Goal: Task Accomplishment & Management: Complete application form

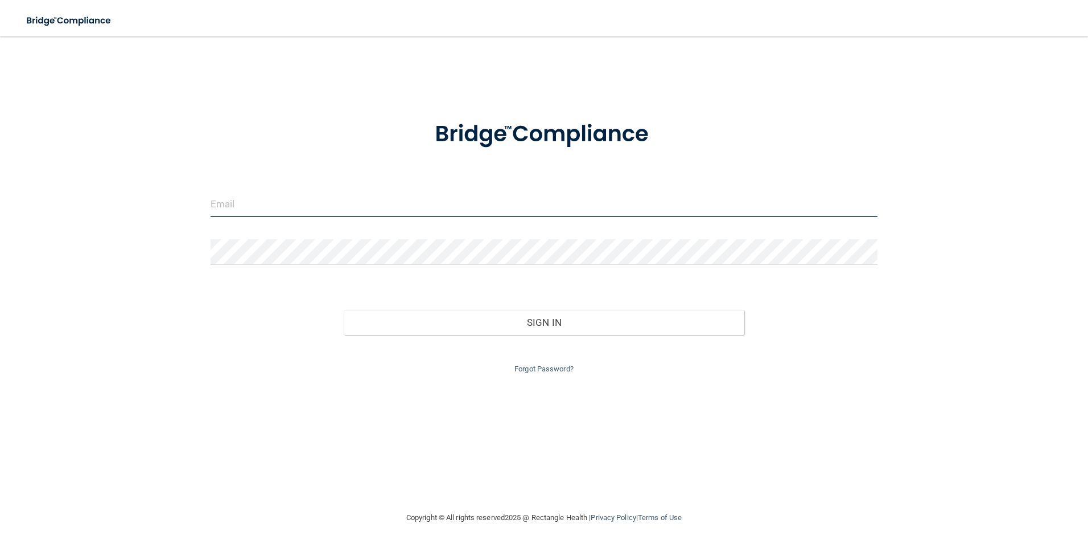
type input "Jenniflowe5@yahoo.com"
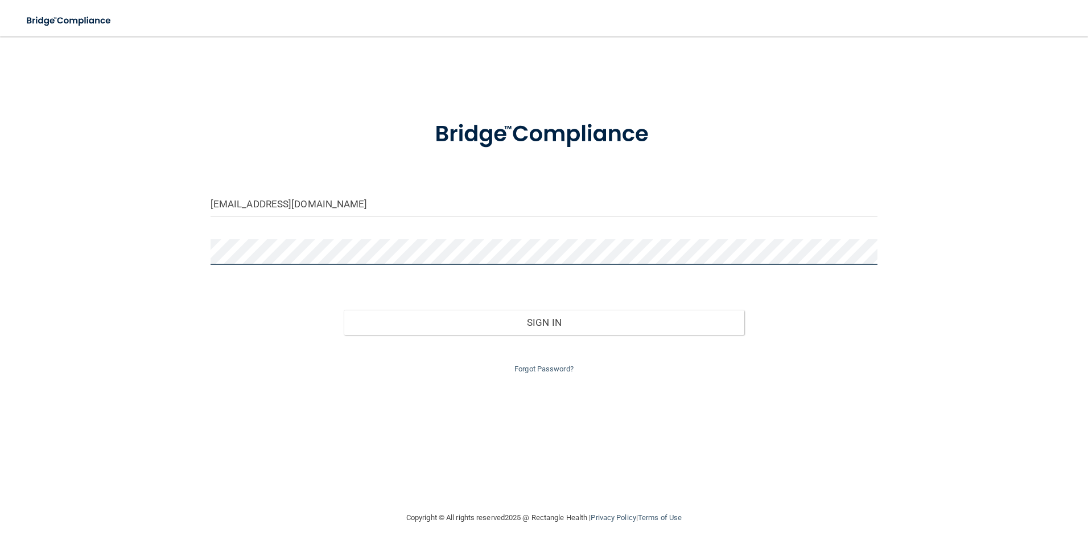
click at [199, 253] on div "Jenniflowe5@yahoo.com Invalid email/password. You don't have permission to acce…" at bounding box center [544, 273] width 1043 height 451
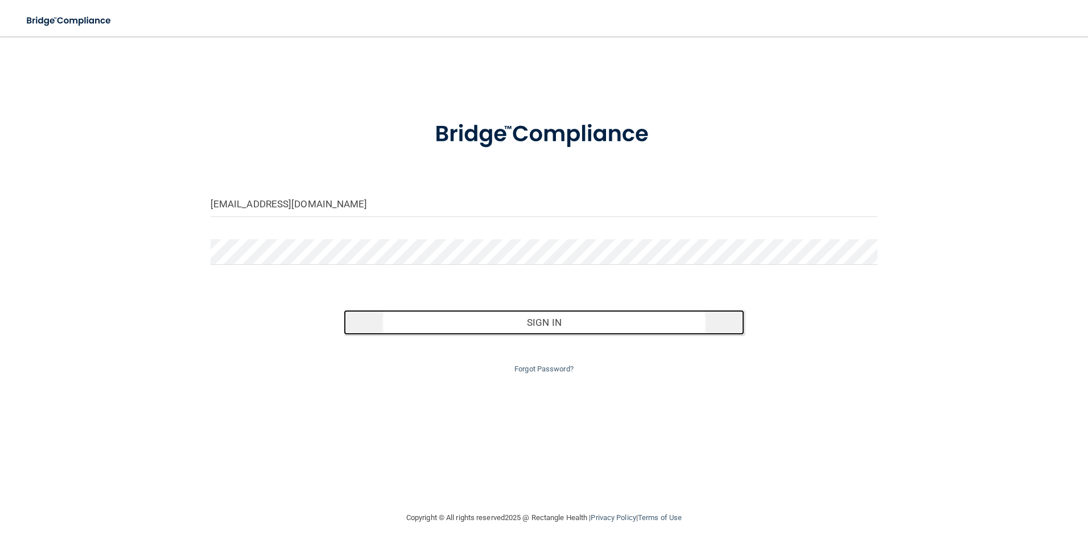
click at [524, 319] on button "Sign In" at bounding box center [544, 322] width 401 height 25
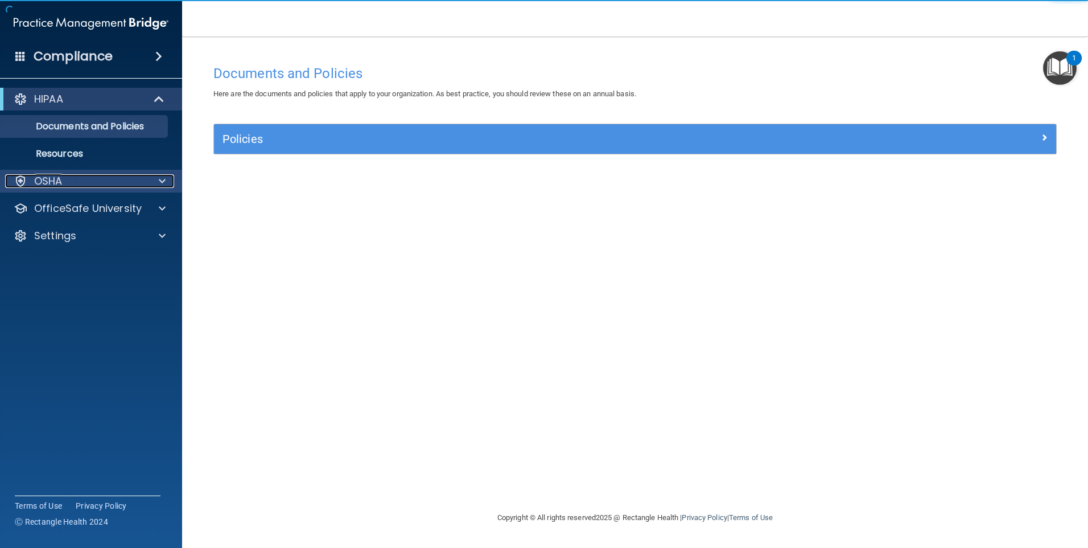
click at [166, 179] on div at bounding box center [160, 181] width 28 height 14
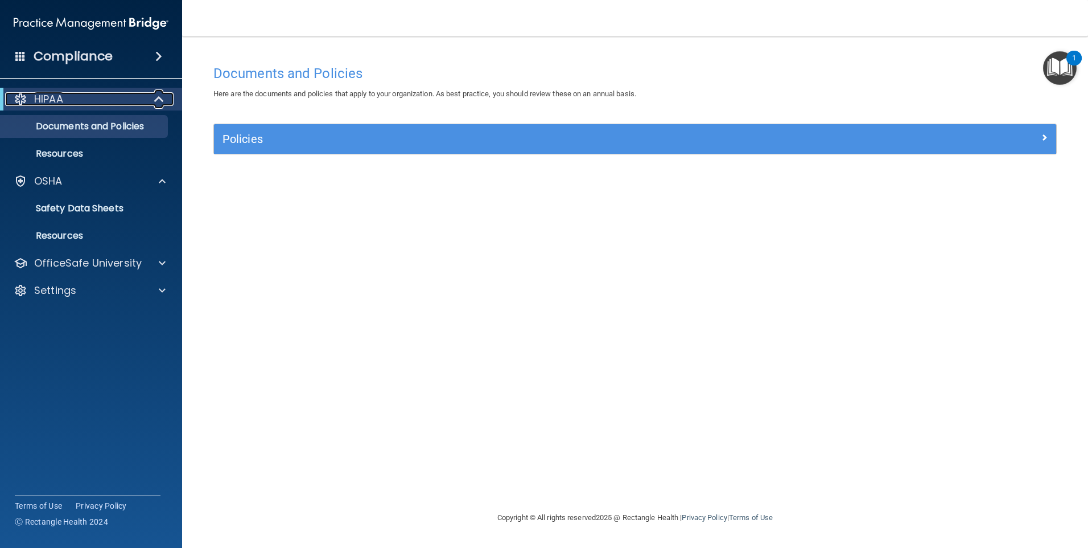
click at [155, 101] on span at bounding box center [160, 99] width 10 height 14
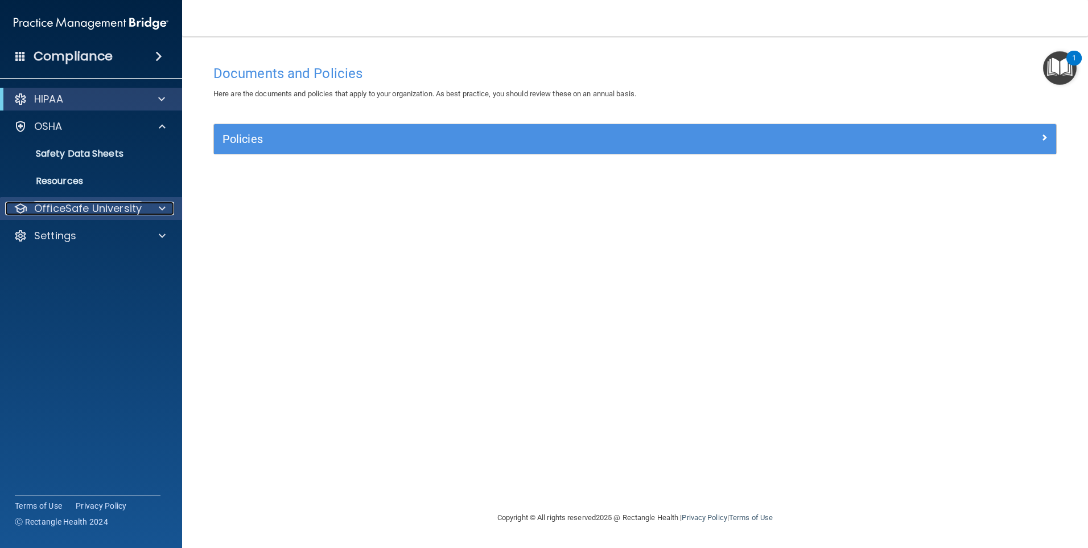
click at [162, 203] on span at bounding box center [162, 208] width 7 height 14
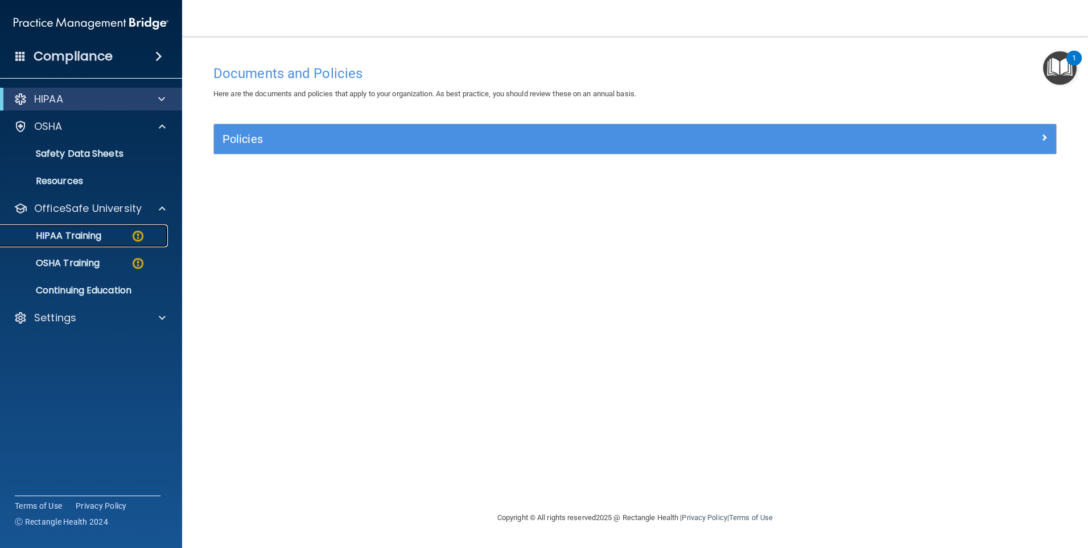
click at [98, 236] on p "HIPAA Training" at bounding box center [54, 235] width 94 height 11
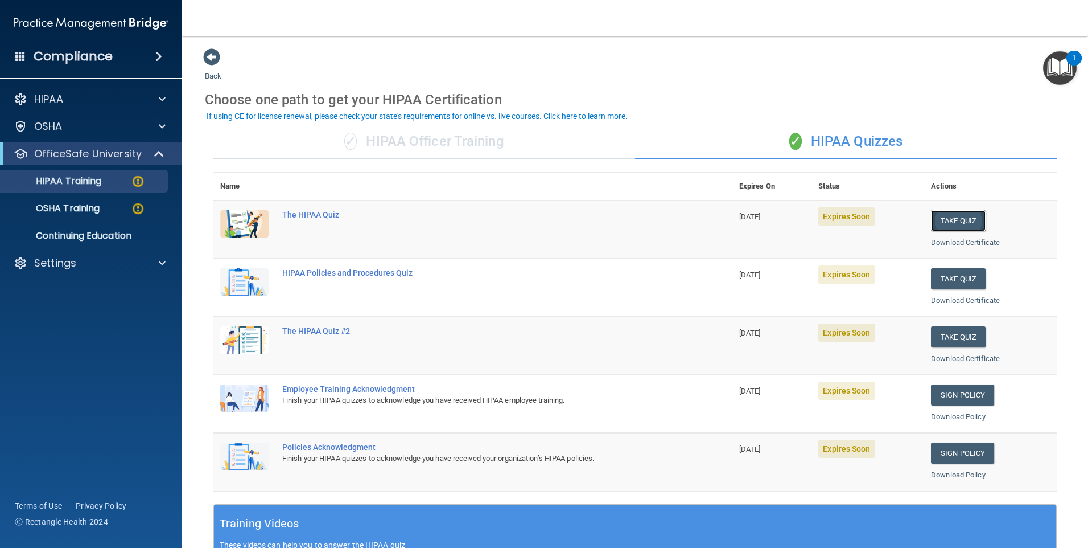
click at [968, 219] on button "Take Quiz" at bounding box center [958, 220] width 55 height 21
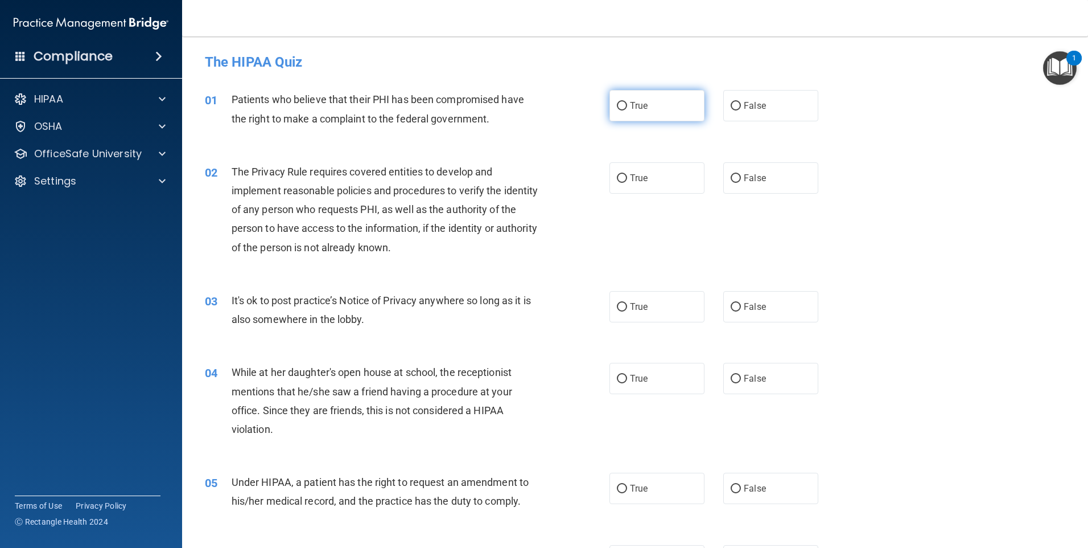
click at [618, 100] on label "True" at bounding box center [657, 105] width 95 height 31
click at [618, 102] on input "True" at bounding box center [622, 106] width 10 height 9
radio input "true"
click at [622, 175] on input "True" at bounding box center [622, 178] width 10 height 9
radio input "true"
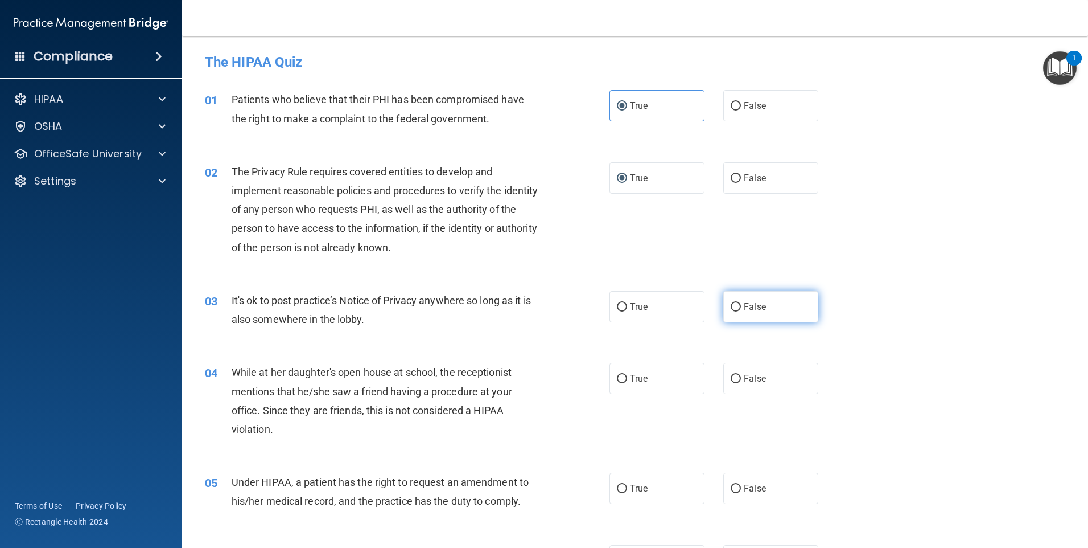
click at [724, 308] on label "False" at bounding box center [770, 306] width 95 height 31
click at [731, 308] on input "False" at bounding box center [736, 307] width 10 height 9
radio input "true"
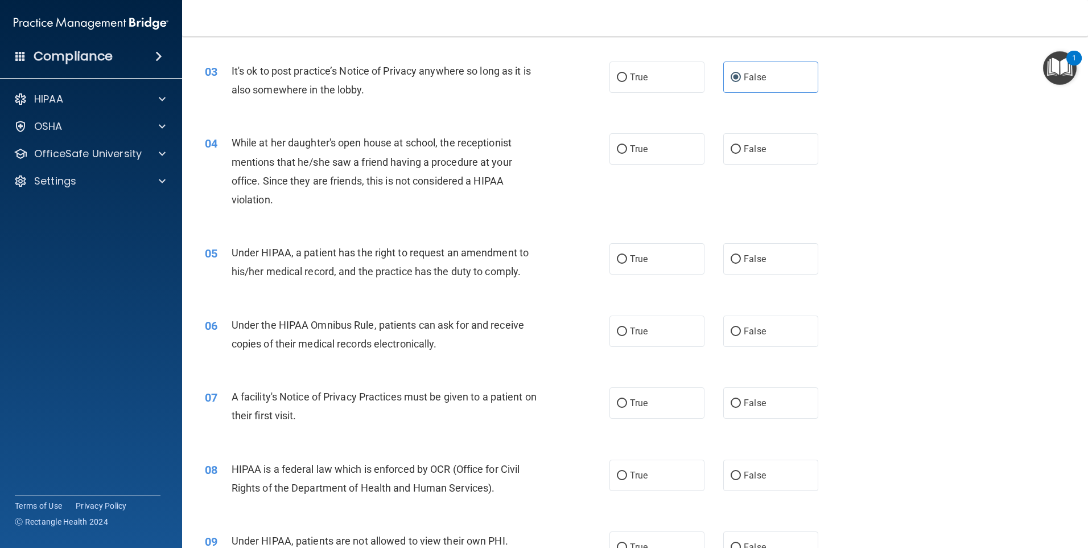
scroll to position [292, 0]
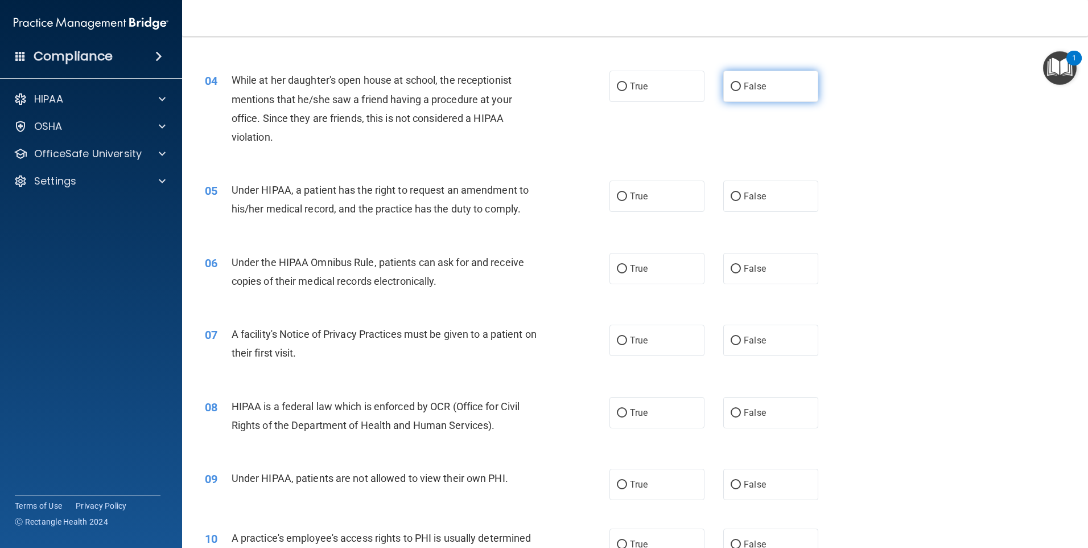
click at [731, 86] on input "False" at bounding box center [736, 87] width 10 height 9
radio input "true"
click at [734, 192] on input "False" at bounding box center [736, 196] width 10 height 9
radio input "true"
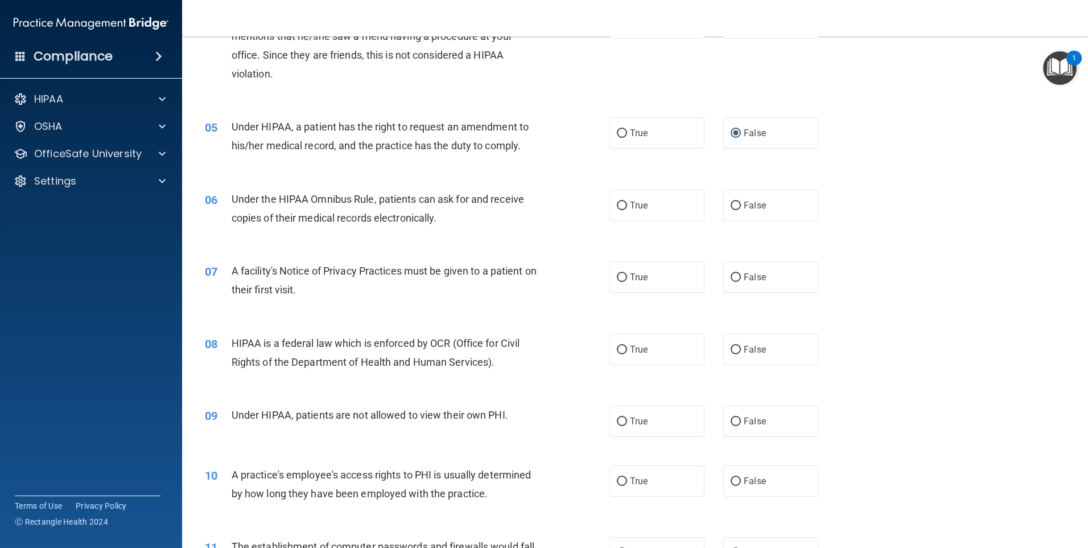
scroll to position [402, 0]
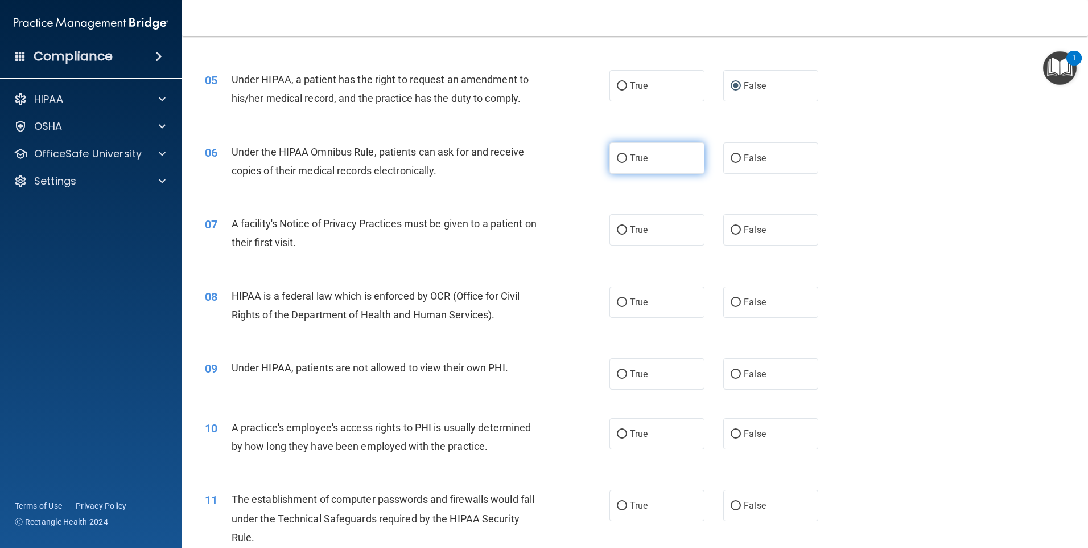
click at [624, 152] on label "True" at bounding box center [657, 157] width 95 height 31
click at [624, 154] on input "True" at bounding box center [622, 158] width 10 height 9
radio input "true"
click at [617, 227] on input "True" at bounding box center [622, 230] width 10 height 9
radio input "true"
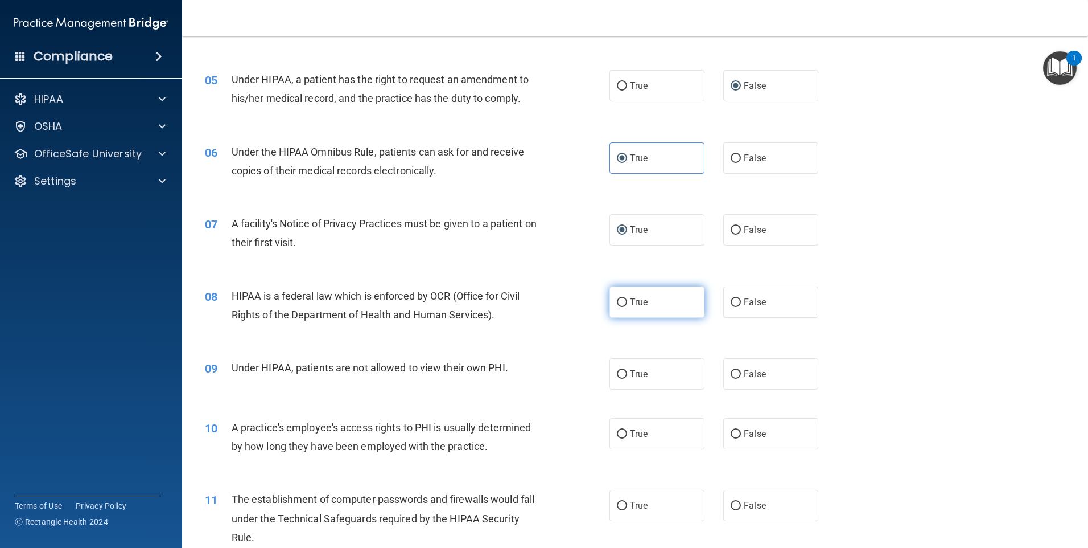
click at [620, 303] on input "True" at bounding box center [622, 302] width 10 height 9
radio input "true"
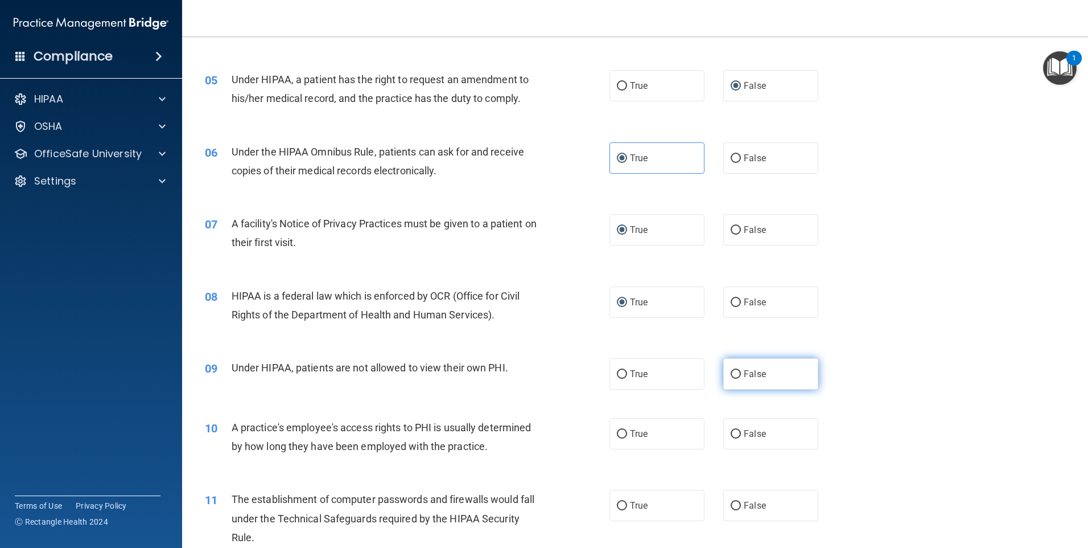
click at [724, 377] on label "False" at bounding box center [770, 373] width 95 height 31
click at [731, 377] on input "False" at bounding box center [736, 374] width 10 height 9
radio input "true"
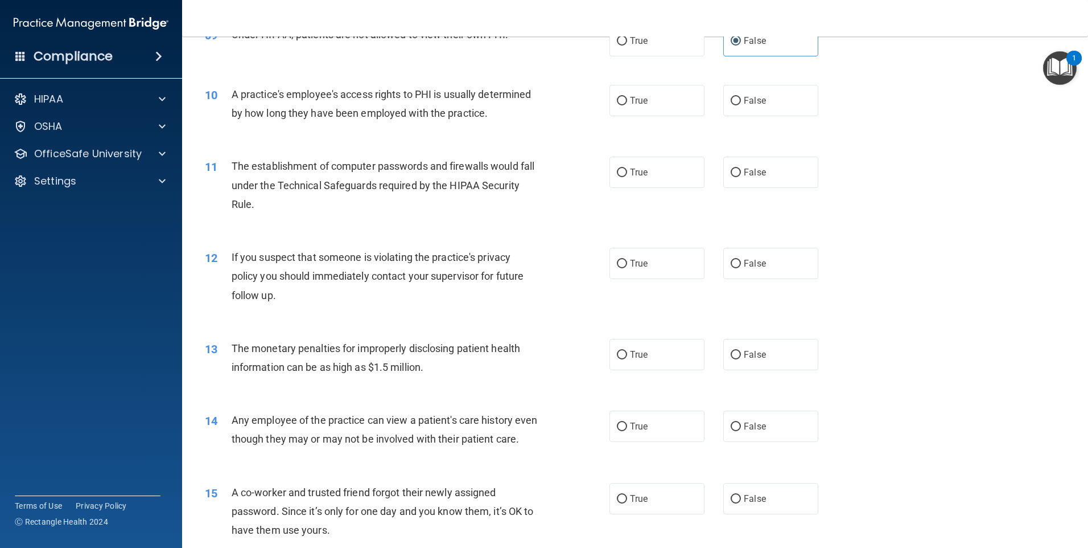
scroll to position [745, 0]
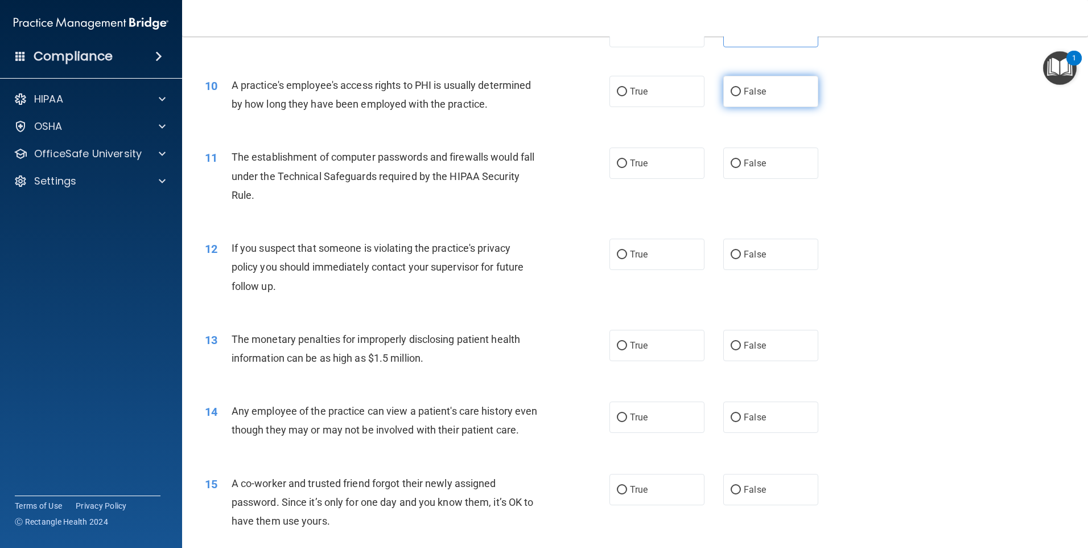
click at [734, 93] on input "False" at bounding box center [736, 92] width 10 height 9
radio input "true"
click at [622, 160] on input "True" at bounding box center [622, 163] width 10 height 9
radio input "true"
click at [631, 255] on span "True" at bounding box center [639, 254] width 18 height 11
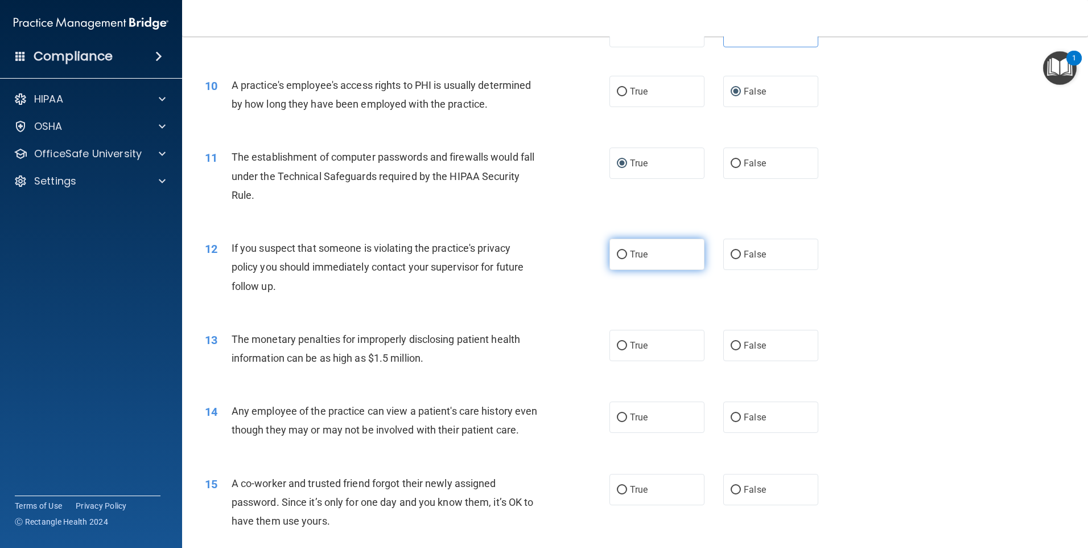
click at [627, 255] on input "True" at bounding box center [622, 254] width 10 height 9
radio input "true"
click at [623, 344] on input "True" at bounding box center [622, 346] width 10 height 9
radio input "true"
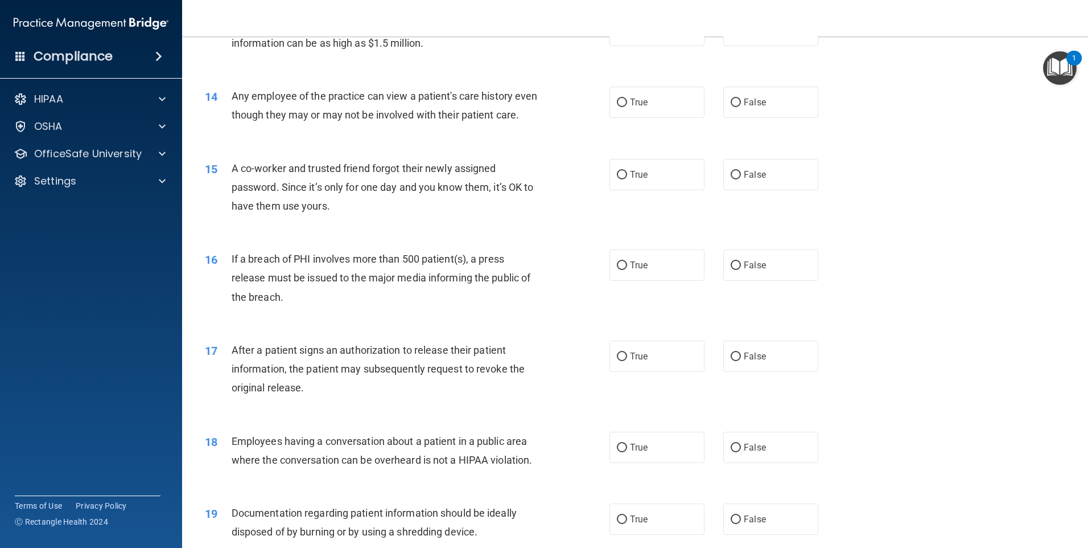
scroll to position [1066, 0]
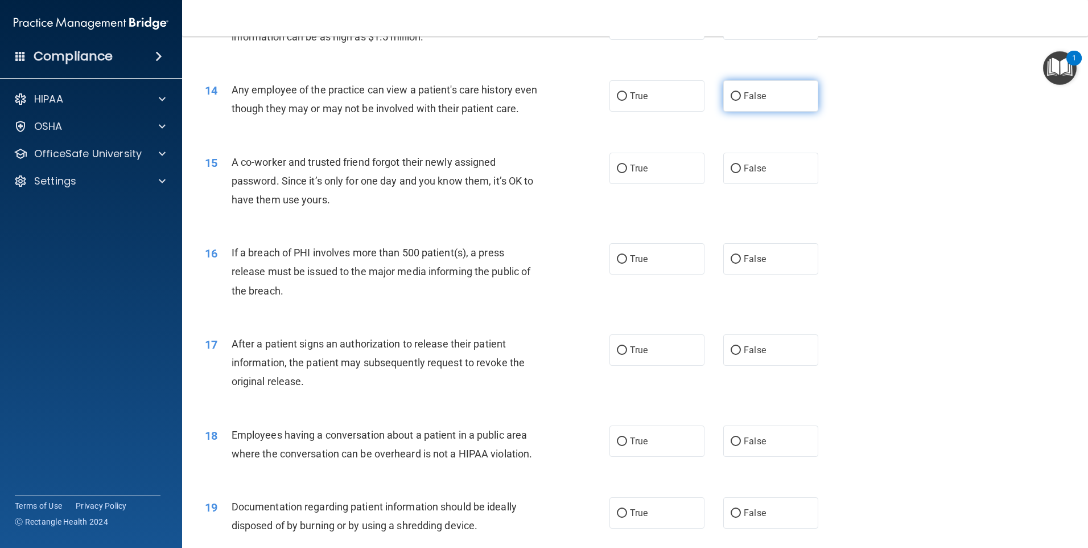
click at [766, 90] on label "False" at bounding box center [770, 95] width 95 height 31
click at [741, 92] on input "False" at bounding box center [736, 96] width 10 height 9
radio input "true"
click at [756, 174] on span "False" at bounding box center [755, 168] width 22 height 11
click at [741, 173] on input "False" at bounding box center [736, 168] width 10 height 9
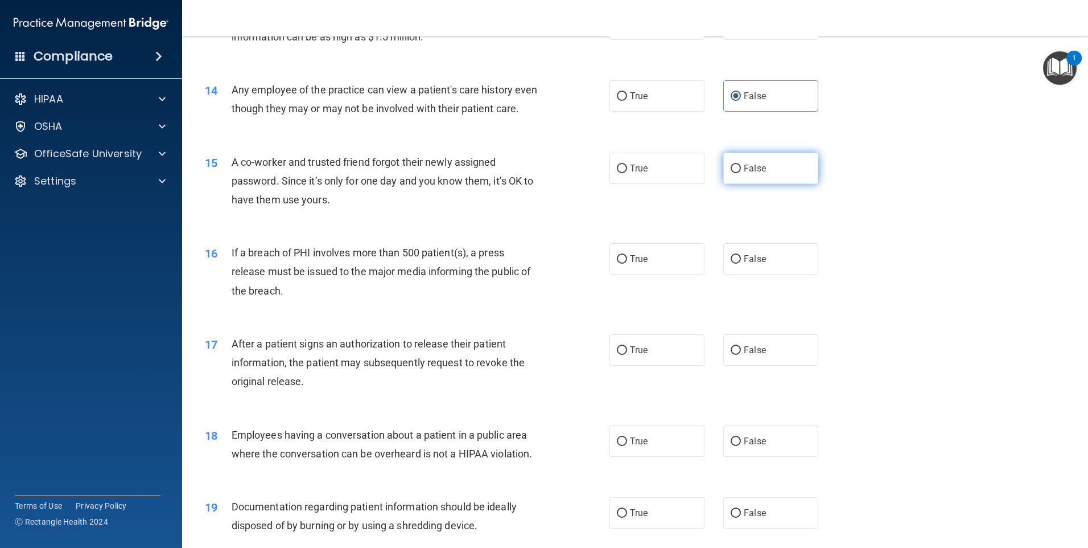
radio input "true"
click at [621, 264] on input "True" at bounding box center [622, 259] width 10 height 9
radio input "true"
click at [618, 355] on input "True" at bounding box center [622, 350] width 10 height 9
radio input "true"
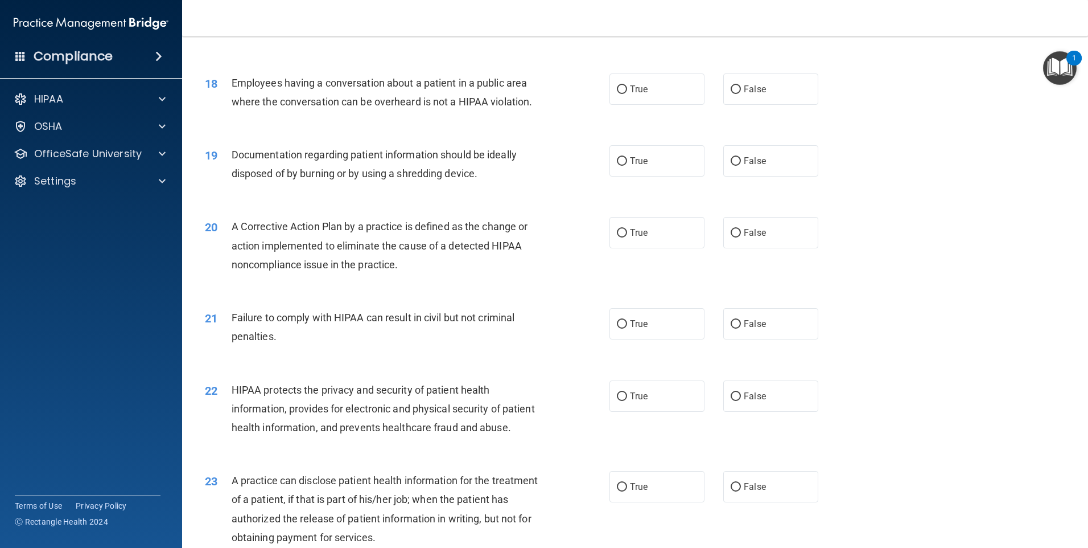
scroll to position [1436, 0]
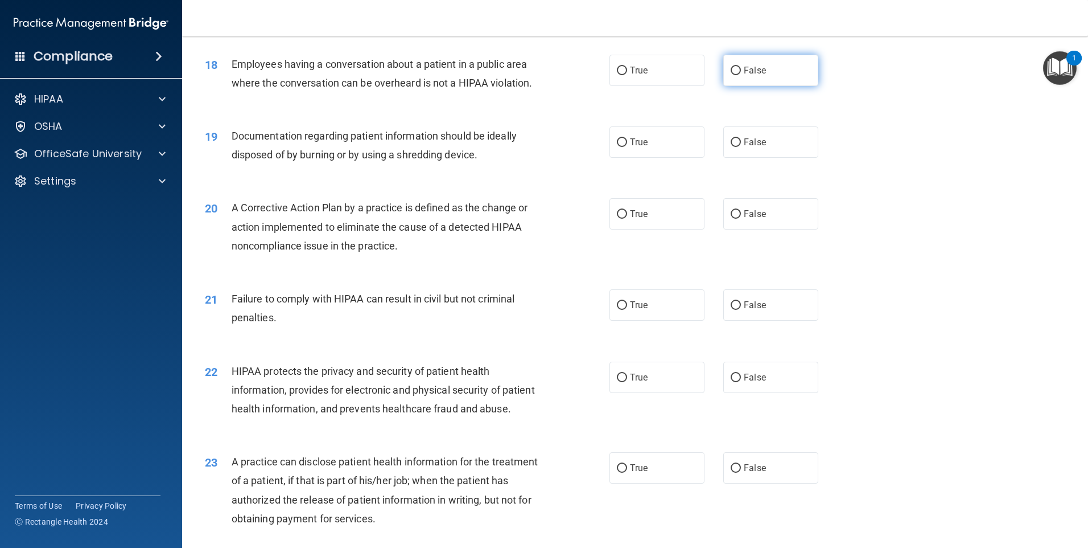
click at [734, 75] on input "False" at bounding box center [736, 71] width 10 height 9
radio input "true"
click at [618, 147] on input "True" at bounding box center [622, 142] width 10 height 9
radio input "true"
click at [649, 229] on label "True" at bounding box center [657, 213] width 95 height 31
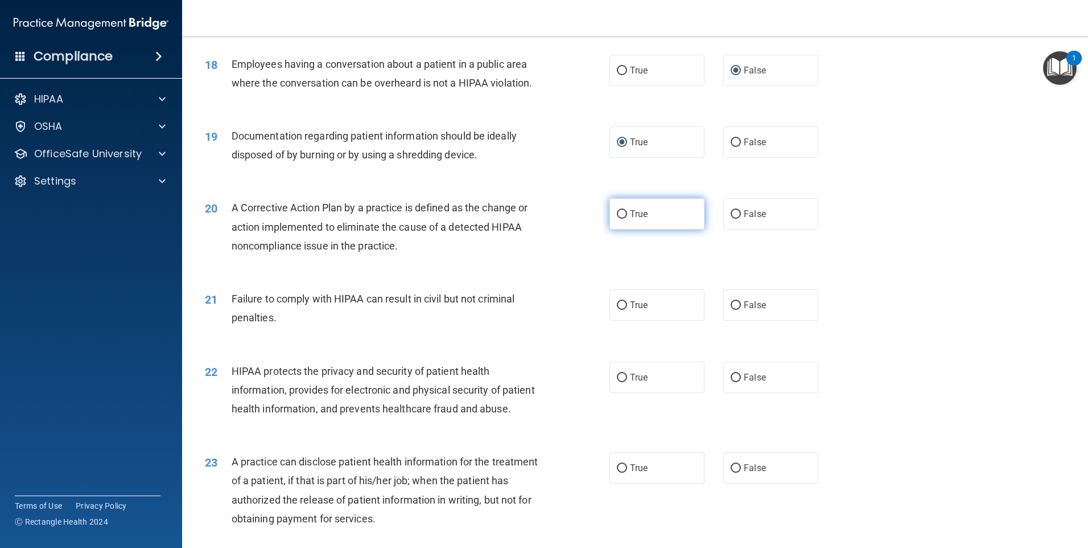
click at [627, 219] on input "True" at bounding box center [622, 214] width 10 height 9
radio input "true"
click at [733, 310] on input "False" at bounding box center [736, 305] width 10 height 9
radio input "true"
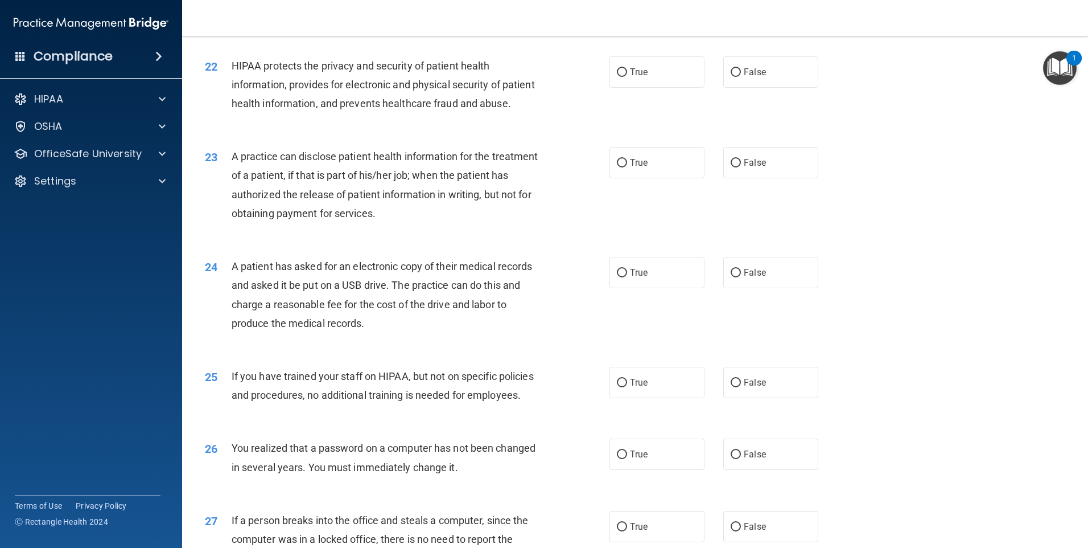
scroll to position [1750, 0]
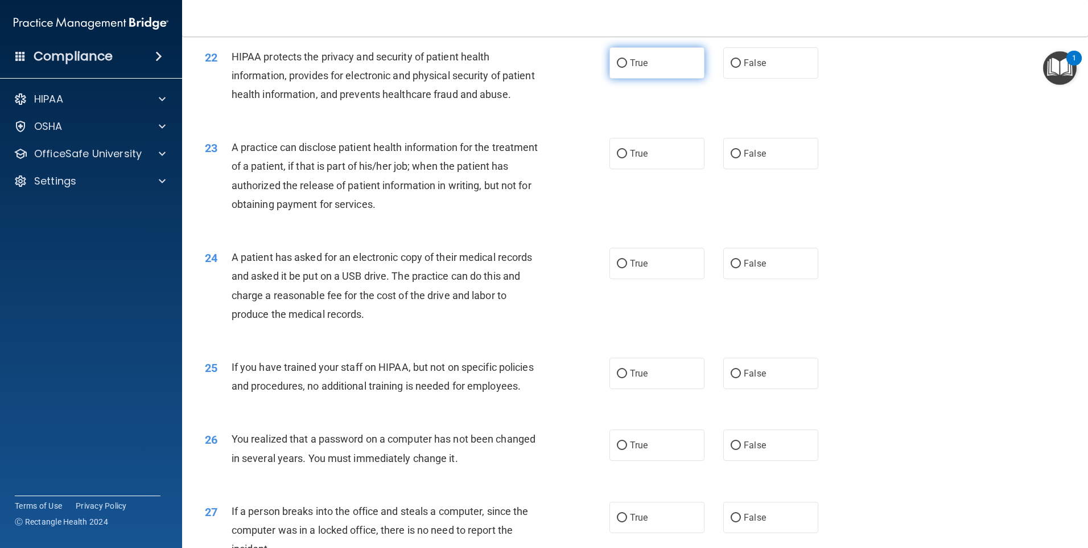
click at [635, 79] on label "True" at bounding box center [657, 62] width 95 height 31
click at [627, 68] on input "True" at bounding box center [622, 63] width 10 height 9
radio input "true"
click at [731, 158] on input "False" at bounding box center [736, 154] width 10 height 9
radio input "true"
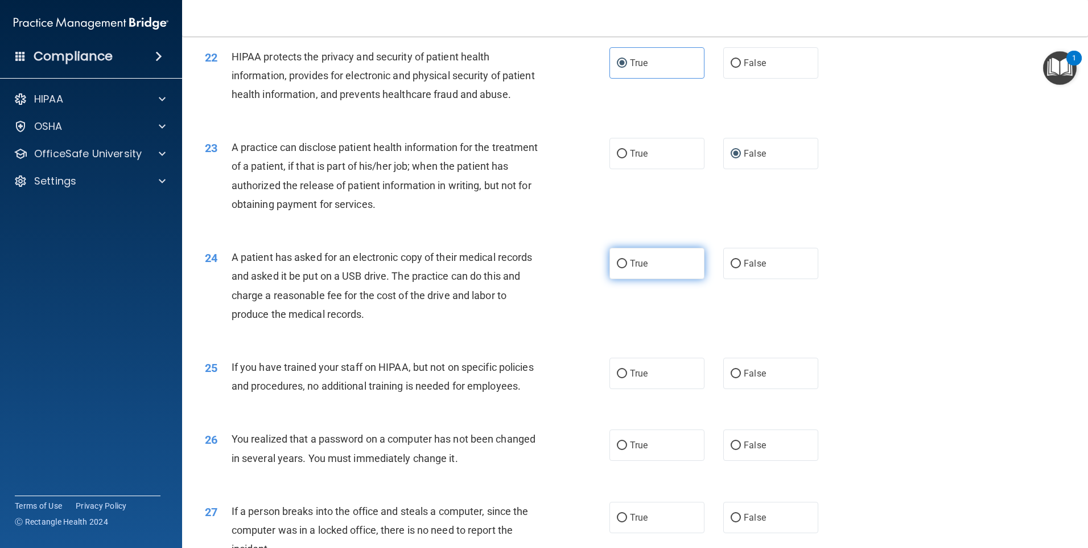
click at [651, 279] on label "True" at bounding box center [657, 263] width 95 height 31
click at [627, 268] on input "True" at bounding box center [622, 264] width 10 height 9
radio input "true"
click at [793, 389] on label "False" at bounding box center [770, 372] width 95 height 31
click at [741, 378] on input "False" at bounding box center [736, 373] width 10 height 9
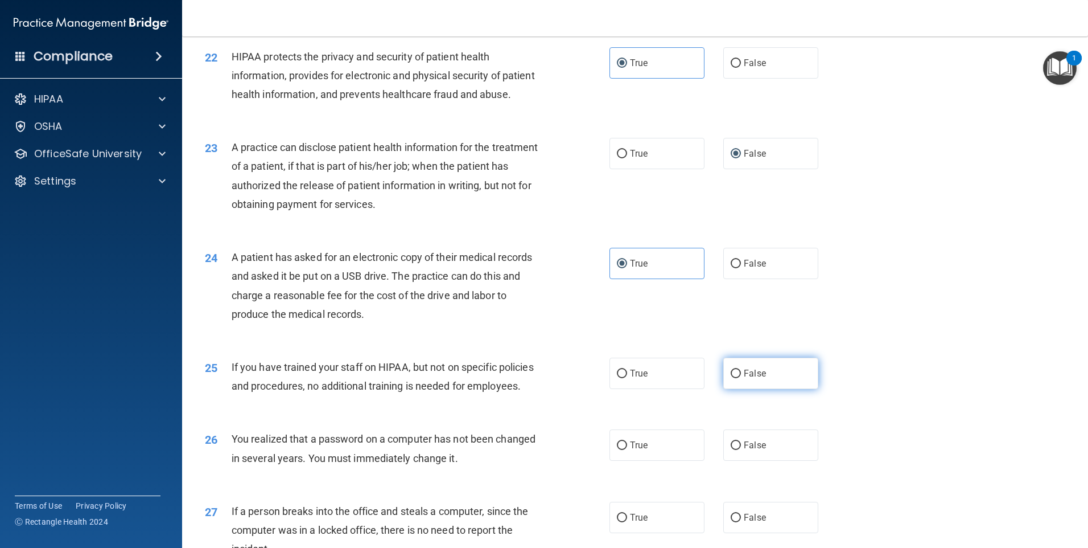
radio input "true"
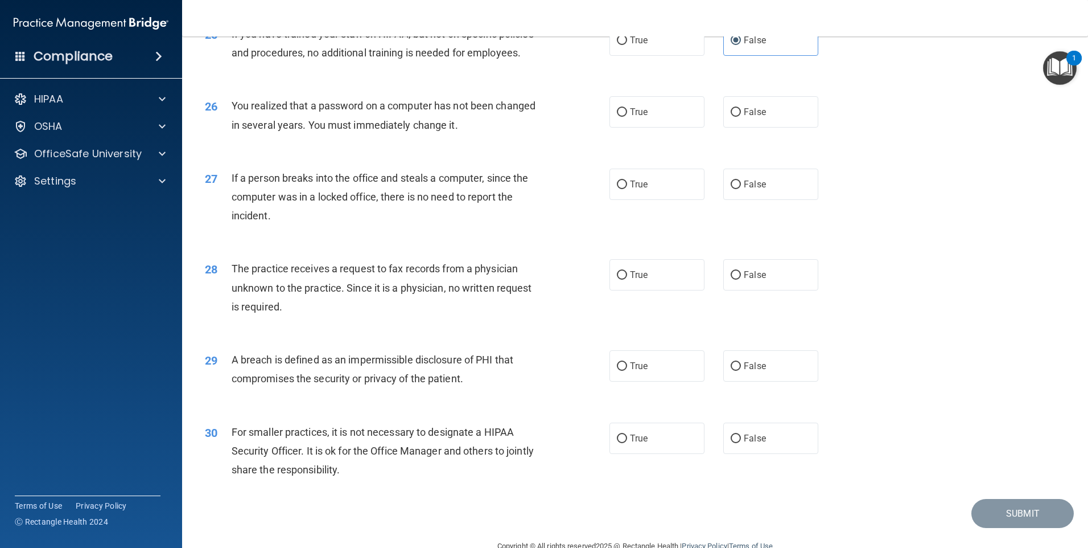
scroll to position [2112, 0]
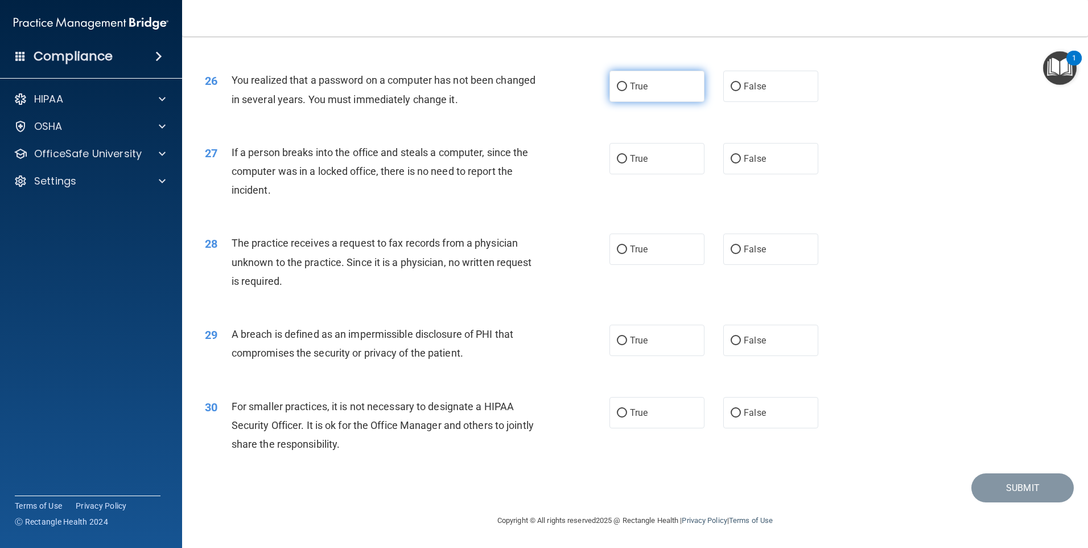
click at [630, 92] on span "True" at bounding box center [639, 86] width 18 height 11
click at [627, 91] on input "True" at bounding box center [622, 87] width 10 height 9
radio input "true"
click at [757, 164] on span "False" at bounding box center [755, 158] width 22 height 11
click at [741, 163] on input "False" at bounding box center [736, 159] width 10 height 9
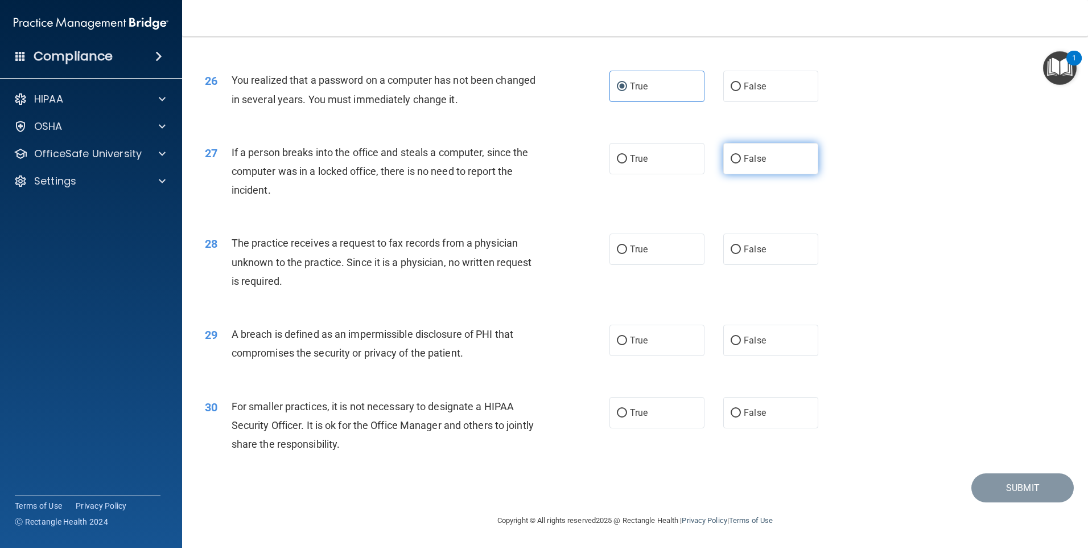
radio input "true"
click at [746, 254] on span "False" at bounding box center [755, 249] width 22 height 11
click at [741, 254] on input "False" at bounding box center [736, 249] width 10 height 9
radio input "true"
click at [618, 345] on input "True" at bounding box center [622, 340] width 10 height 9
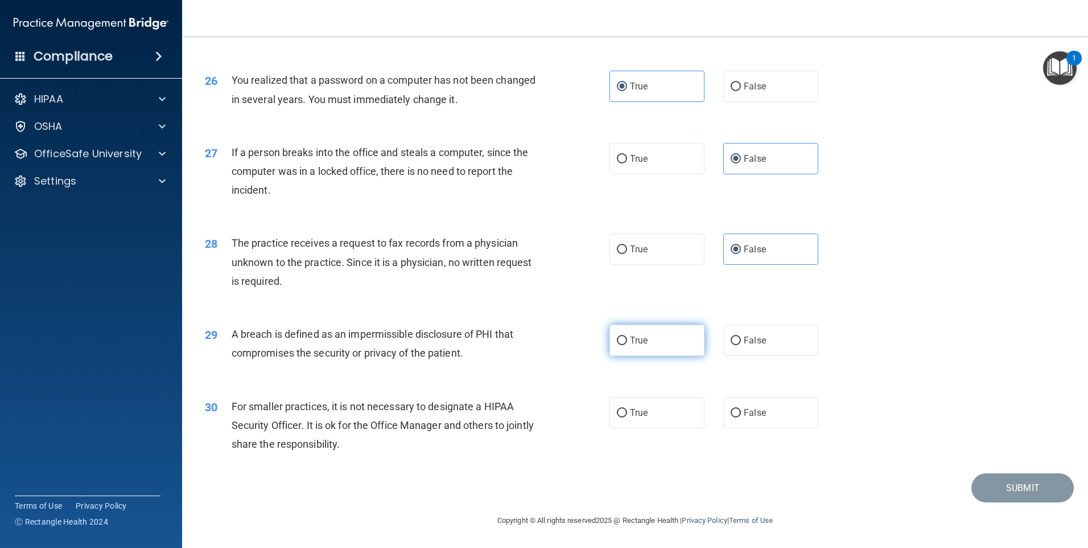
radio input "true"
click at [748, 413] on span "False" at bounding box center [755, 412] width 22 height 11
click at [741, 413] on input "False" at bounding box center [736, 413] width 10 height 9
radio input "true"
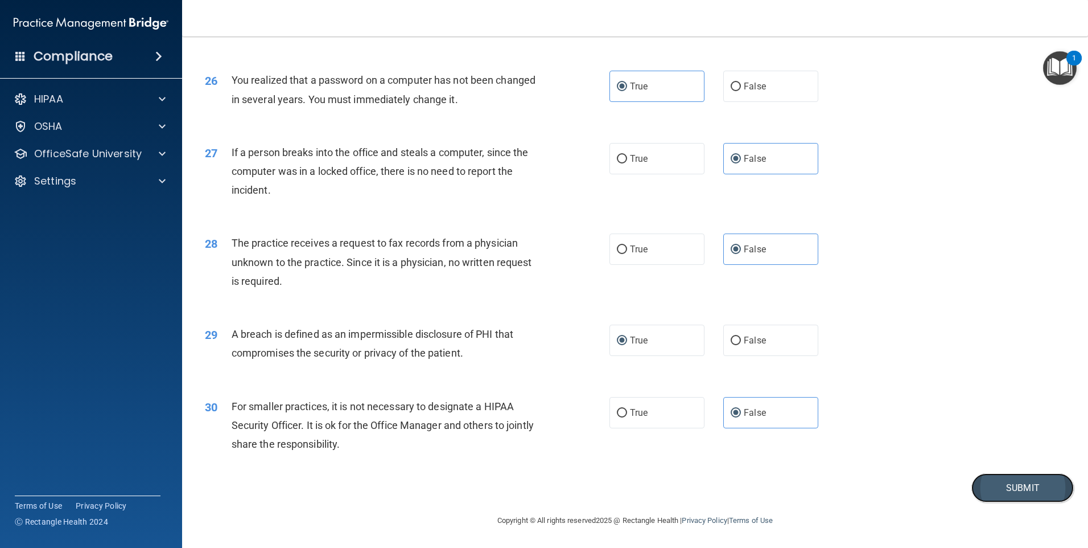
click at [1011, 489] on button "Submit" at bounding box center [1023, 487] width 102 height 29
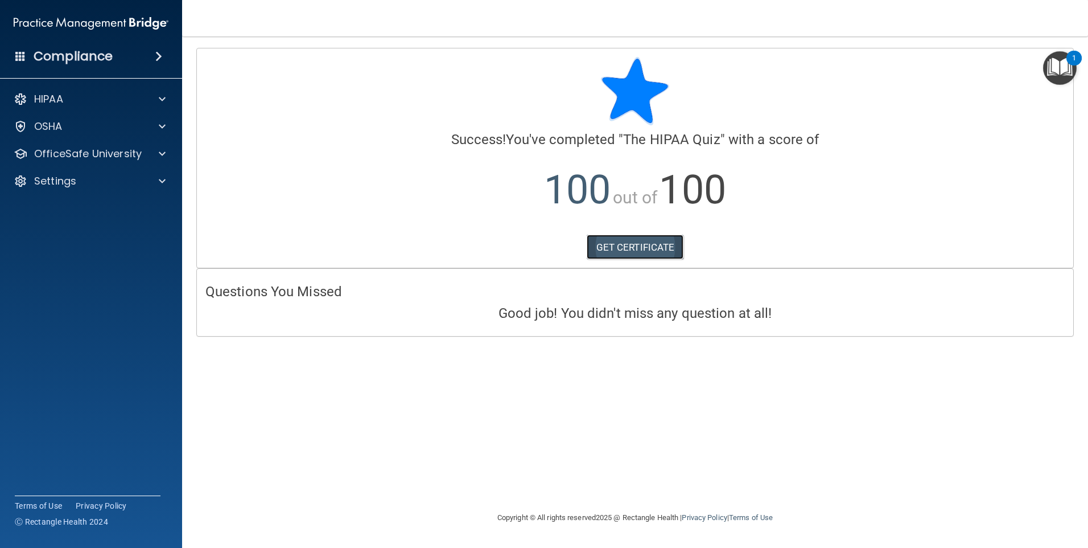
click at [631, 241] on link "GET CERTIFICATE" at bounding box center [635, 247] width 97 height 25
click at [160, 157] on span at bounding box center [162, 154] width 7 height 14
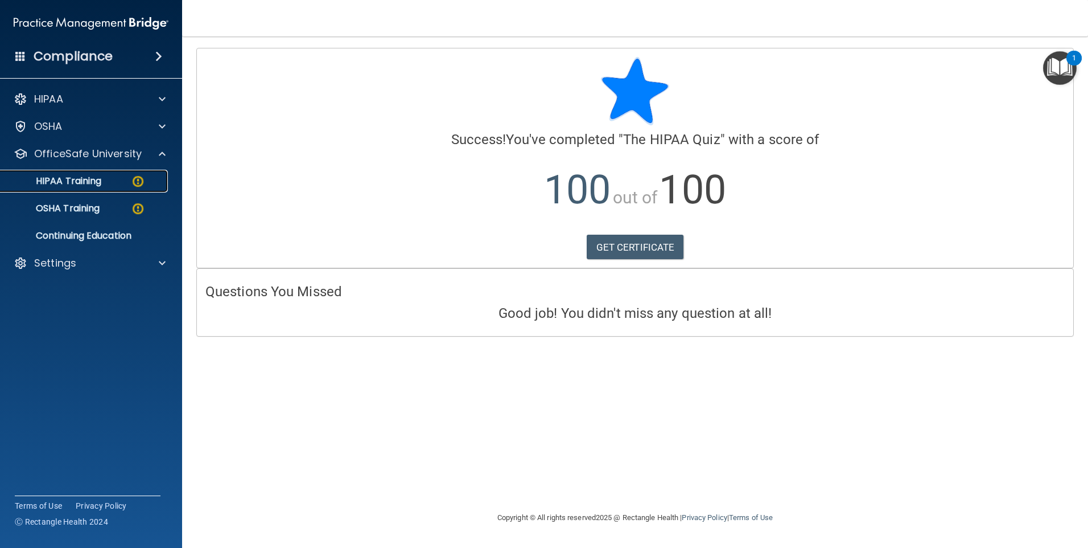
click at [100, 178] on p "HIPAA Training" at bounding box center [54, 180] width 94 height 11
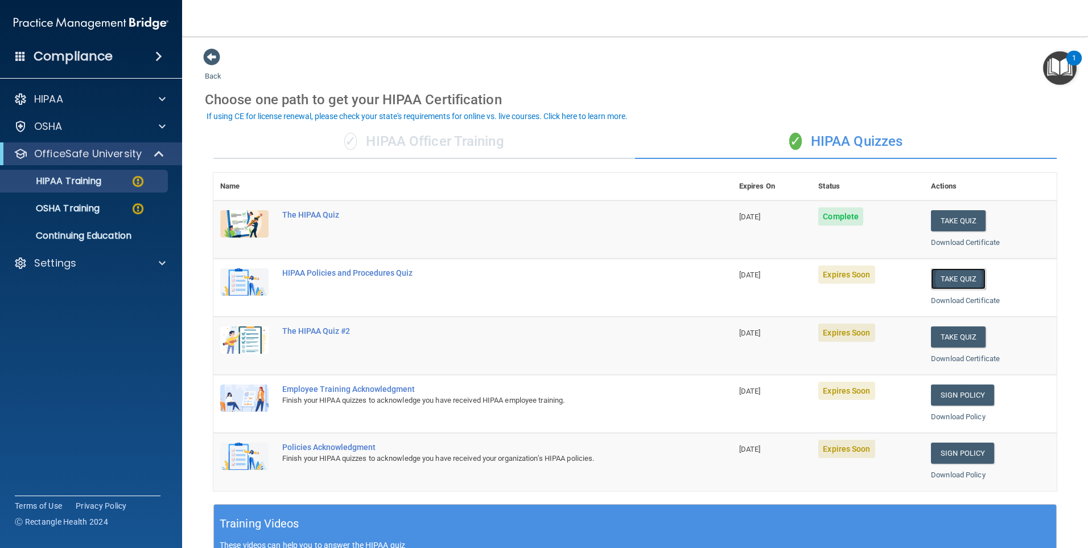
click at [935, 279] on button "Take Quiz" at bounding box center [958, 278] width 55 height 21
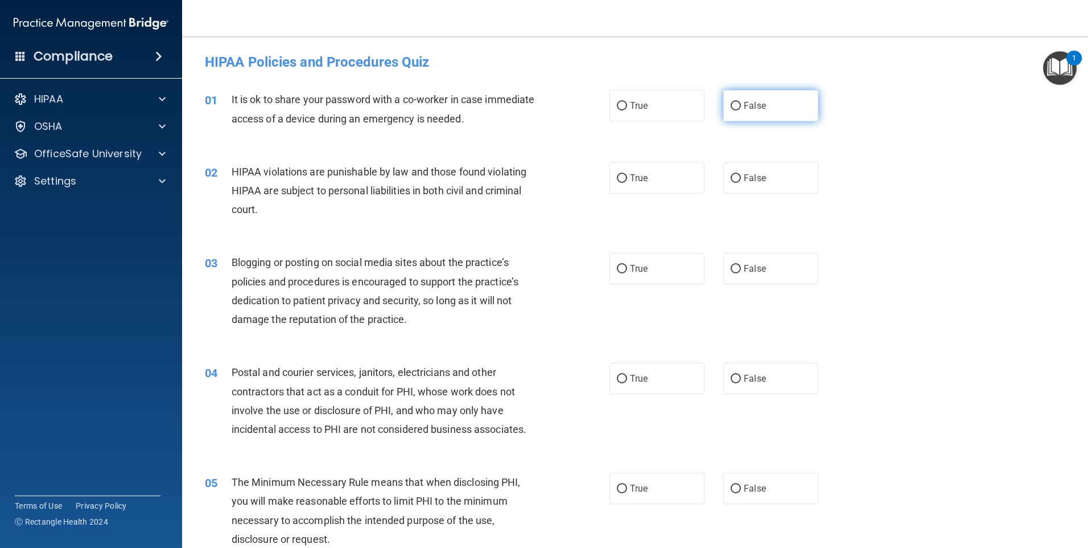
click at [789, 110] on label "False" at bounding box center [770, 105] width 95 height 31
click at [741, 110] on input "False" at bounding box center [736, 106] width 10 height 9
radio input "true"
click at [630, 187] on label "True" at bounding box center [657, 177] width 95 height 31
click at [627, 183] on input "True" at bounding box center [622, 178] width 10 height 9
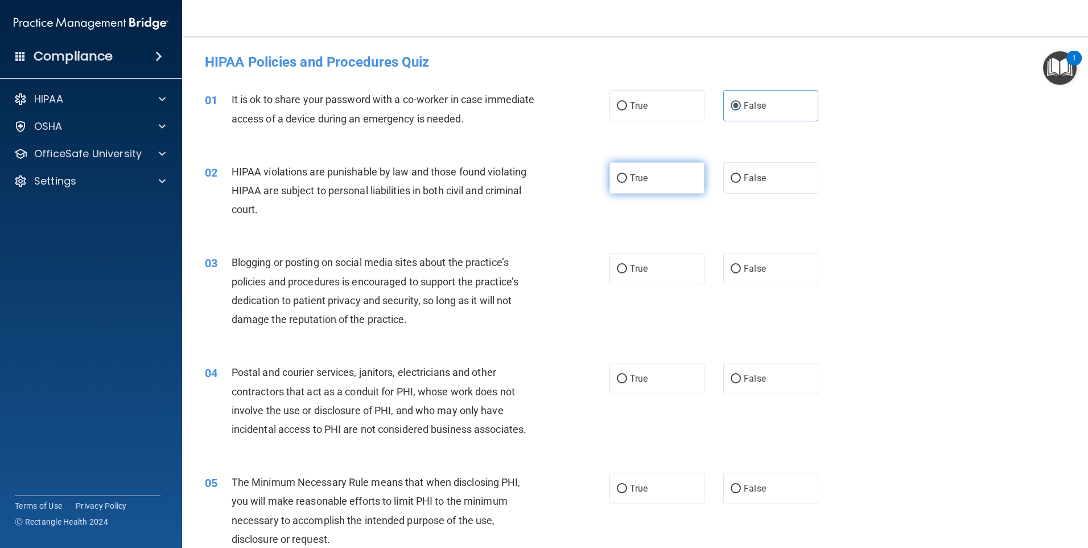
radio input "true"
click at [802, 270] on label "False" at bounding box center [770, 268] width 95 height 31
click at [741, 270] on input "False" at bounding box center [736, 269] width 10 height 9
radio input "true"
click at [617, 380] on input "True" at bounding box center [622, 379] width 10 height 9
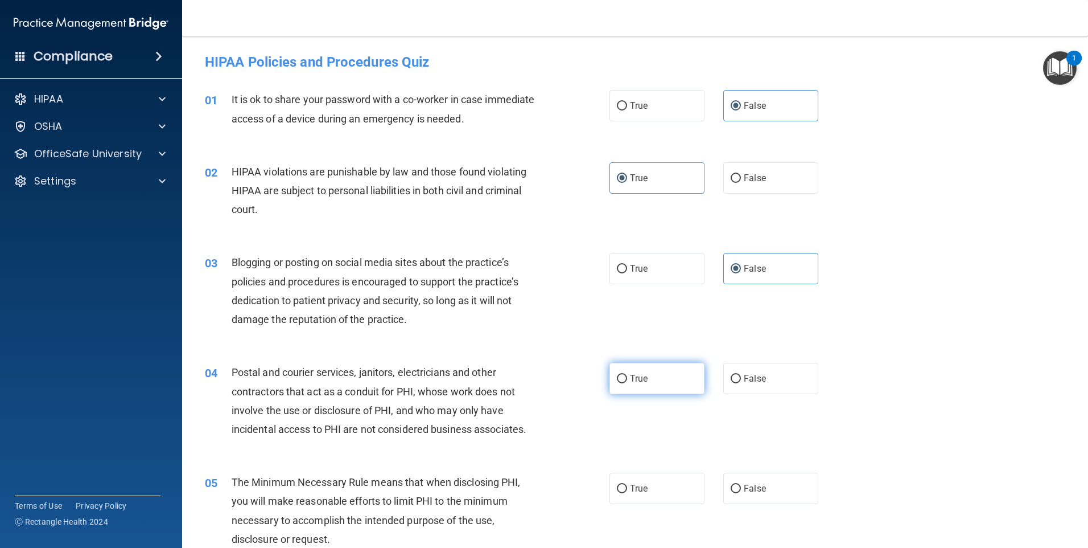
radio input "true"
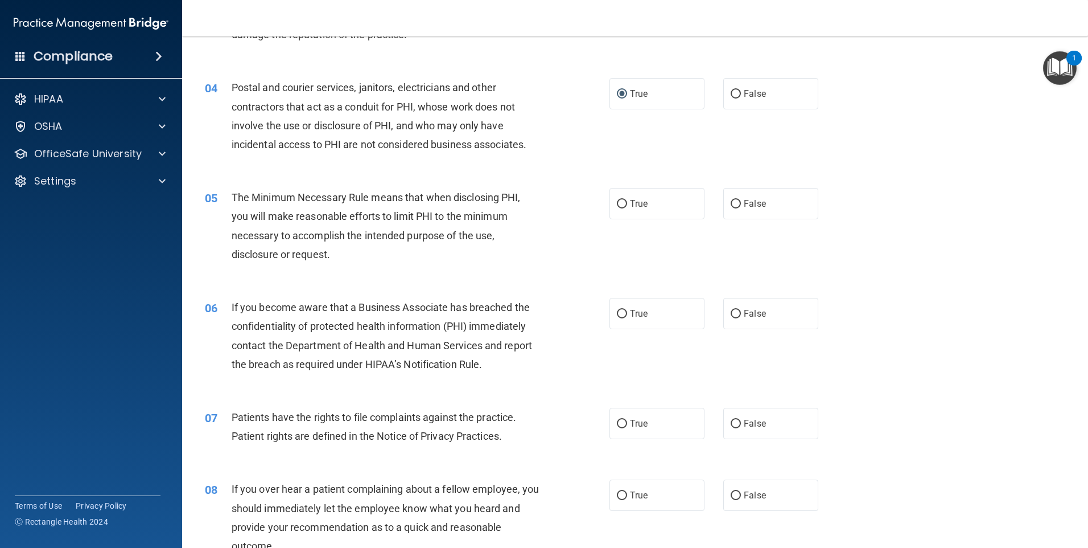
scroll to position [298, 0]
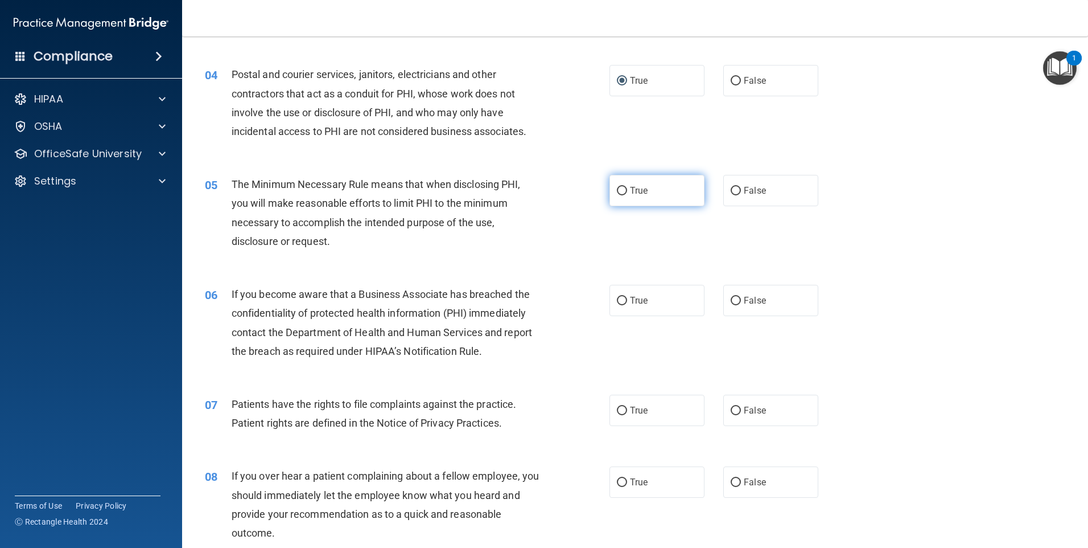
click at [660, 195] on label "True" at bounding box center [657, 190] width 95 height 31
click at [627, 195] on input "True" at bounding box center [622, 191] width 10 height 9
radio input "true"
click at [782, 297] on label "False" at bounding box center [770, 300] width 95 height 31
click at [741, 297] on input "False" at bounding box center [736, 301] width 10 height 9
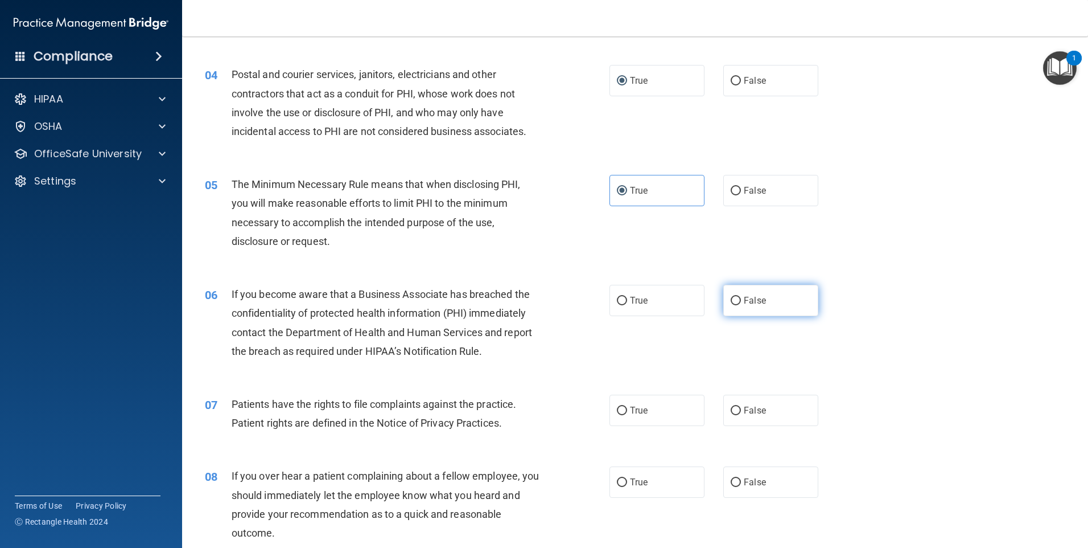
radio input "true"
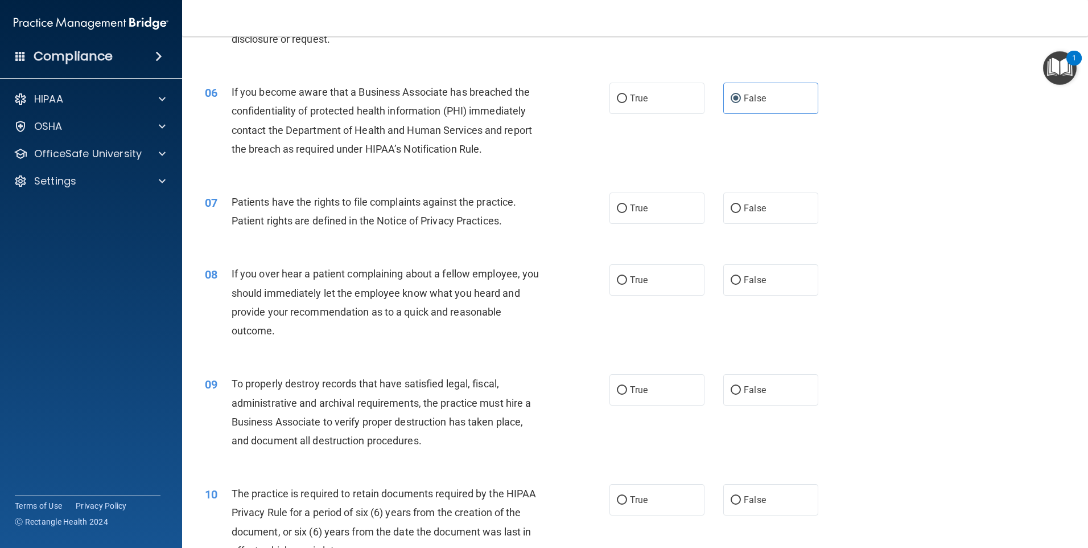
scroll to position [503, 0]
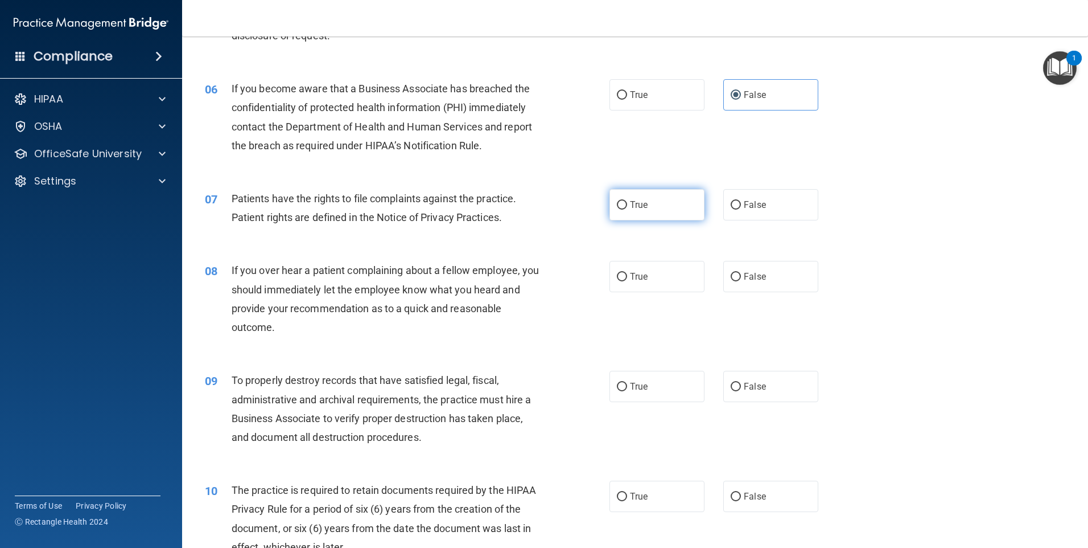
click at [610, 195] on label "True" at bounding box center [657, 204] width 95 height 31
click at [617, 201] on input "True" at bounding box center [622, 205] width 10 height 9
radio input "true"
click at [690, 270] on label "True" at bounding box center [657, 276] width 95 height 31
click at [627, 273] on input "True" at bounding box center [622, 277] width 10 height 9
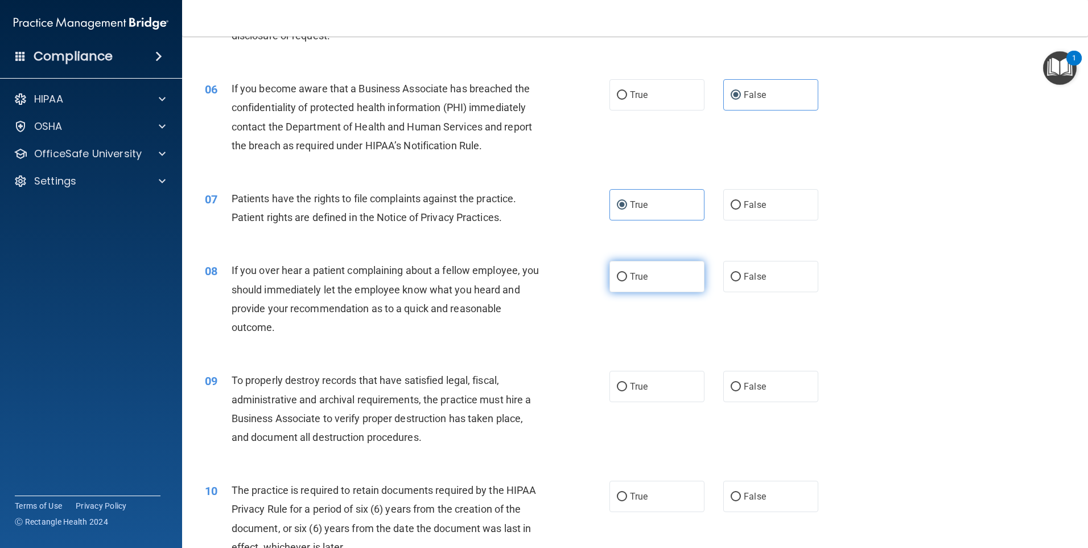
radio input "true"
click at [731, 274] on input "False" at bounding box center [736, 277] width 10 height 9
radio input "true"
radio input "false"
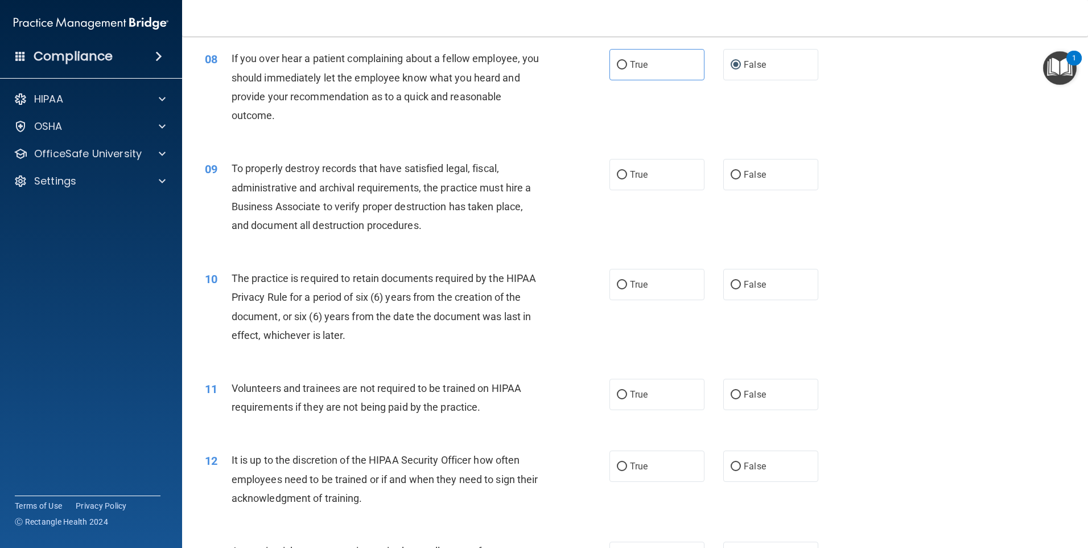
scroll to position [784, 0]
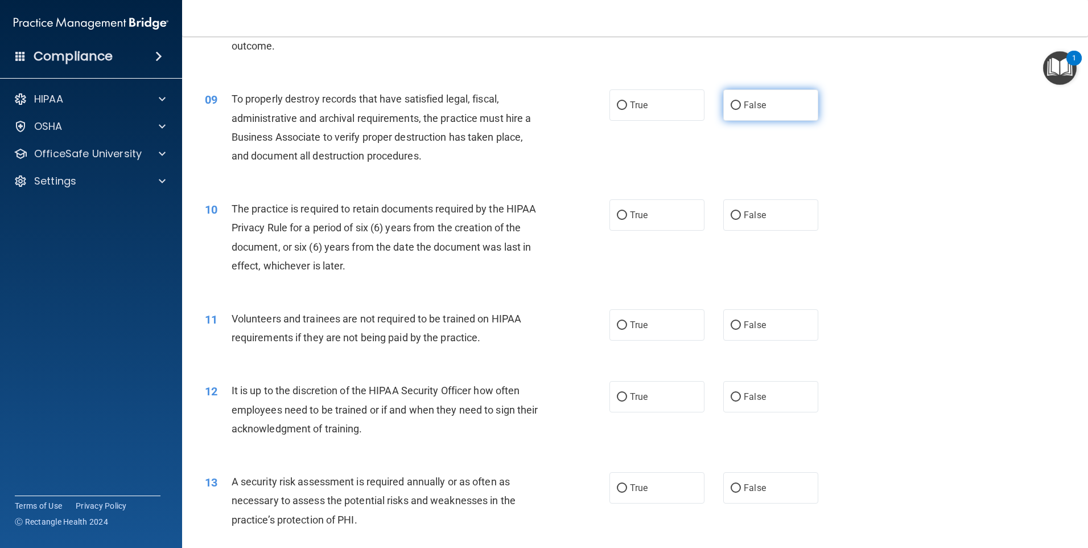
click at [768, 112] on label "False" at bounding box center [770, 104] width 95 height 31
click at [741, 110] on input "False" at bounding box center [736, 105] width 10 height 9
radio input "true"
click at [628, 209] on label "True" at bounding box center [657, 214] width 95 height 31
click at [627, 211] on input "True" at bounding box center [622, 215] width 10 height 9
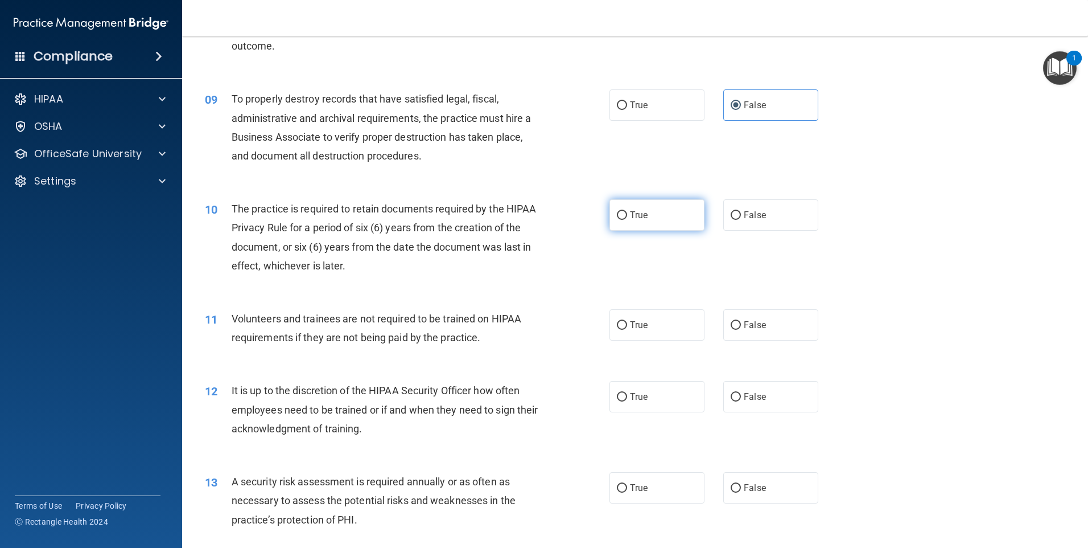
radio input "true"
click at [769, 327] on label "False" at bounding box center [770, 324] width 95 height 31
click at [741, 327] on input "False" at bounding box center [736, 325] width 10 height 9
radio input "true"
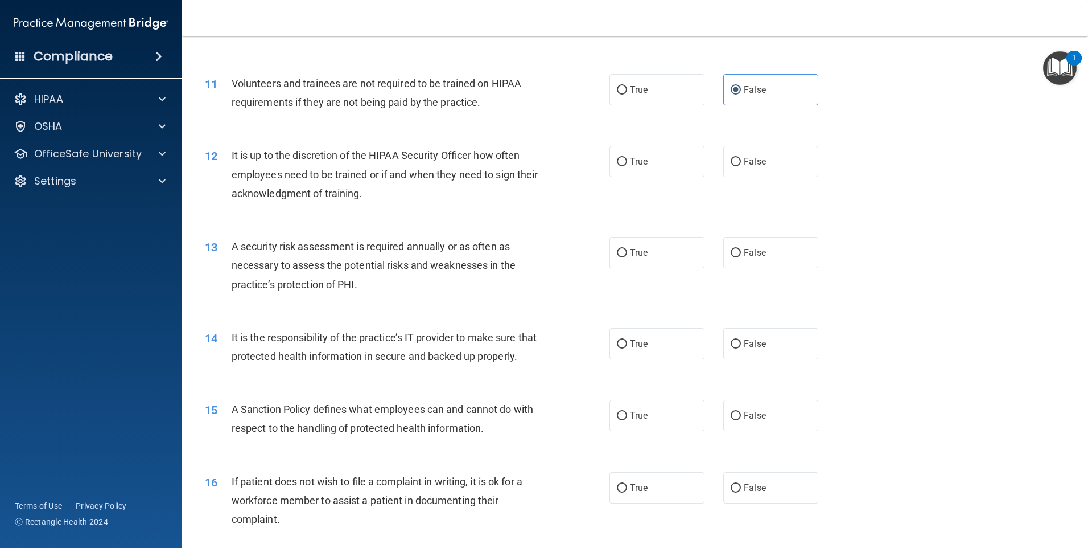
scroll to position [1026, 0]
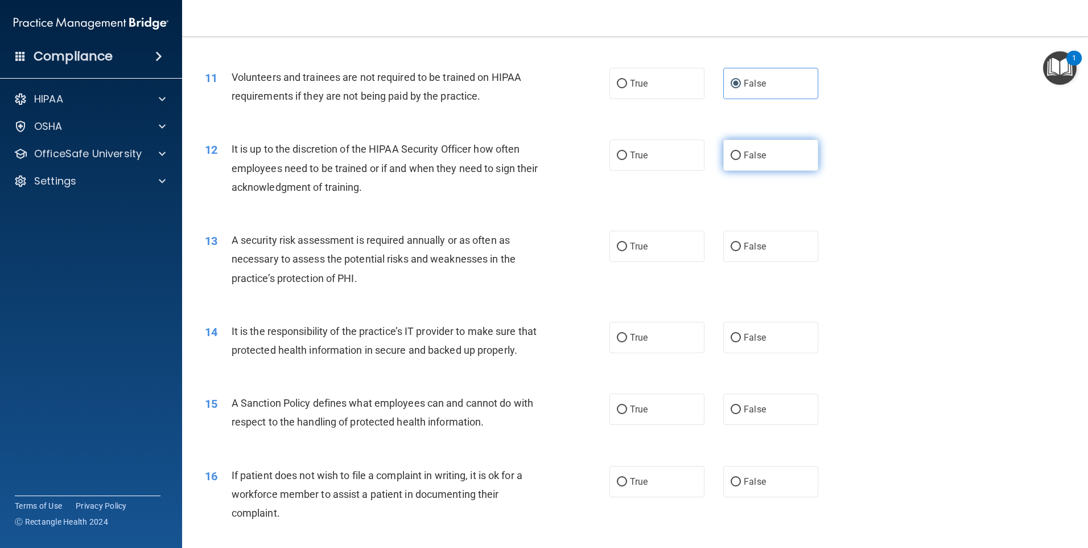
click at [755, 154] on span "False" at bounding box center [755, 155] width 22 height 11
click at [741, 154] on input "False" at bounding box center [736, 155] width 10 height 9
radio input "true"
click at [626, 242] on label "True" at bounding box center [657, 246] width 95 height 31
click at [626, 242] on input "True" at bounding box center [622, 246] width 10 height 9
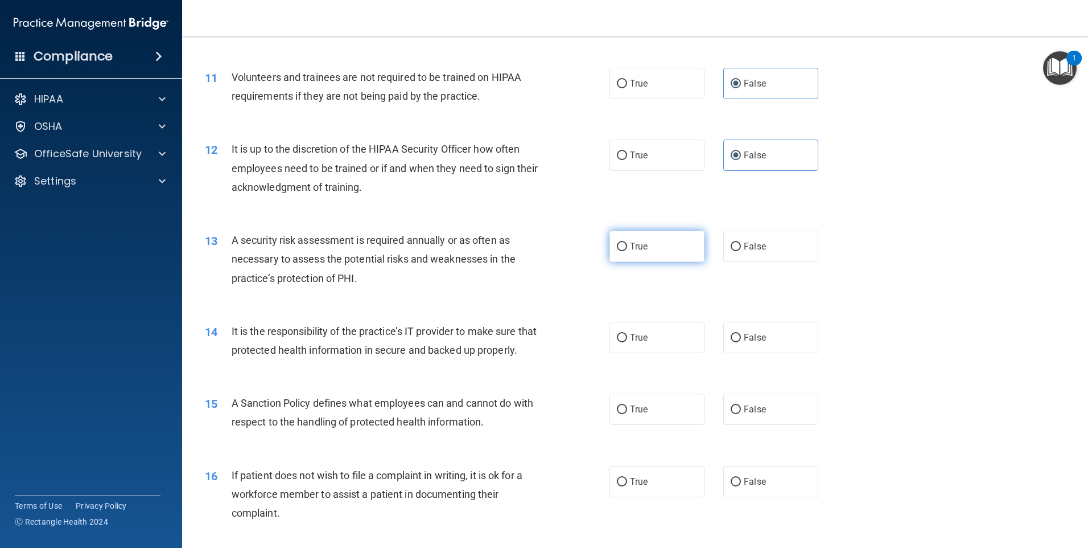
radio input "true"
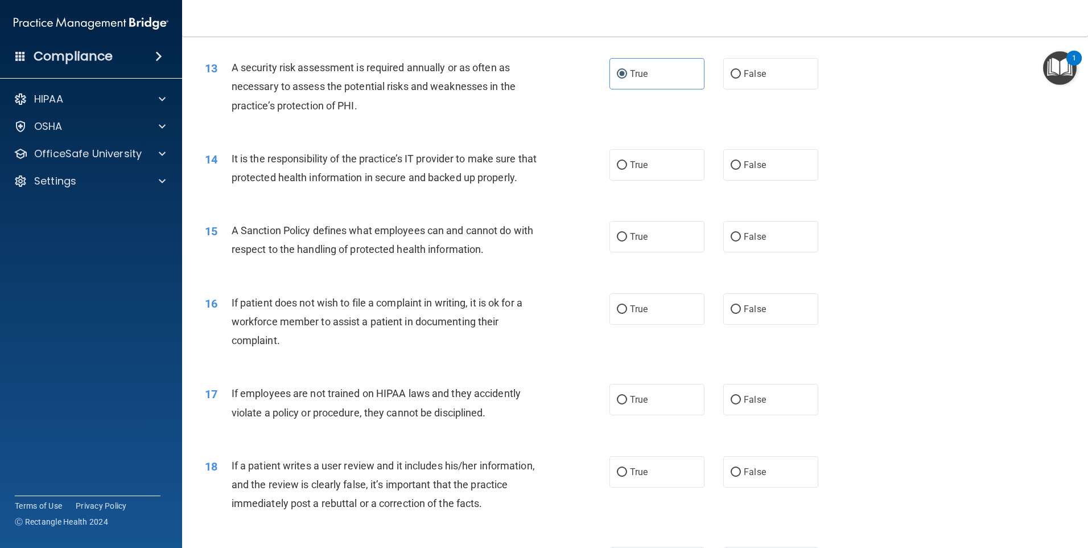
scroll to position [1204, 0]
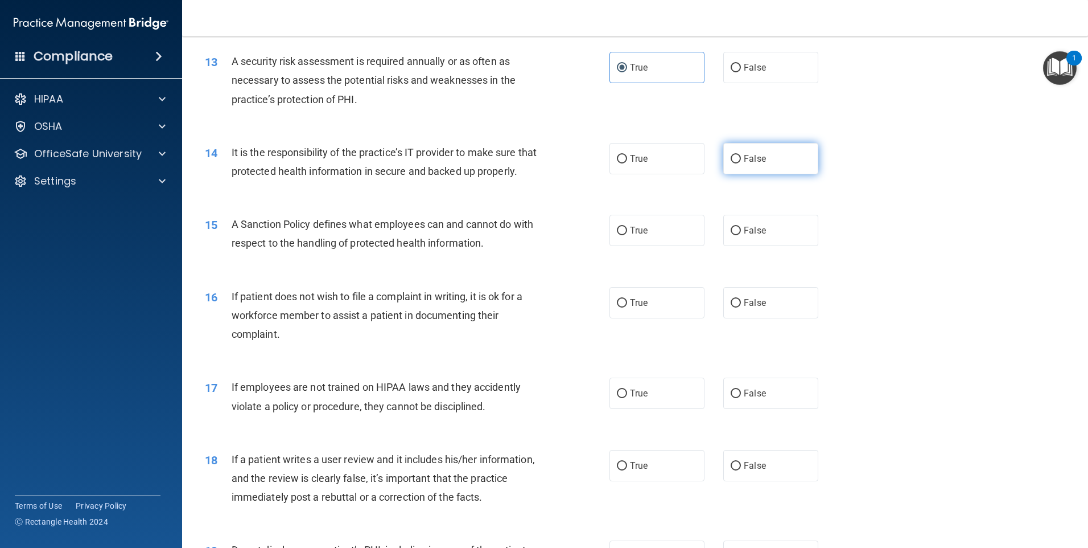
click at [747, 153] on span "False" at bounding box center [755, 158] width 22 height 11
click at [741, 155] on input "False" at bounding box center [736, 159] width 10 height 9
radio input "true"
click at [751, 242] on label "False" at bounding box center [770, 230] width 95 height 31
click at [741, 235] on input "False" at bounding box center [736, 231] width 10 height 9
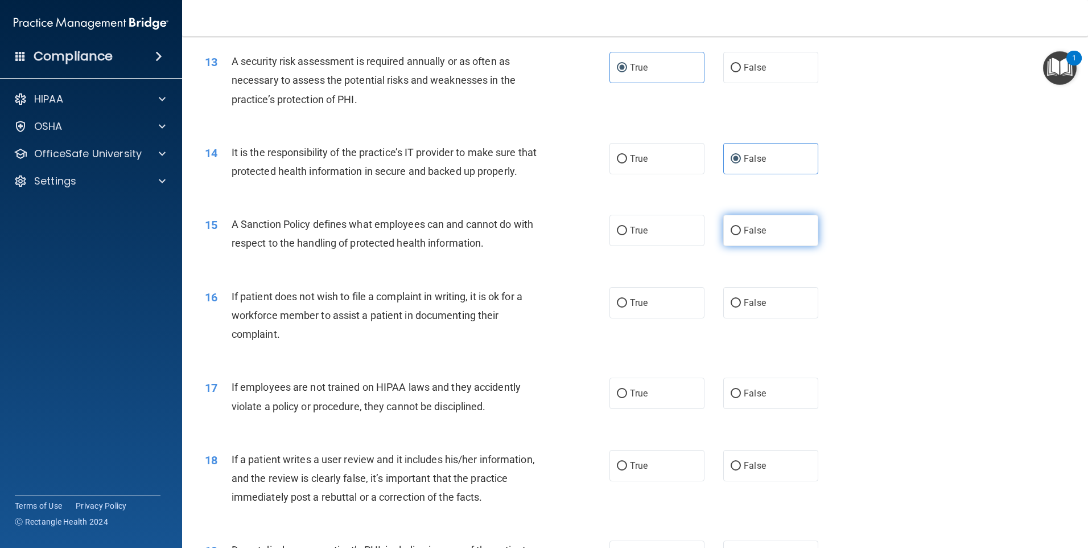
radio input "true"
click at [610, 318] on label "True" at bounding box center [657, 302] width 95 height 31
click at [617, 307] on input "True" at bounding box center [622, 303] width 10 height 9
radio input "true"
click at [751, 398] on span "False" at bounding box center [755, 393] width 22 height 11
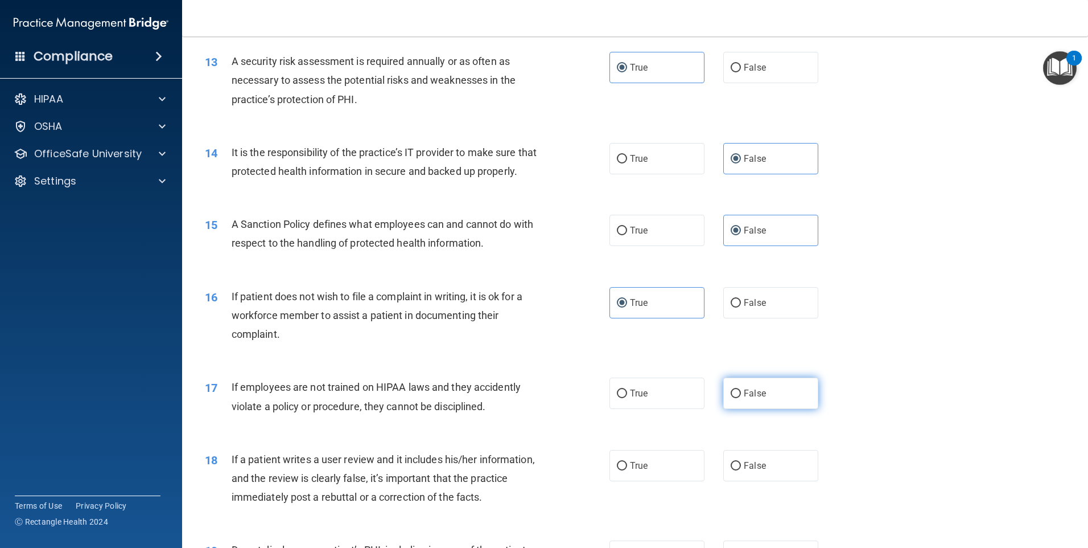
click at [741, 398] on input "False" at bounding box center [736, 393] width 10 height 9
radio input "true"
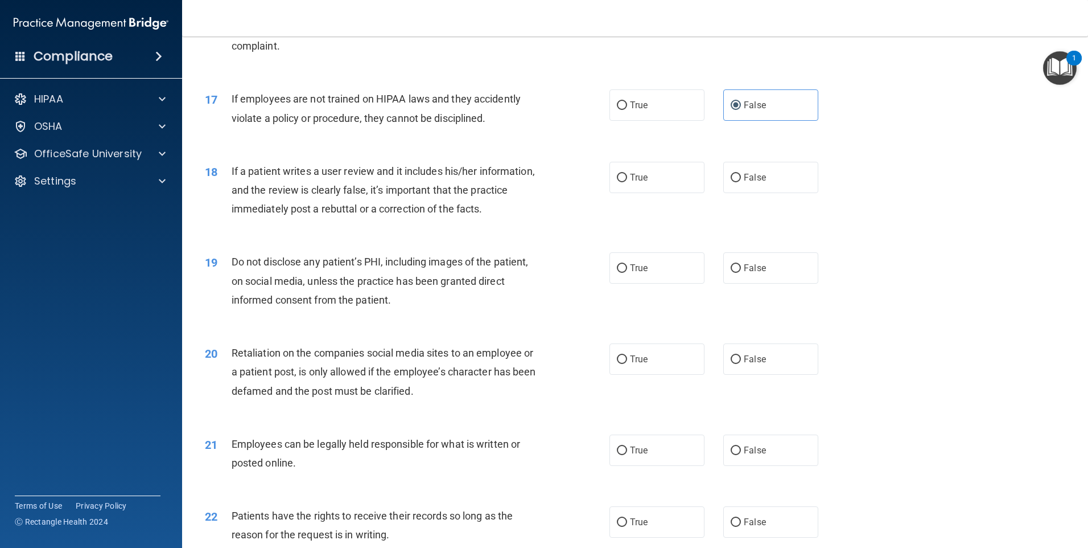
scroll to position [1499, 0]
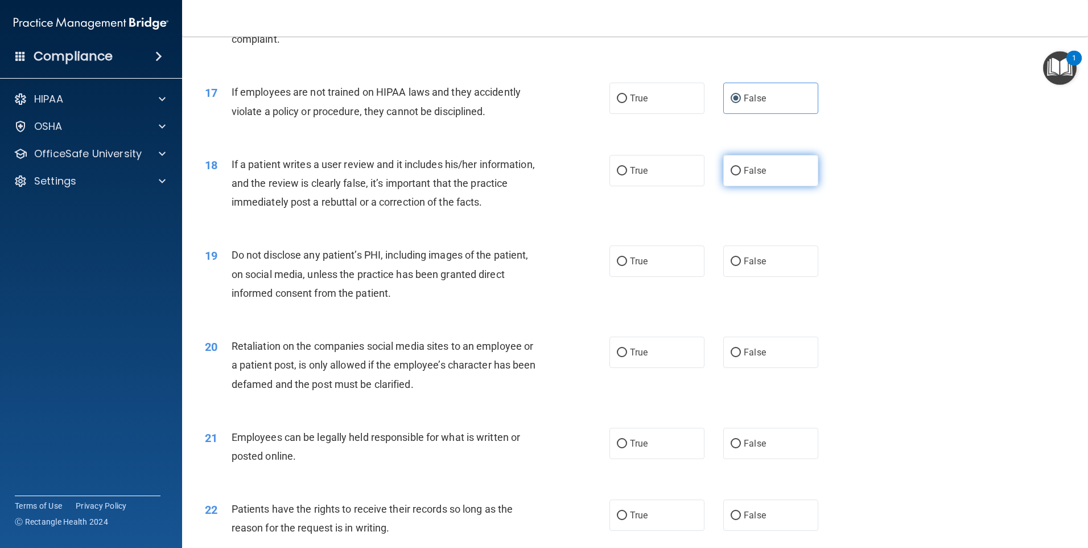
click at [752, 176] on span "False" at bounding box center [755, 170] width 22 height 11
click at [741, 175] on input "False" at bounding box center [736, 171] width 10 height 9
radio input "true"
click at [655, 277] on label "True" at bounding box center [657, 260] width 95 height 31
click at [627, 266] on input "True" at bounding box center [622, 261] width 10 height 9
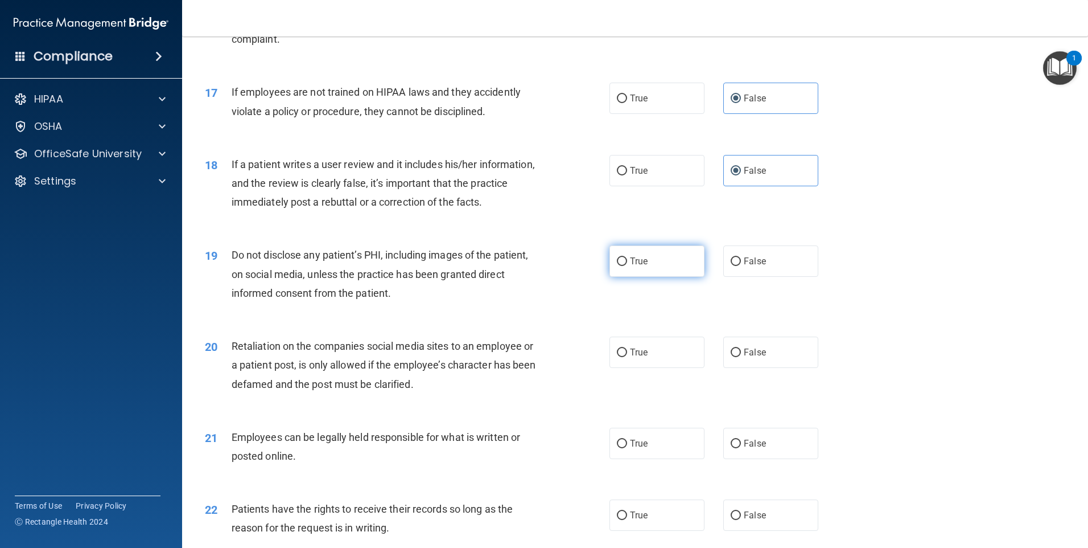
radio input "true"
click at [766, 368] on label "False" at bounding box center [770, 351] width 95 height 31
click at [741, 357] on input "False" at bounding box center [736, 352] width 10 height 9
radio input "true"
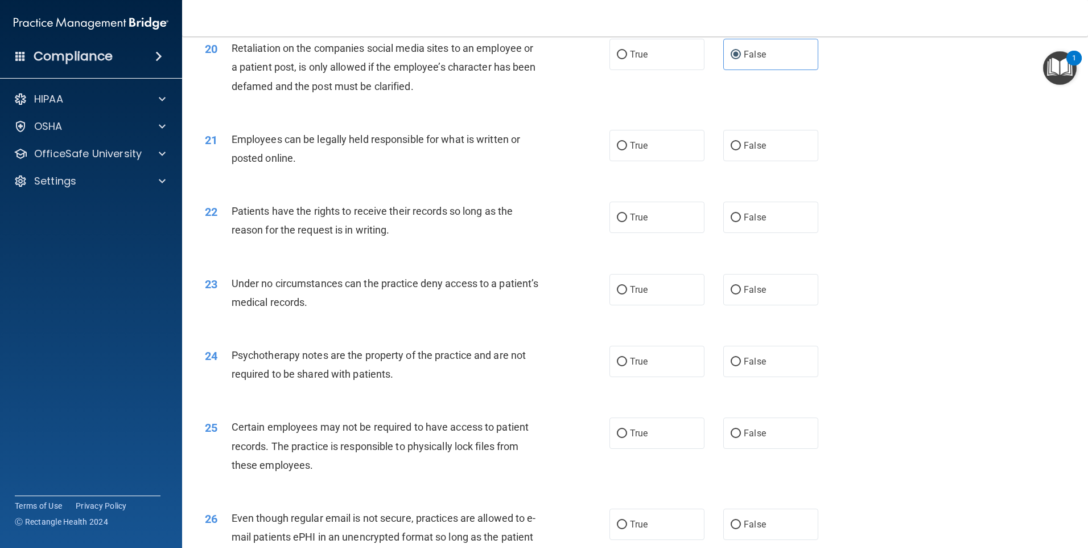
scroll to position [1800, 0]
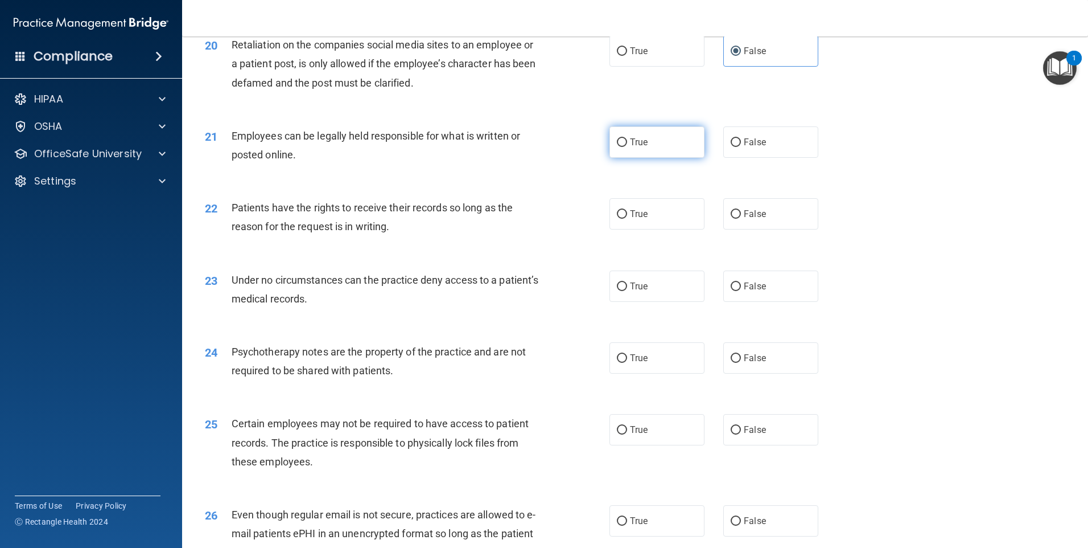
click at [649, 149] on label "True" at bounding box center [657, 141] width 95 height 31
click at [627, 147] on input "True" at bounding box center [622, 142] width 10 height 9
radio input "true"
click at [753, 225] on label "False" at bounding box center [770, 213] width 95 height 31
click at [741, 219] on input "False" at bounding box center [736, 214] width 10 height 9
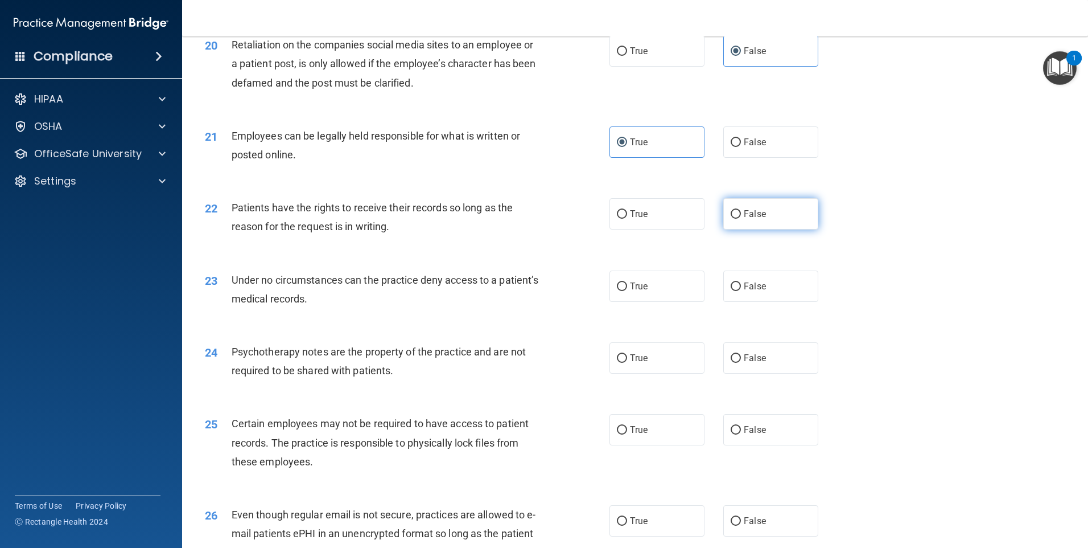
radio input "true"
click at [774, 302] on label "False" at bounding box center [770, 285] width 95 height 31
click at [741, 291] on input "False" at bounding box center [736, 286] width 10 height 9
radio input "true"
click at [641, 367] on label "True" at bounding box center [657, 357] width 95 height 31
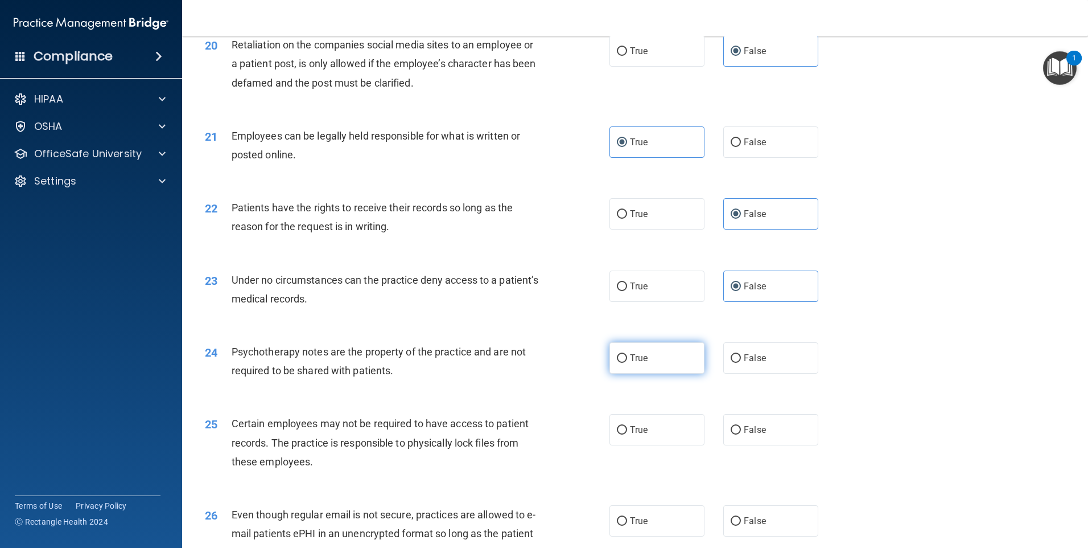
click at [627, 363] on input "True" at bounding box center [622, 358] width 10 height 9
radio input "true"
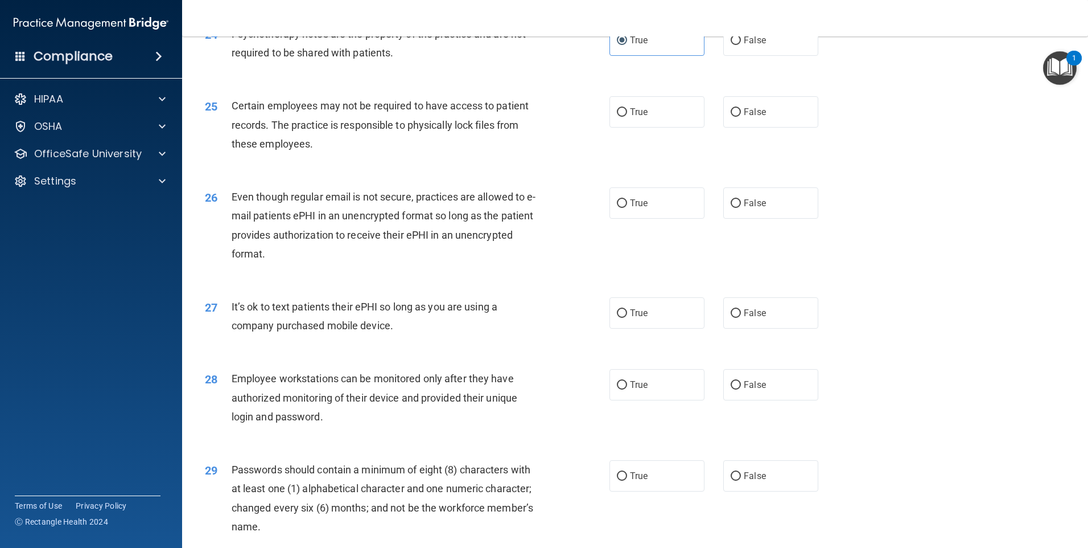
scroll to position [2128, 0]
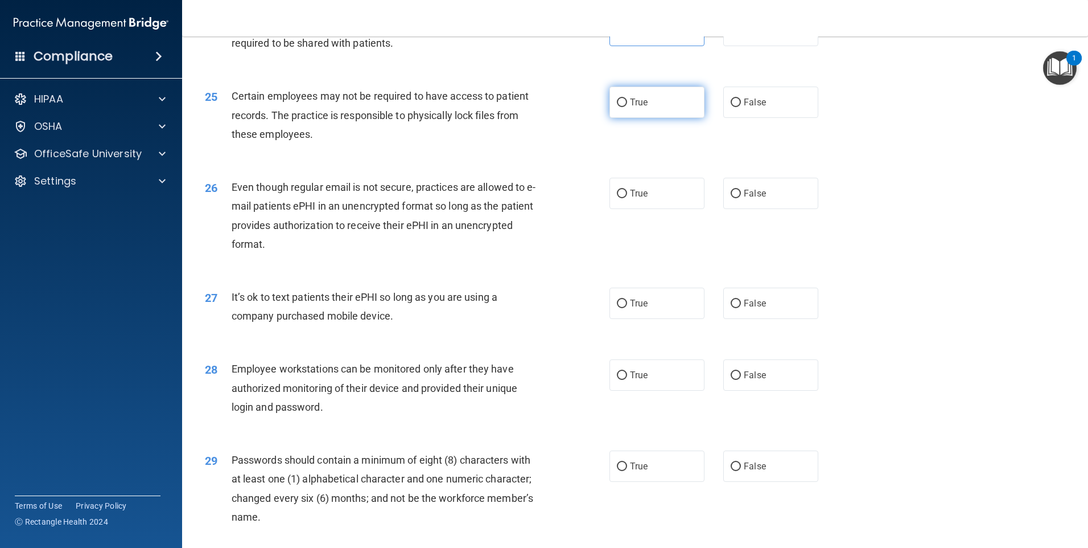
click at [627, 112] on label "True" at bounding box center [657, 102] width 95 height 31
click at [627, 107] on input "True" at bounding box center [622, 102] width 10 height 9
radio input "true"
click at [634, 199] on span "True" at bounding box center [639, 193] width 18 height 11
click at [627, 198] on input "True" at bounding box center [622, 194] width 10 height 9
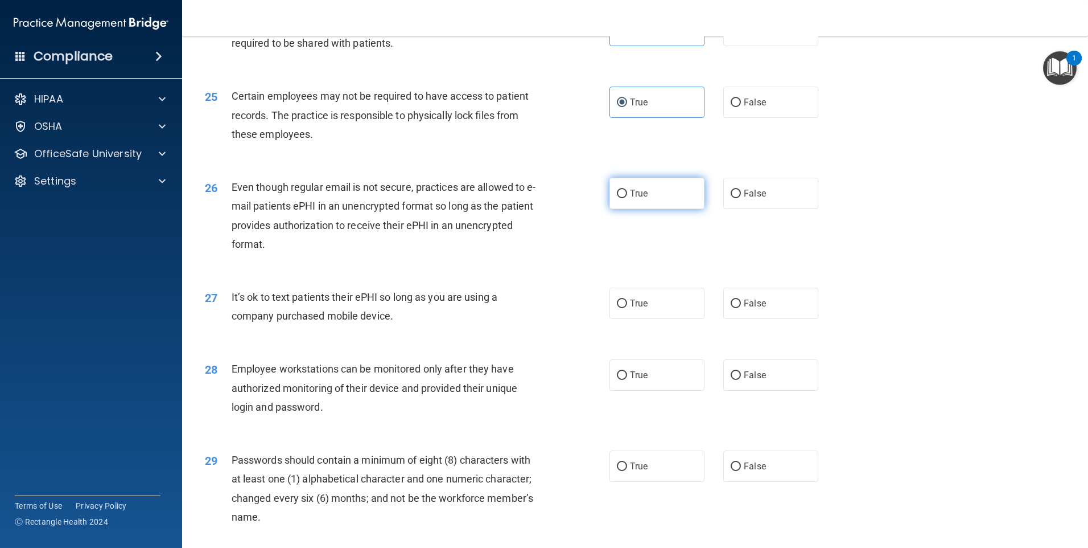
radio input "true"
click at [779, 319] on label "False" at bounding box center [770, 302] width 95 height 31
click at [741, 308] on input "False" at bounding box center [736, 303] width 10 height 9
radio input "true"
click at [774, 390] on label "False" at bounding box center [770, 374] width 95 height 31
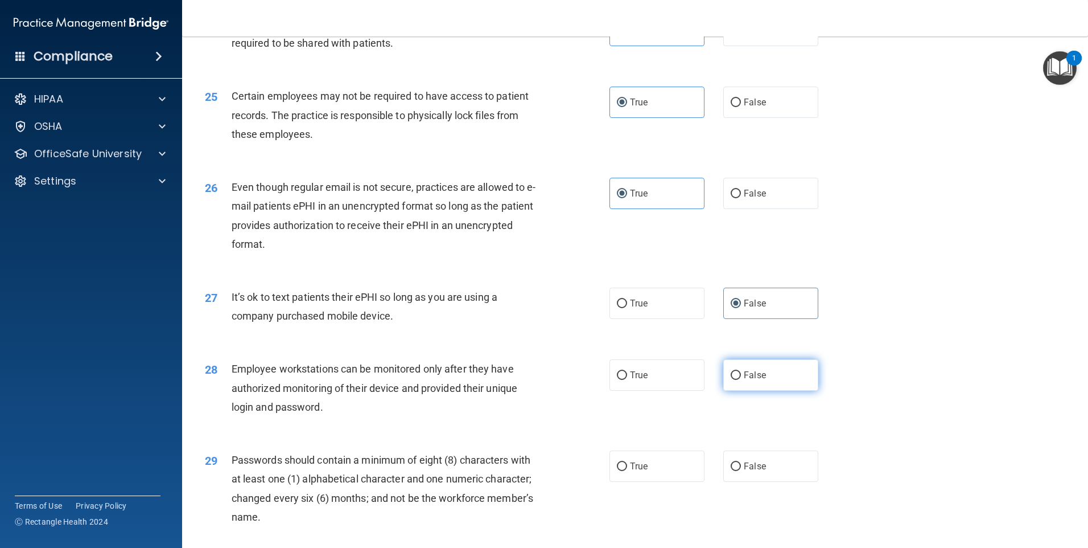
click at [741, 380] on input "False" at bounding box center [736, 375] width 10 height 9
radio input "true"
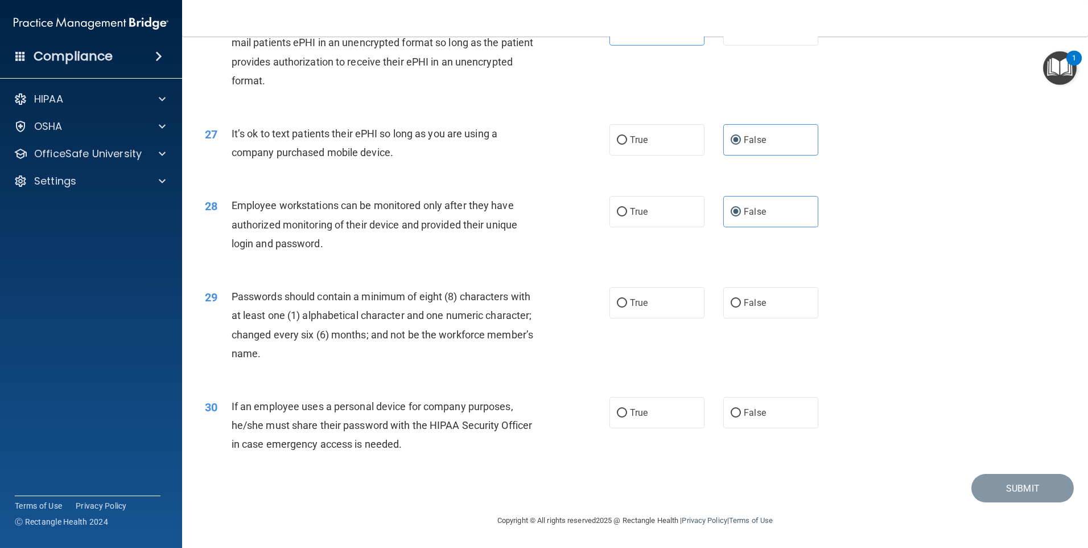
scroll to position [2310, 0]
click at [649, 303] on label "True" at bounding box center [657, 302] width 95 height 31
click at [627, 303] on input "True" at bounding box center [622, 303] width 10 height 9
radio input "true"
click at [748, 416] on span "False" at bounding box center [755, 412] width 22 height 11
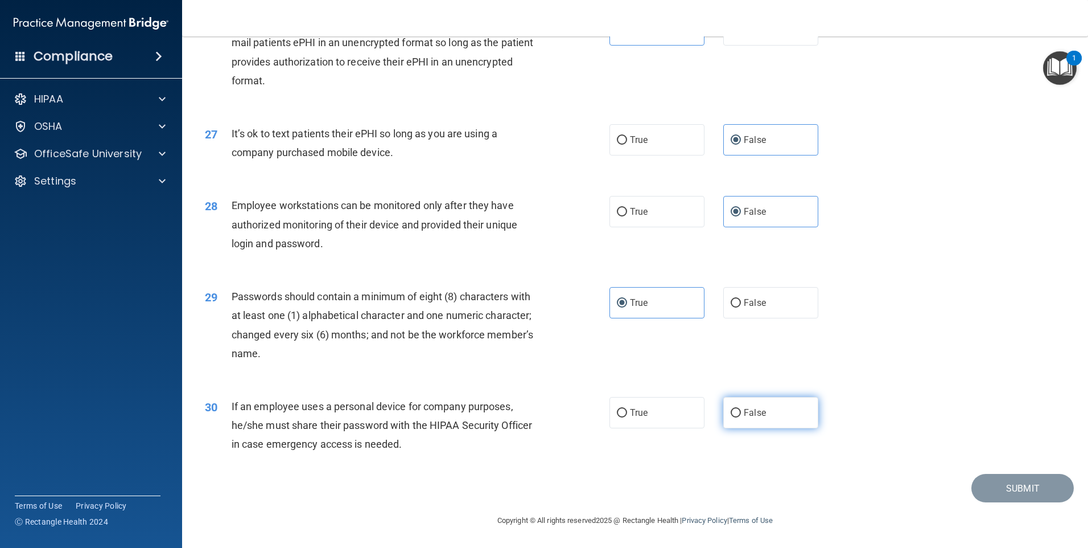
click at [741, 416] on input "False" at bounding box center [736, 413] width 10 height 9
radio input "true"
click at [1006, 487] on button "Submit" at bounding box center [1023, 488] width 102 height 29
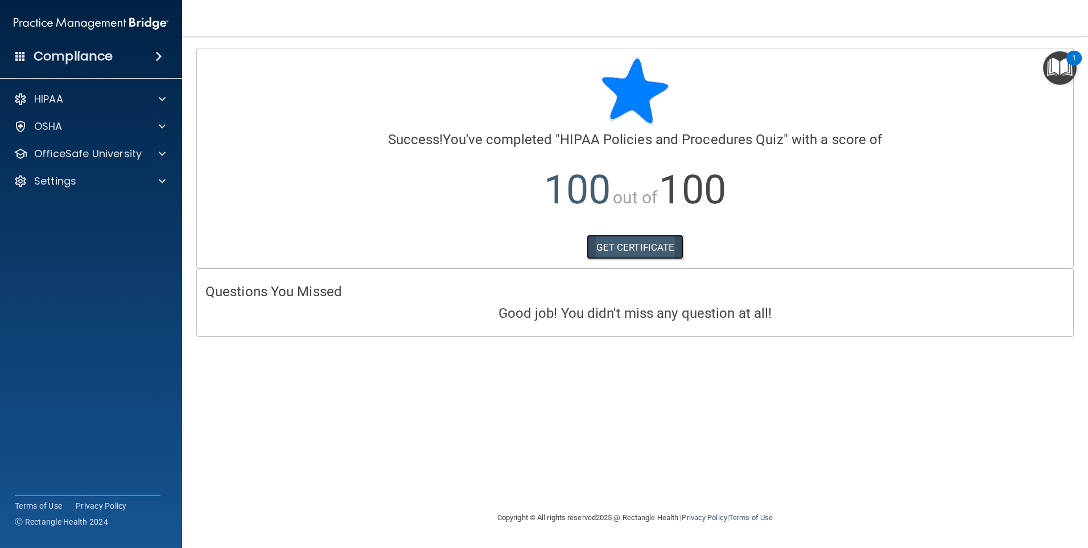
click at [611, 246] on link "GET CERTIFICATE" at bounding box center [635, 247] width 97 height 25
click at [158, 148] on div at bounding box center [160, 154] width 28 height 14
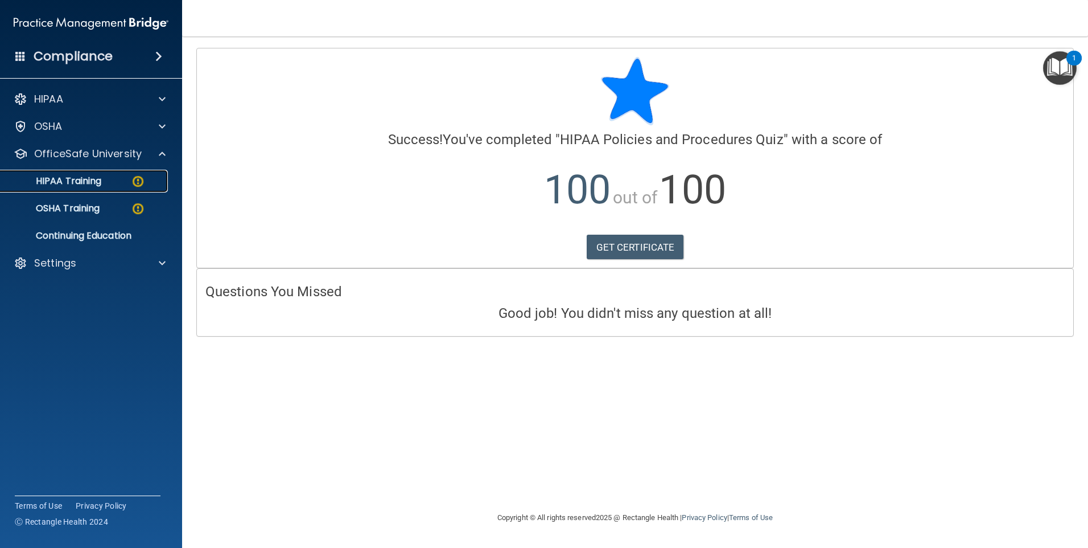
click at [99, 177] on p "HIPAA Training" at bounding box center [54, 180] width 94 height 11
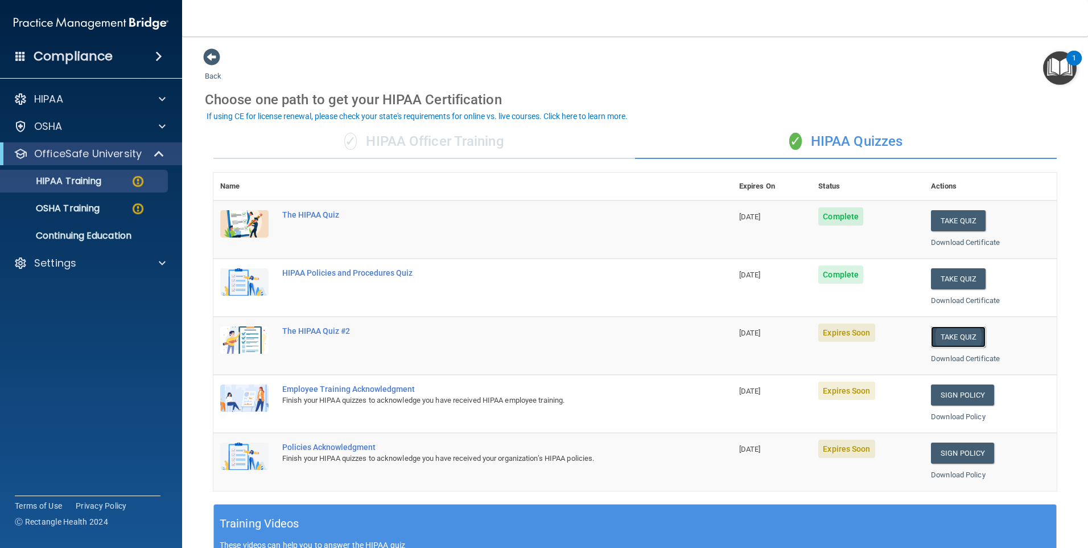
click at [931, 338] on button "Take Quiz" at bounding box center [958, 336] width 55 height 21
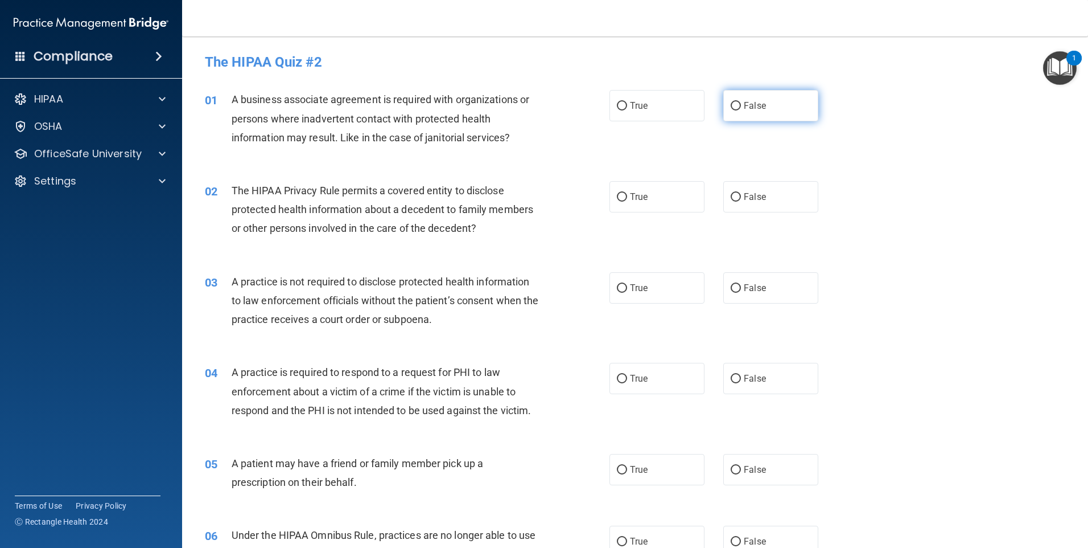
click at [803, 110] on label "False" at bounding box center [770, 105] width 95 height 31
click at [741, 110] on input "False" at bounding box center [736, 106] width 10 height 9
radio input "true"
click at [631, 203] on label "True" at bounding box center [657, 196] width 95 height 31
click at [627, 201] on input "True" at bounding box center [622, 197] width 10 height 9
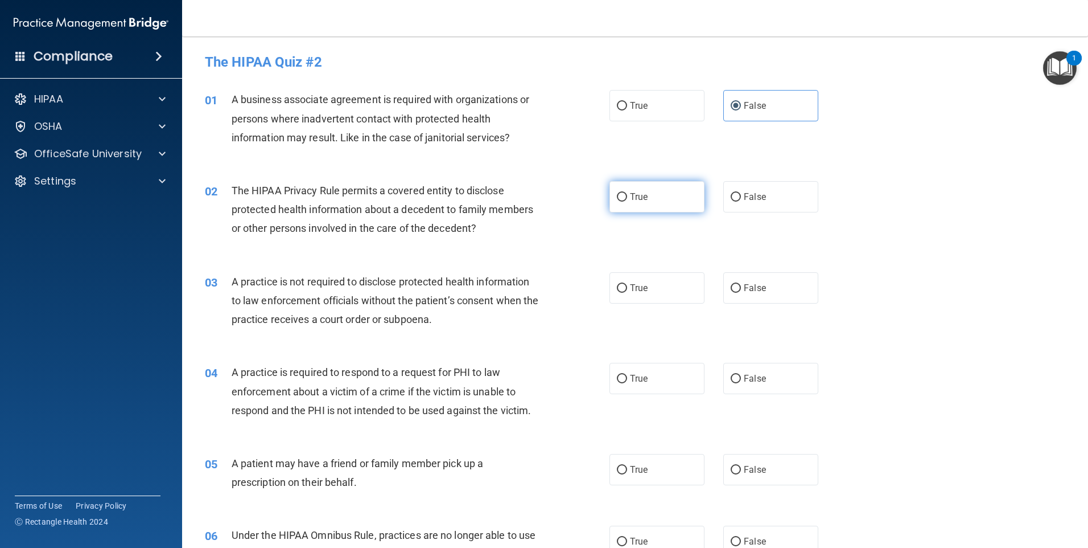
radio input "true"
click at [766, 296] on label "False" at bounding box center [770, 287] width 95 height 31
click at [741, 293] on input "False" at bounding box center [736, 288] width 10 height 9
radio input "true"
click at [635, 384] on label "True" at bounding box center [657, 378] width 95 height 31
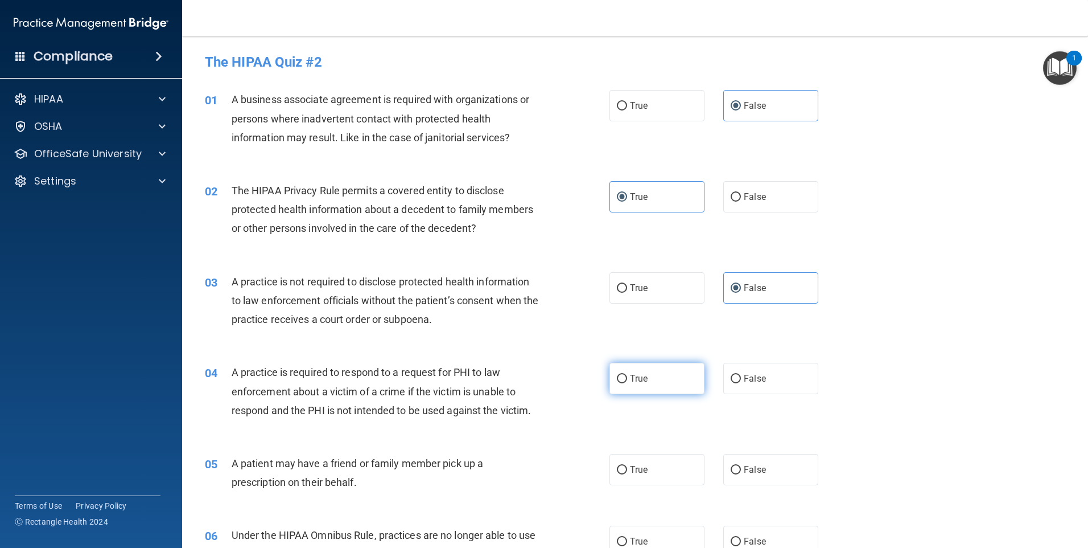
click at [627, 383] on input "True" at bounding box center [622, 379] width 10 height 9
radio input "true"
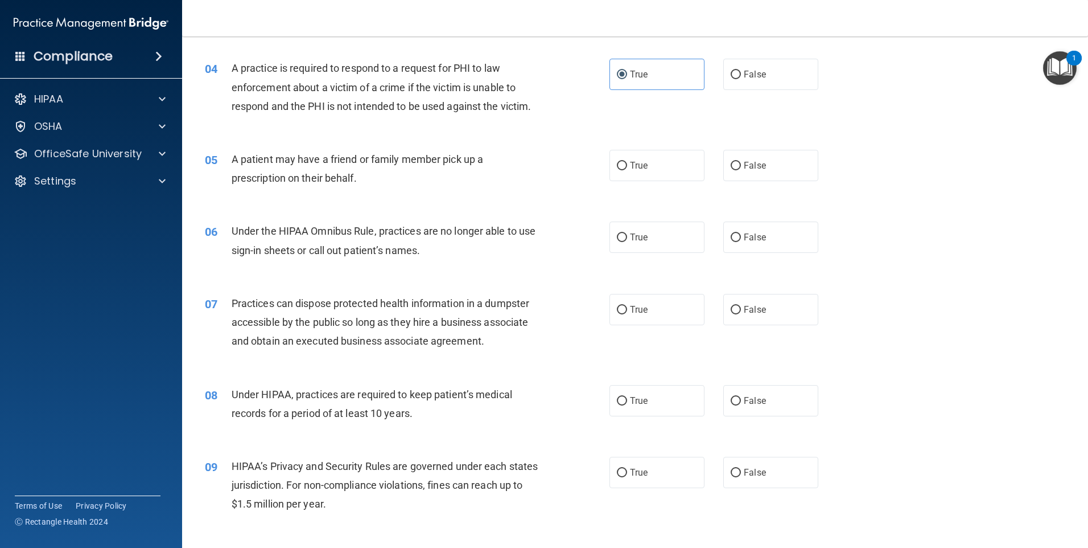
scroll to position [316, 0]
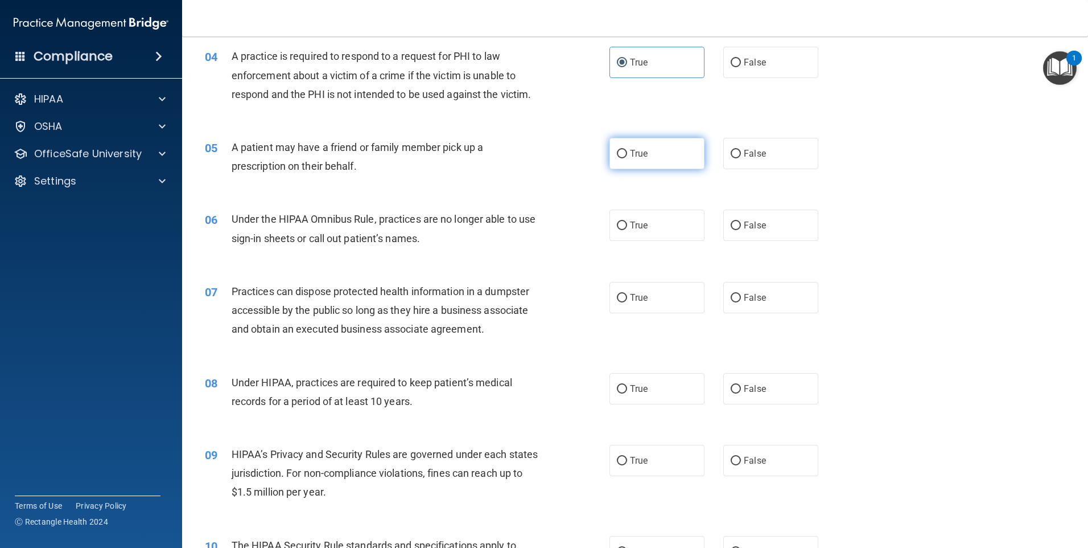
click at [641, 157] on span "True" at bounding box center [639, 153] width 18 height 11
click at [627, 157] on input "True" at bounding box center [622, 154] width 10 height 9
radio input "true"
click at [782, 224] on label "False" at bounding box center [770, 224] width 95 height 31
click at [741, 224] on input "False" at bounding box center [736, 225] width 10 height 9
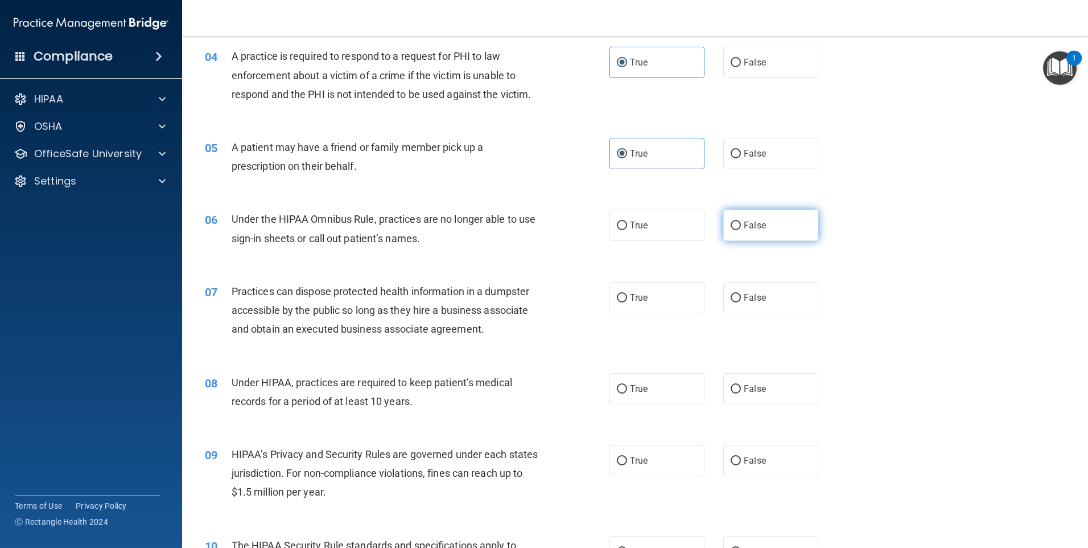
radio input "true"
click at [780, 294] on label "False" at bounding box center [770, 297] width 95 height 31
click at [741, 294] on input "False" at bounding box center [736, 298] width 10 height 9
radio input "true"
click at [764, 392] on label "False" at bounding box center [770, 388] width 95 height 31
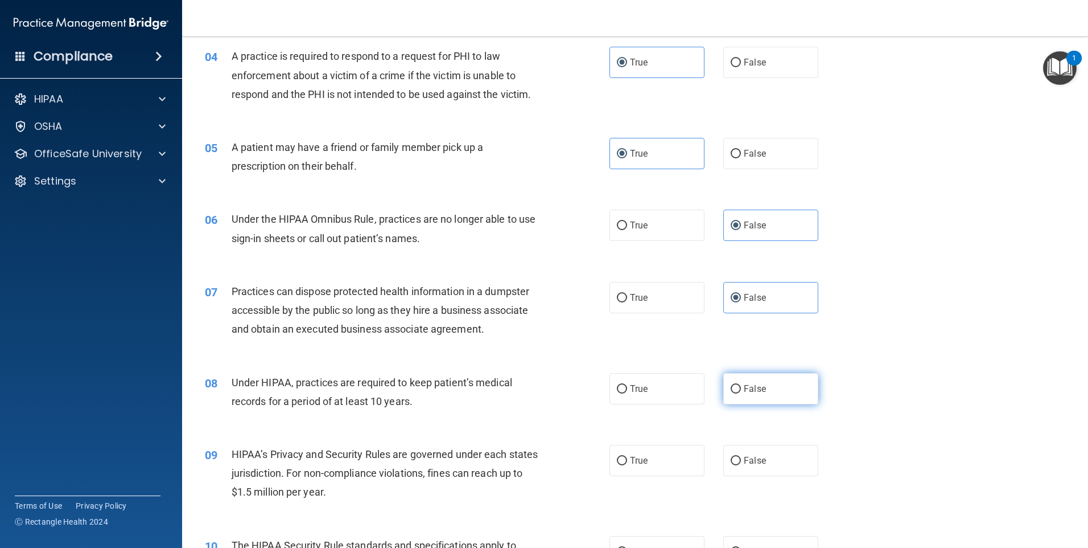
click at [741, 392] on input "False" at bounding box center [736, 389] width 10 height 9
radio input "true"
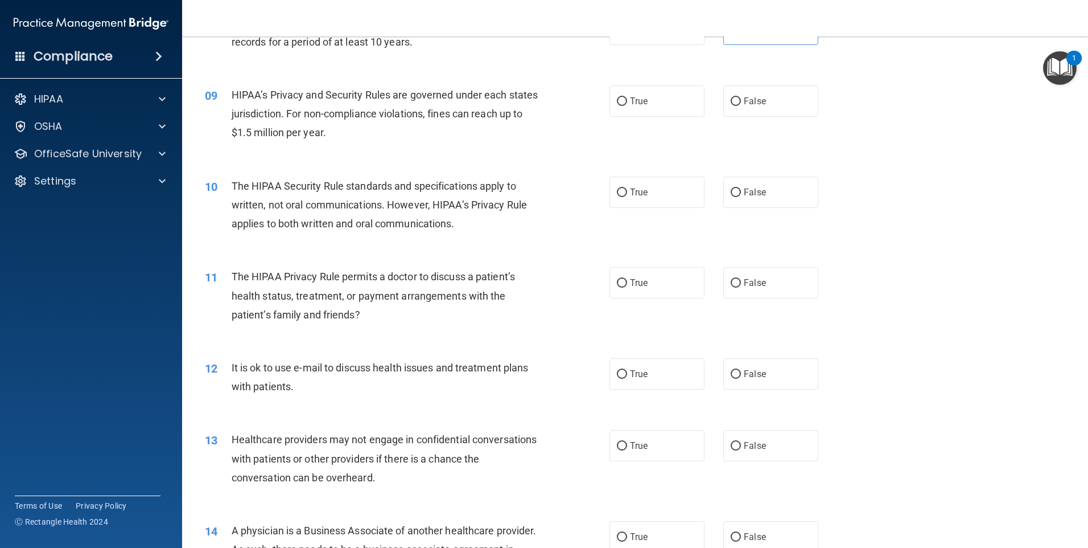
scroll to position [684, 0]
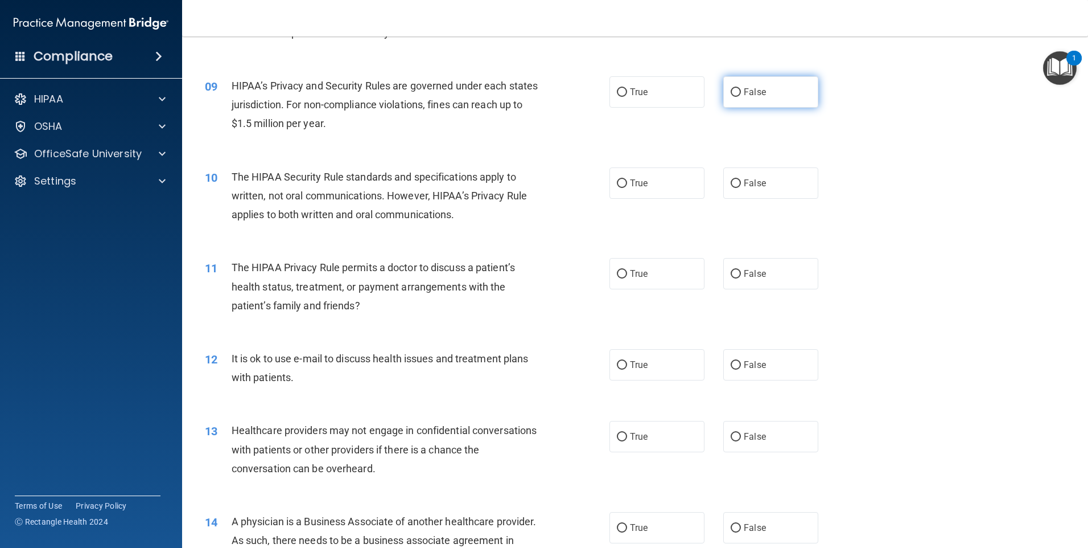
click at [773, 91] on label "False" at bounding box center [770, 91] width 95 height 31
click at [741, 91] on input "False" at bounding box center [736, 92] width 10 height 9
radio input "true"
click at [621, 183] on input "True" at bounding box center [622, 183] width 10 height 9
radio input "true"
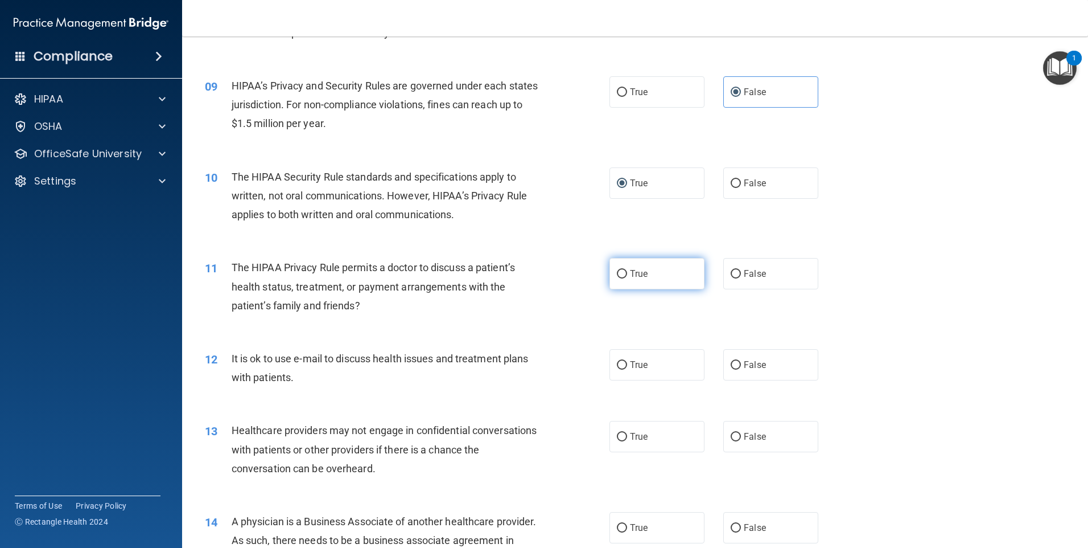
click at [649, 278] on label "True" at bounding box center [657, 273] width 95 height 31
click at [627, 278] on input "True" at bounding box center [622, 274] width 10 height 9
radio input "true"
click at [660, 373] on label "True" at bounding box center [657, 364] width 95 height 31
click at [627, 369] on input "True" at bounding box center [622, 365] width 10 height 9
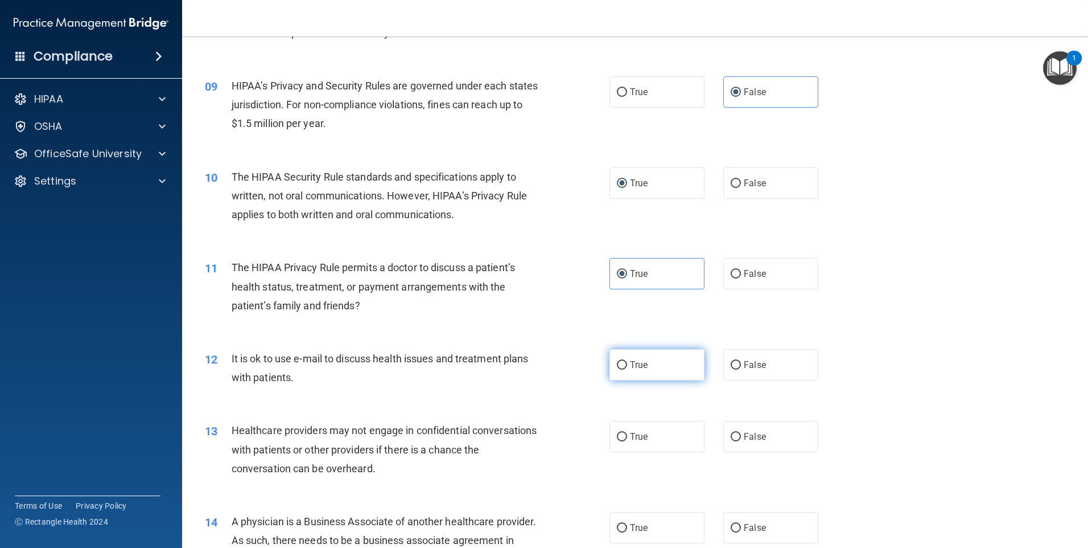
radio input "true"
click at [756, 433] on span "False" at bounding box center [755, 436] width 22 height 11
click at [741, 433] on input "False" at bounding box center [736, 437] width 10 height 9
radio input "true"
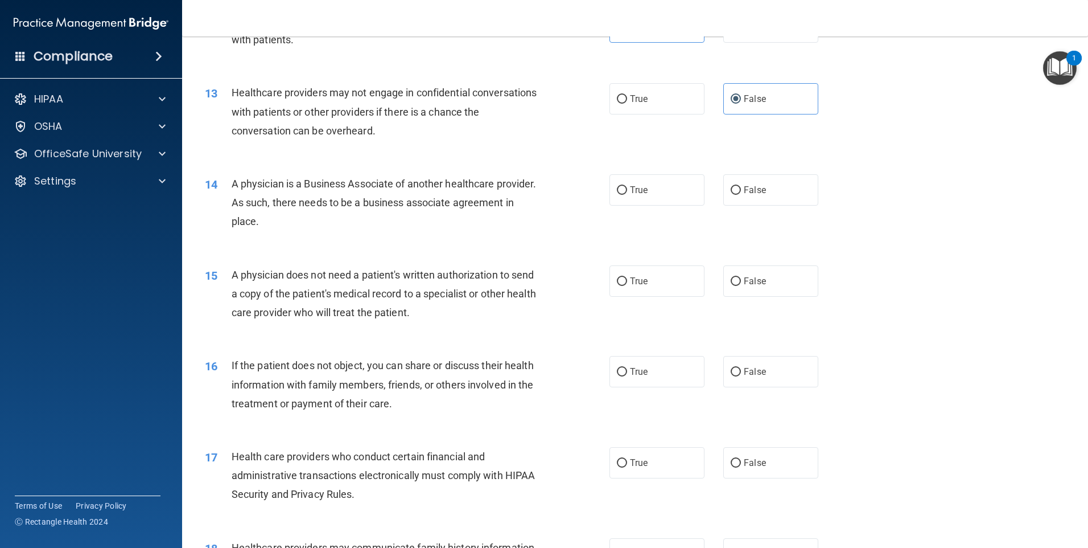
scroll to position [1031, 0]
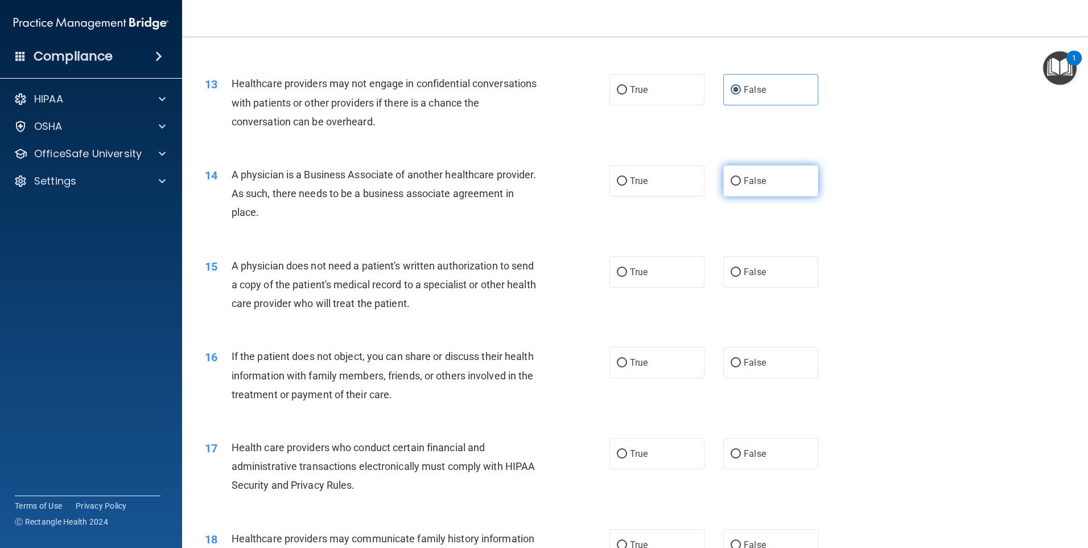
click at [763, 185] on label "False" at bounding box center [770, 180] width 95 height 31
click at [741, 185] on input "False" at bounding box center [736, 181] width 10 height 9
radio input "true"
click at [655, 260] on label "True" at bounding box center [657, 271] width 95 height 31
click at [627, 268] on input "True" at bounding box center [622, 272] width 10 height 9
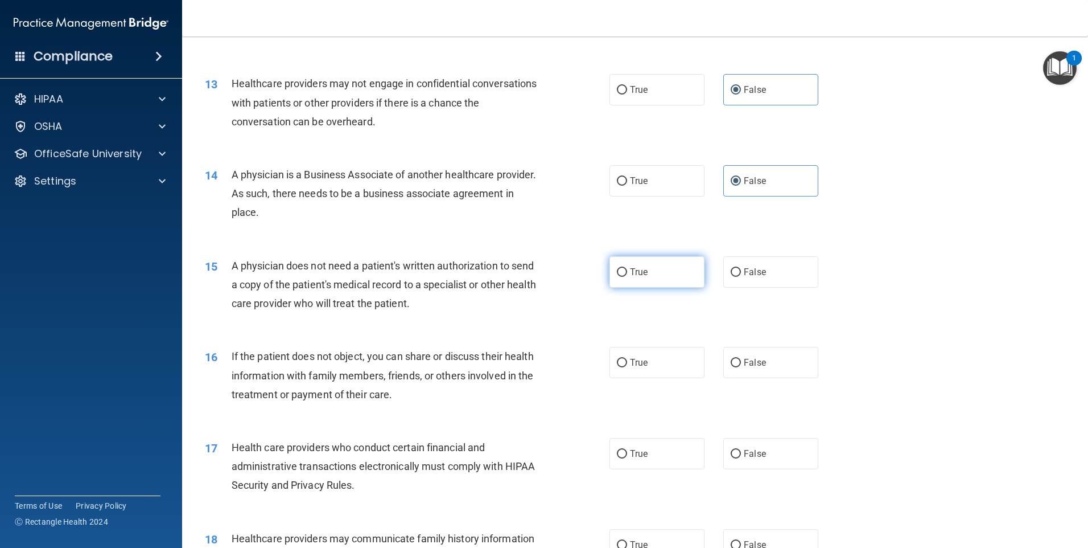
radio input "true"
click at [638, 365] on span "True" at bounding box center [639, 362] width 18 height 11
click at [627, 365] on input "True" at bounding box center [622, 363] width 10 height 9
radio input "true"
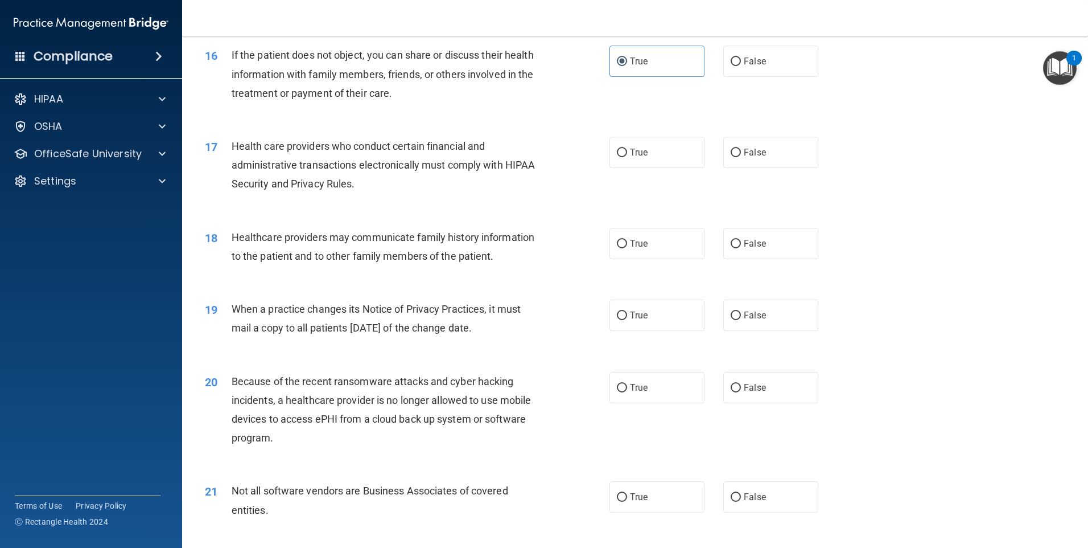
scroll to position [1335, 0]
click at [637, 141] on label "True" at bounding box center [657, 149] width 95 height 31
click at [627, 146] on input "True" at bounding box center [622, 150] width 10 height 9
radio input "true"
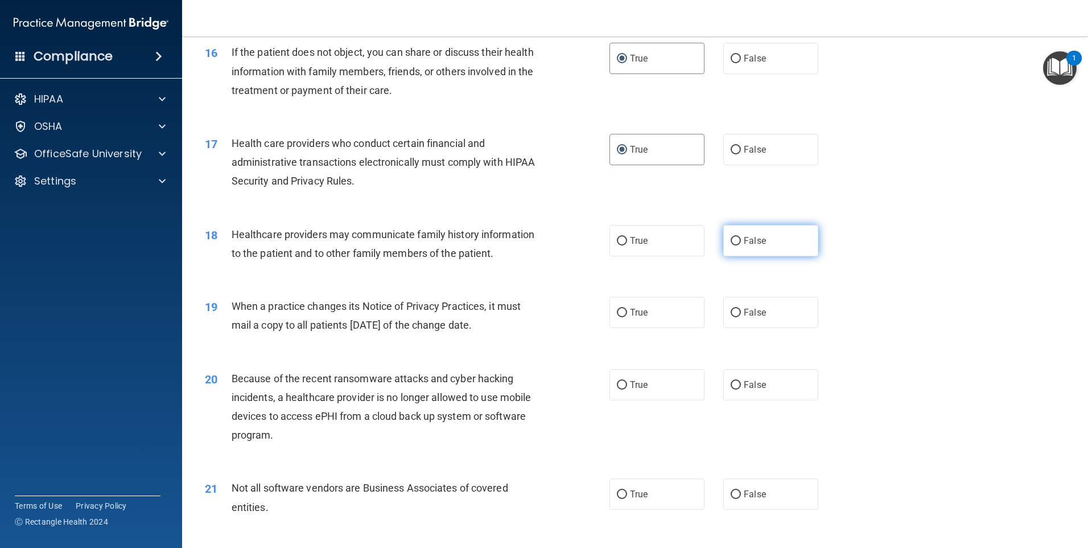
click at [744, 242] on span "False" at bounding box center [755, 240] width 22 height 11
click at [741, 242] on input "False" at bounding box center [736, 241] width 10 height 9
radio input "true"
click at [743, 318] on label "False" at bounding box center [770, 312] width 95 height 31
click at [741, 317] on input "False" at bounding box center [736, 313] width 10 height 9
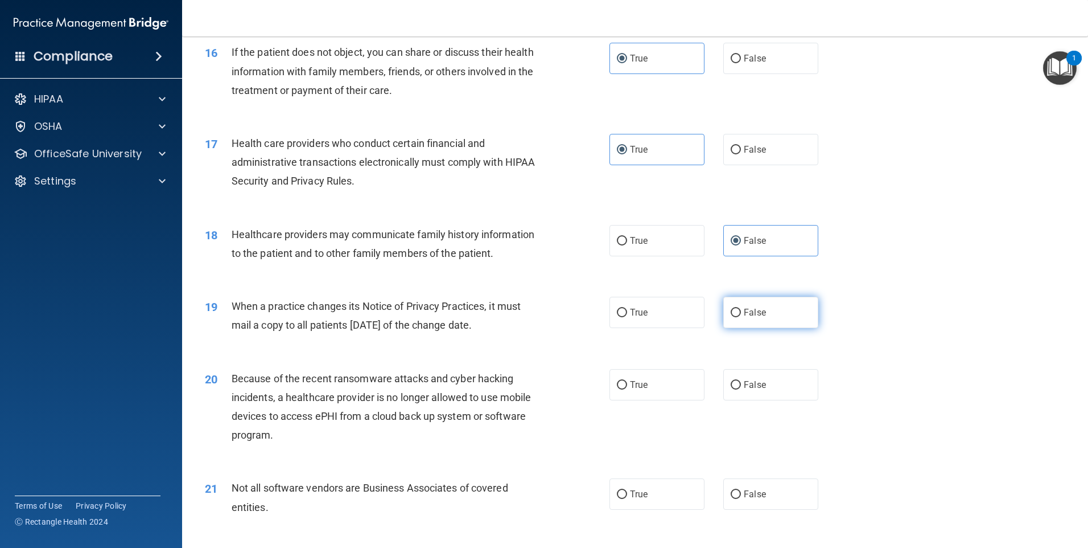
radio input "true"
click at [801, 390] on label "False" at bounding box center [770, 384] width 95 height 31
click at [741, 389] on input "False" at bounding box center [736, 385] width 10 height 9
radio input "true"
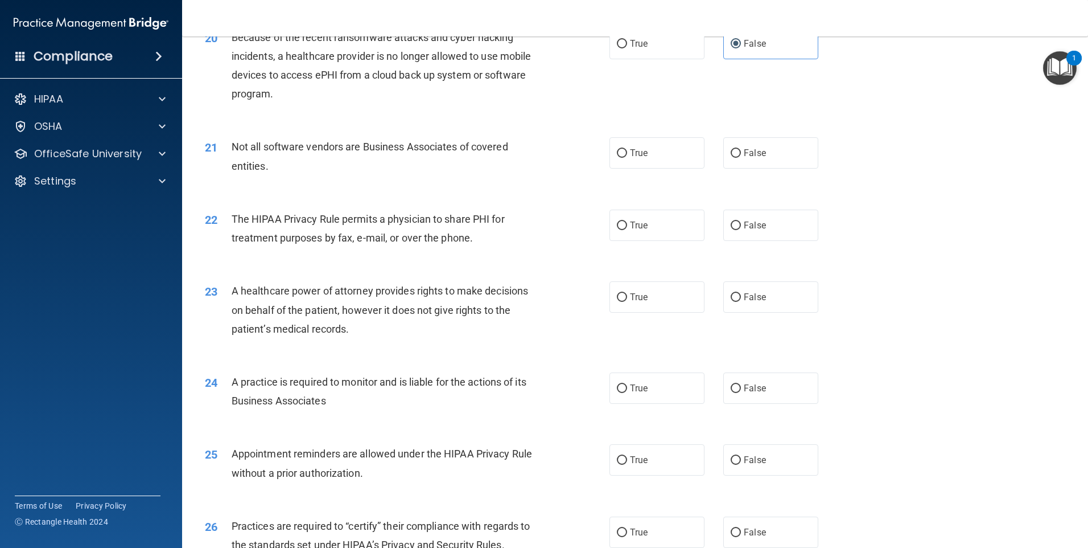
scroll to position [1694, 0]
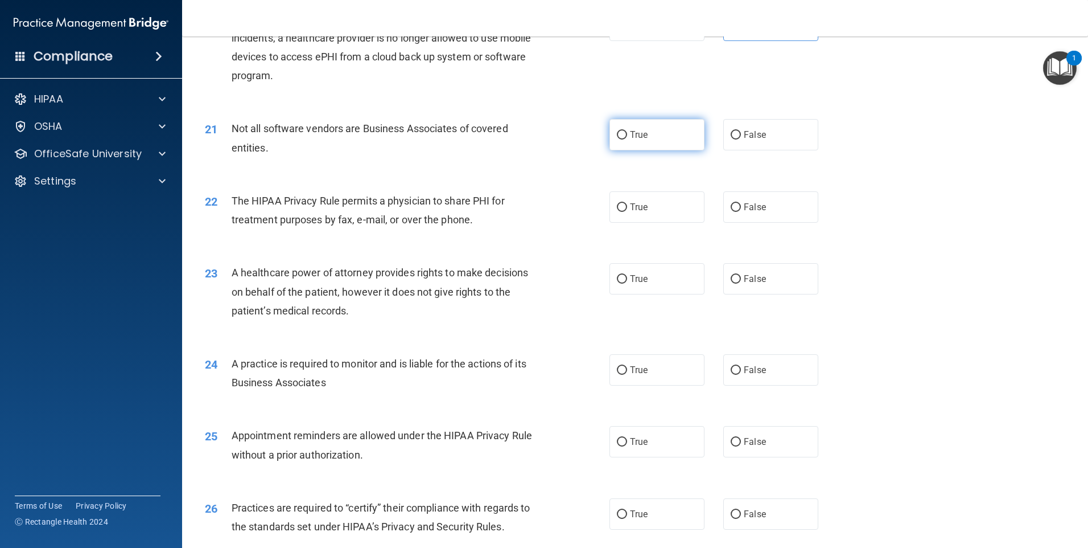
click at [640, 138] on span "True" at bounding box center [639, 134] width 18 height 11
click at [627, 138] on input "True" at bounding box center [622, 135] width 10 height 9
radio input "true"
click at [658, 214] on label "True" at bounding box center [657, 206] width 95 height 31
click at [627, 212] on input "True" at bounding box center [622, 207] width 10 height 9
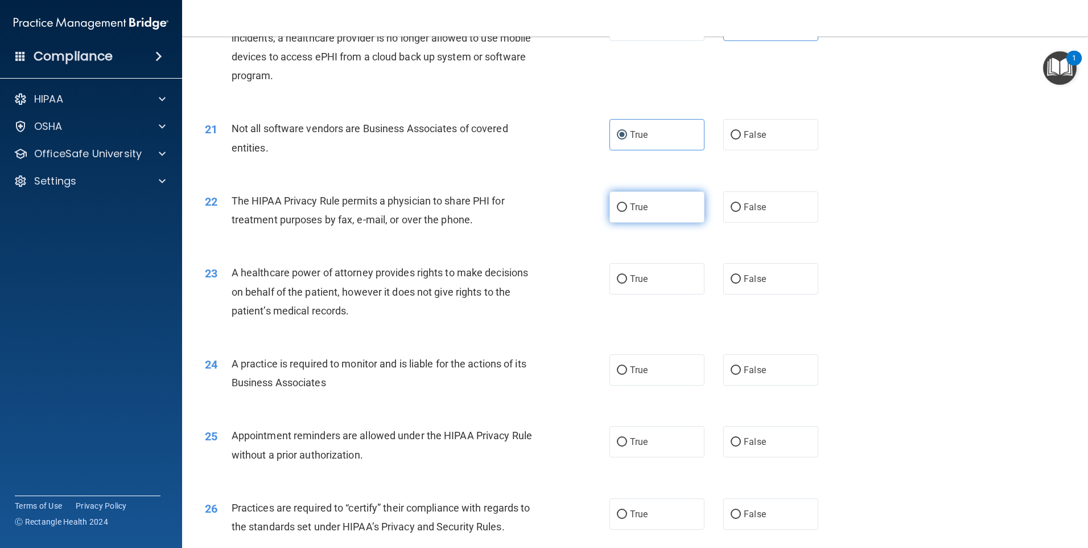
radio input "true"
click at [767, 279] on label "False" at bounding box center [770, 278] width 95 height 31
click at [741, 279] on input "False" at bounding box center [736, 279] width 10 height 9
radio input "true"
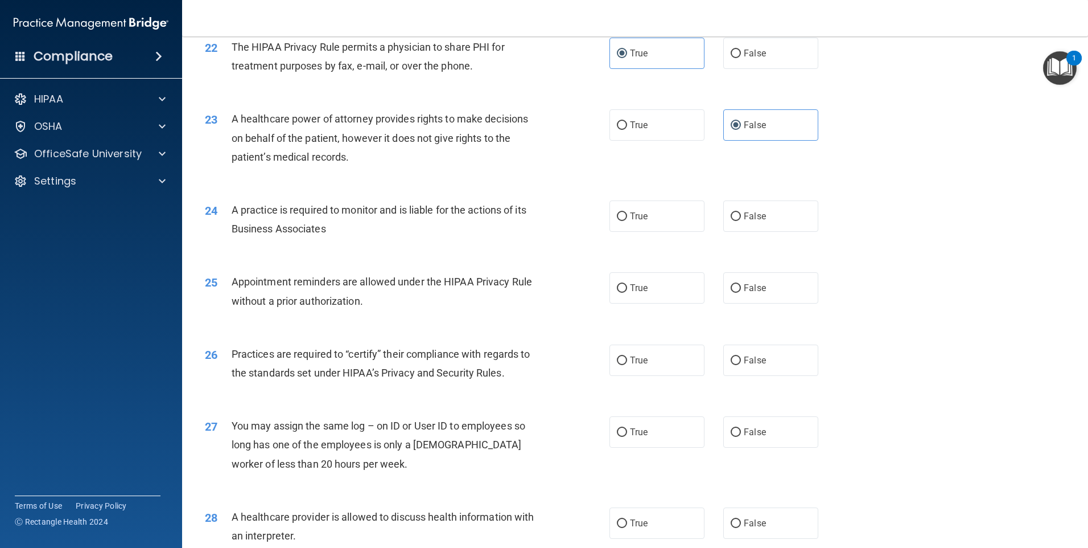
scroll to position [1853, 0]
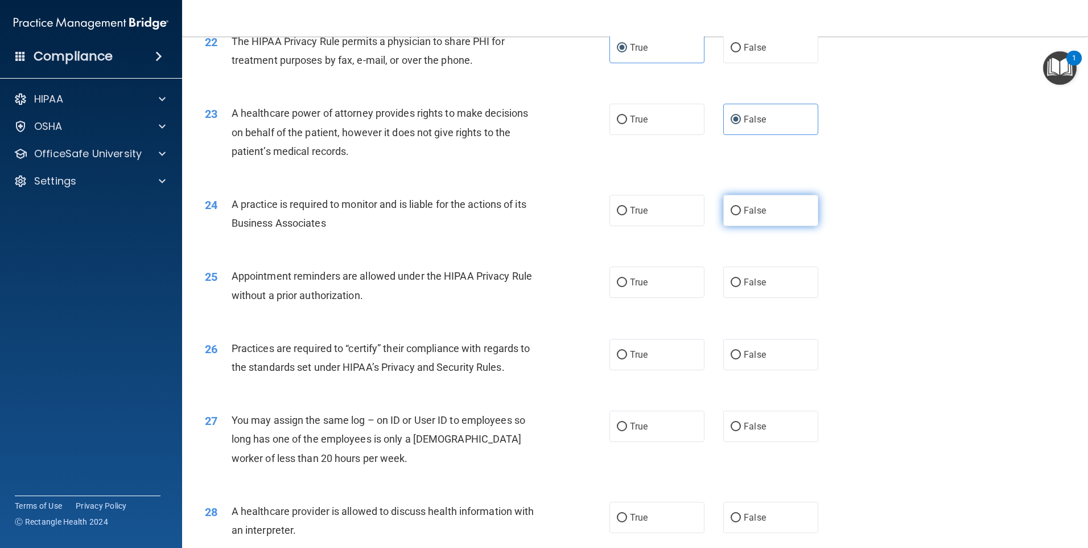
click at [768, 216] on label "False" at bounding box center [770, 210] width 95 height 31
click at [741, 215] on input "False" at bounding box center [736, 211] width 10 height 9
radio input "true"
click at [632, 274] on label "True" at bounding box center [657, 281] width 95 height 31
click at [627, 278] on input "True" at bounding box center [622, 282] width 10 height 9
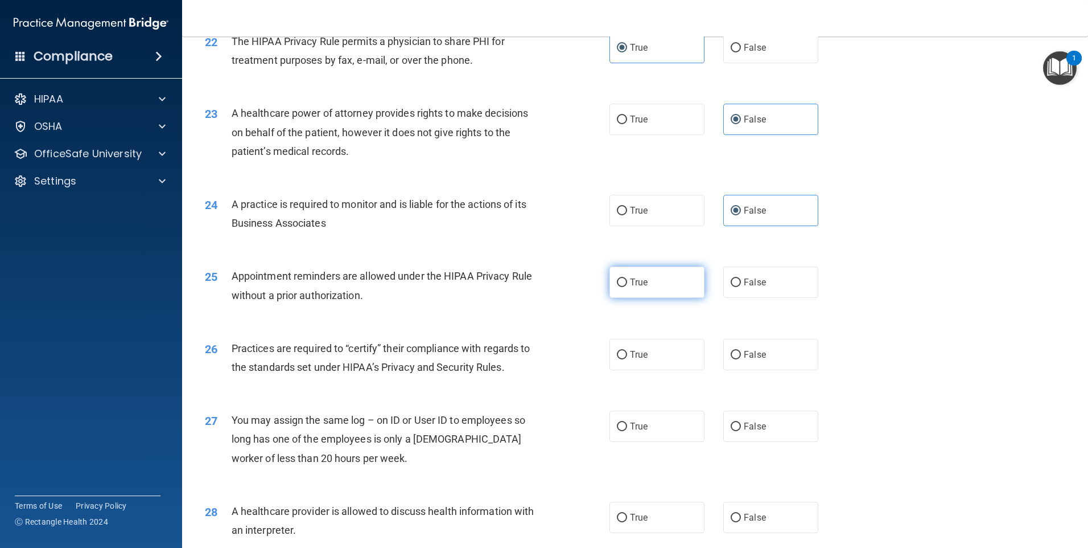
radio input "true"
click at [782, 344] on label "False" at bounding box center [770, 354] width 95 height 31
click at [741, 351] on input "False" at bounding box center [736, 355] width 10 height 9
radio input "true"
click at [788, 418] on label "False" at bounding box center [770, 425] width 95 height 31
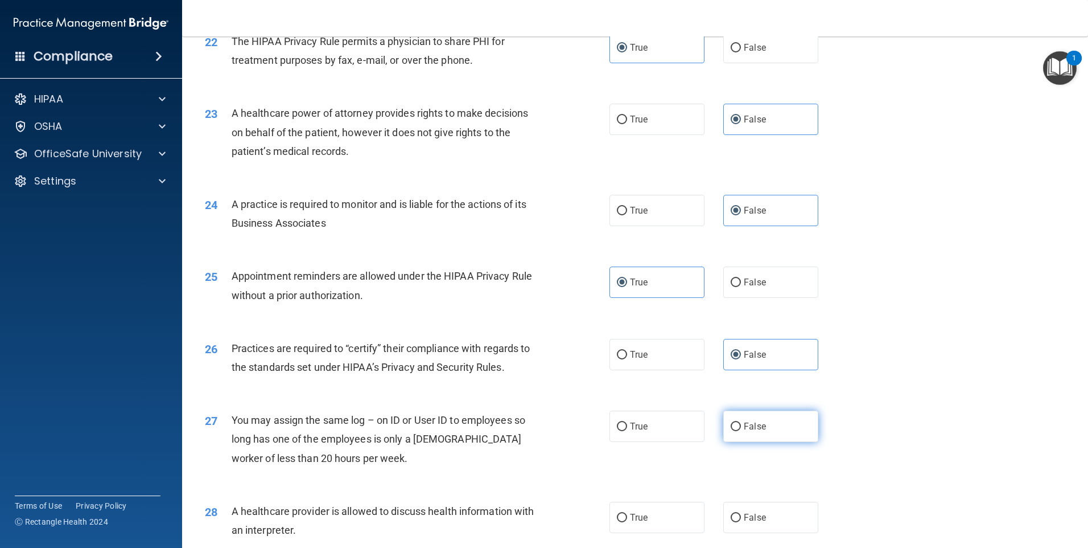
click at [741, 422] on input "False" at bounding box center [736, 426] width 10 height 9
radio input "true"
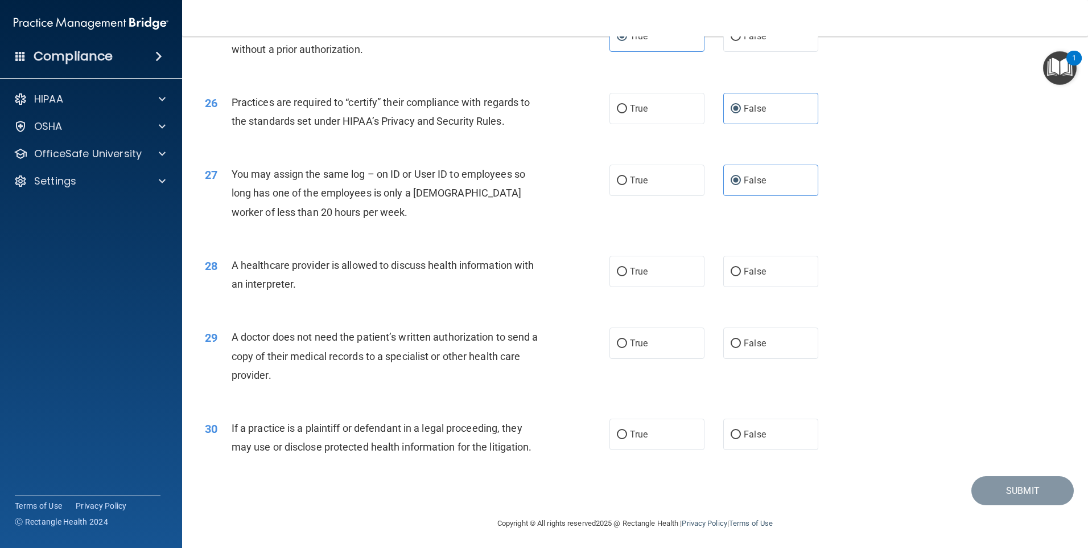
scroll to position [2102, 0]
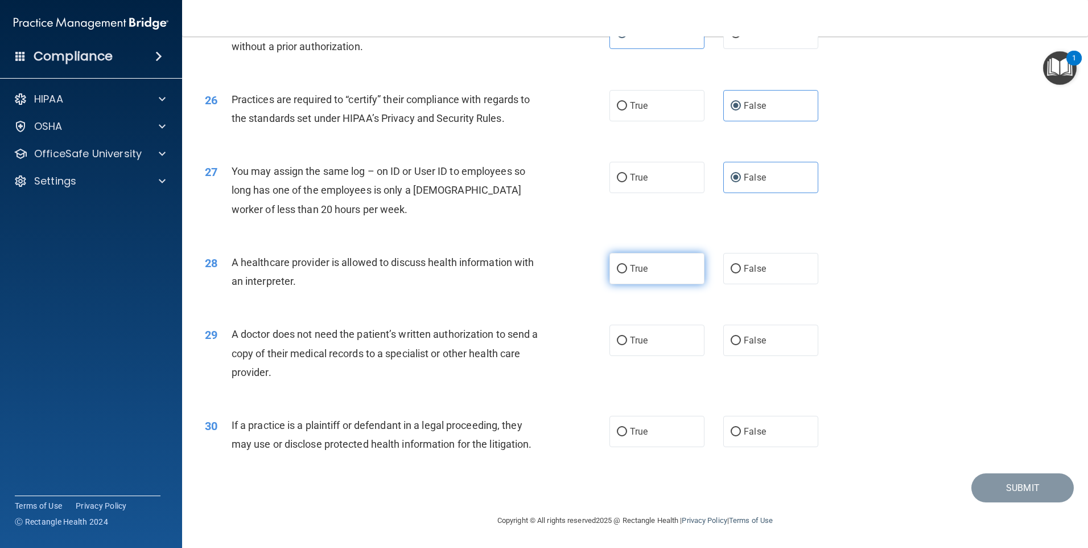
click at [678, 274] on label "True" at bounding box center [657, 268] width 95 height 31
click at [627, 273] on input "True" at bounding box center [622, 269] width 10 height 9
radio input "true"
click at [630, 348] on label "True" at bounding box center [657, 339] width 95 height 31
click at [627, 345] on input "True" at bounding box center [622, 340] width 10 height 9
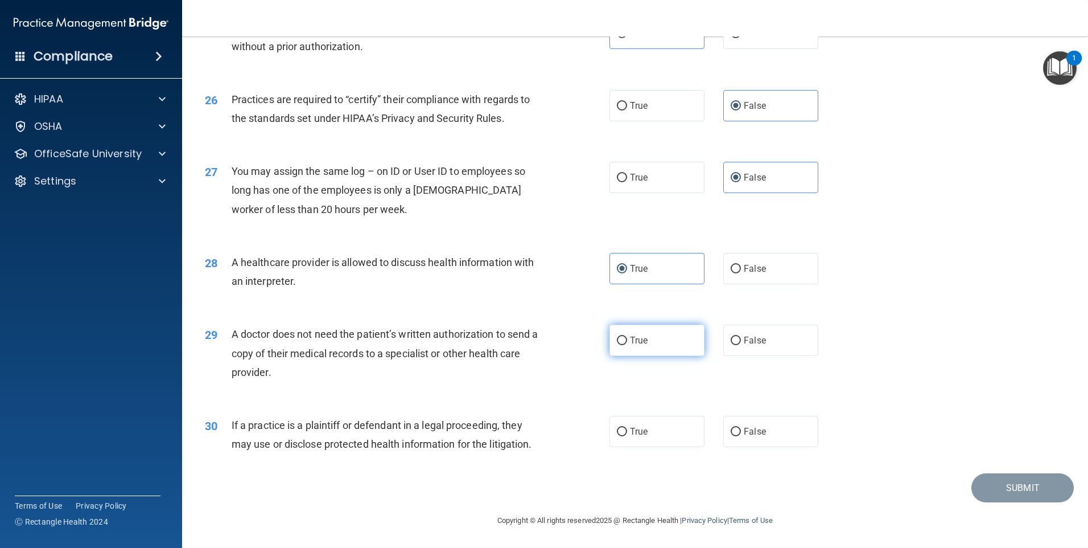
radio input "true"
click at [668, 434] on label "True" at bounding box center [657, 431] width 95 height 31
click at [627, 434] on input "True" at bounding box center [622, 431] width 10 height 9
radio input "true"
click at [1006, 487] on button "Submit" at bounding box center [1023, 487] width 102 height 29
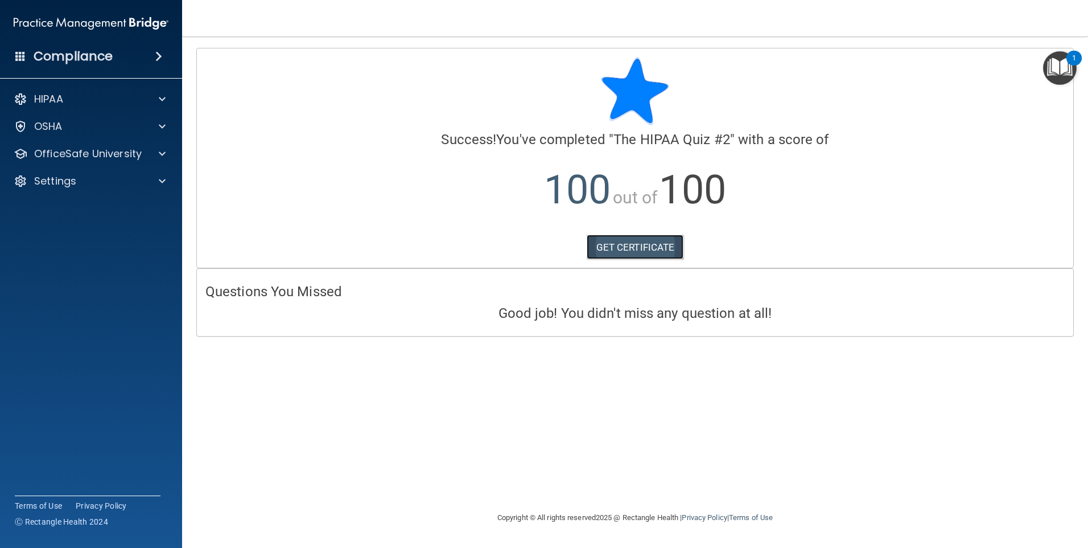
click at [647, 250] on link "GET CERTIFICATE" at bounding box center [635, 247] width 97 height 25
click at [125, 152] on p "OfficeSafe University" at bounding box center [88, 154] width 108 height 14
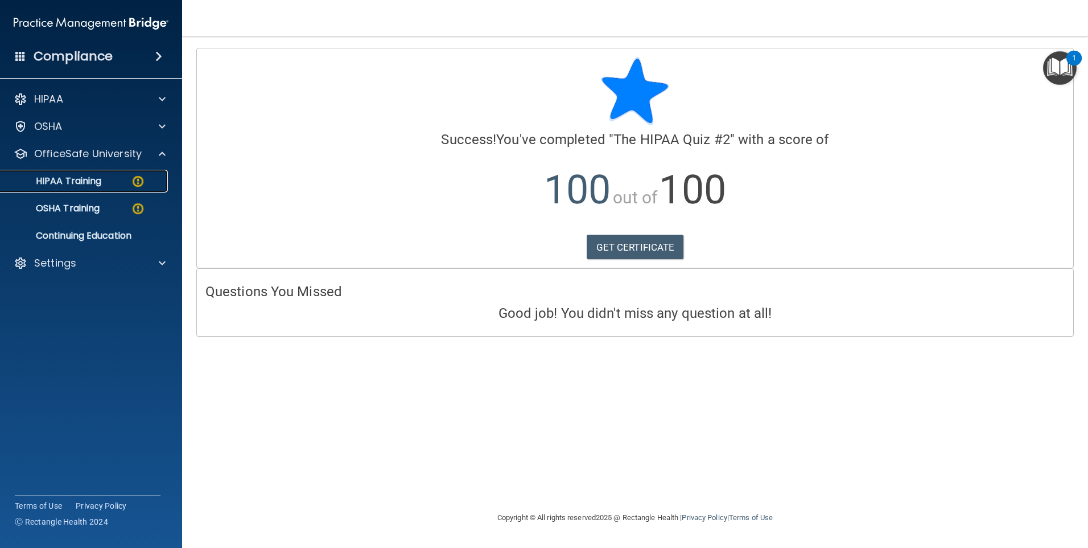
click at [101, 176] on p "HIPAA Training" at bounding box center [54, 180] width 94 height 11
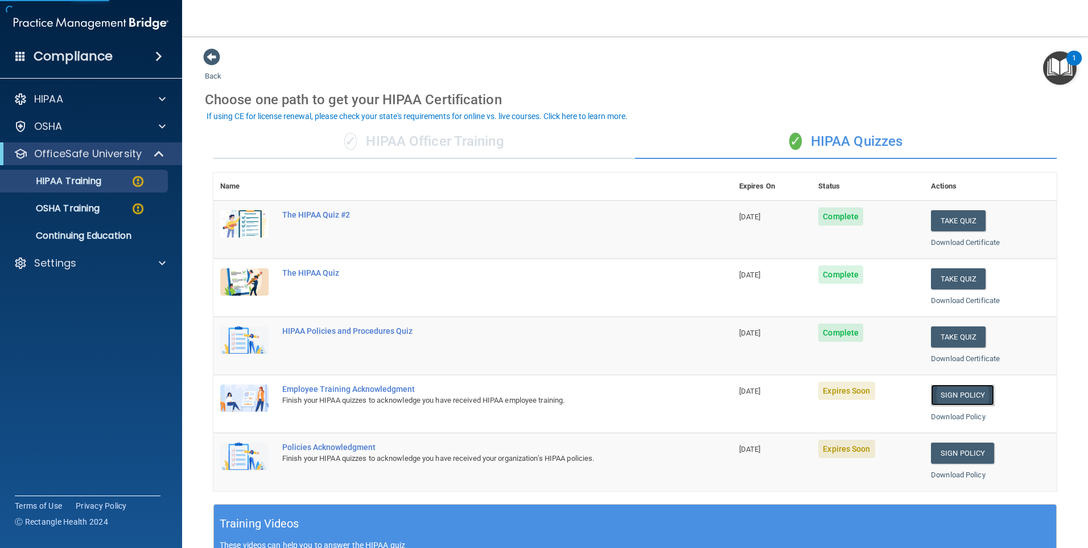
click at [974, 394] on link "Sign Policy" at bounding box center [962, 394] width 63 height 21
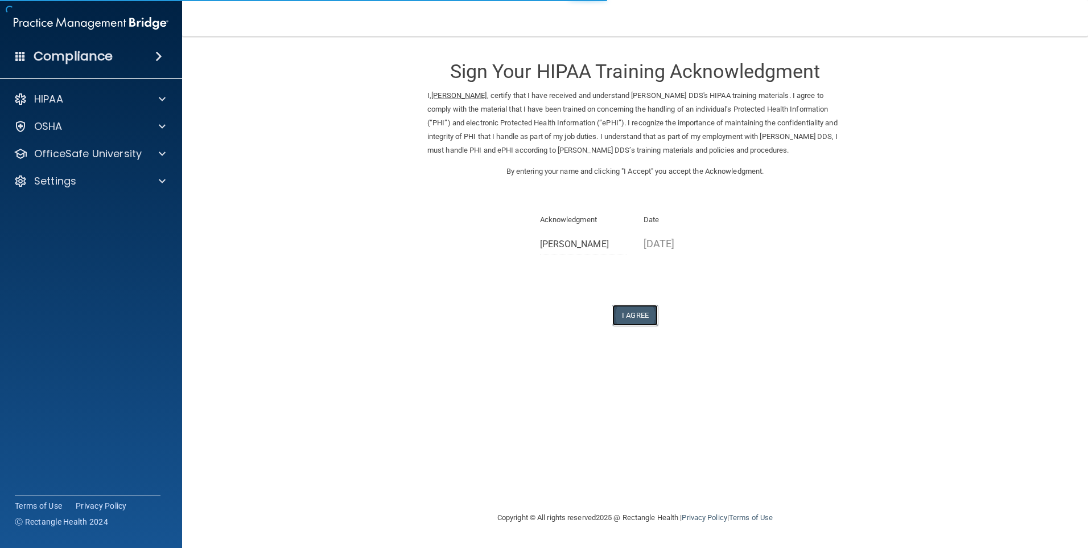
click at [636, 314] on button "I Agree" at bounding box center [635, 315] width 46 height 21
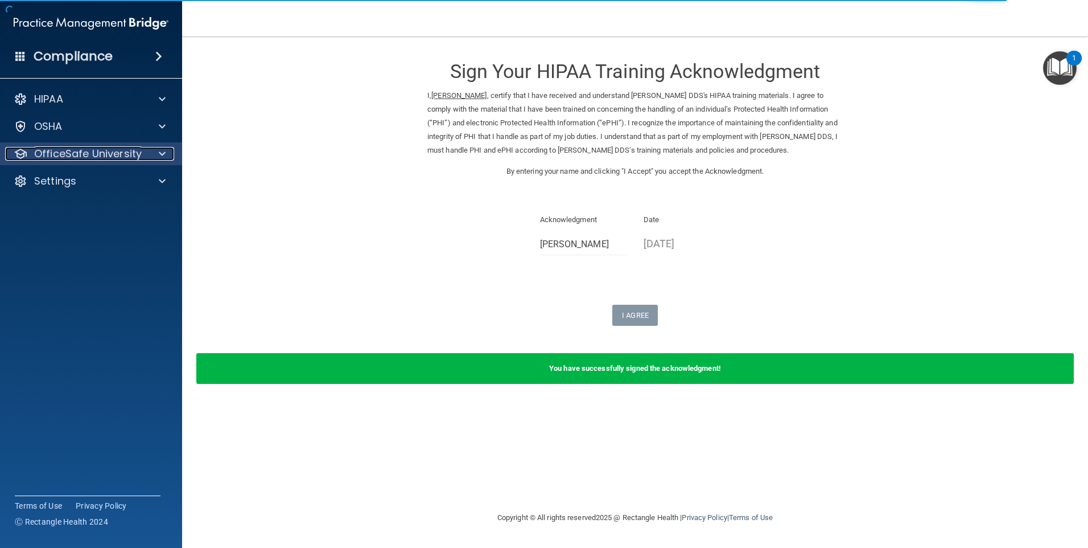
click at [159, 154] on span at bounding box center [162, 154] width 7 height 14
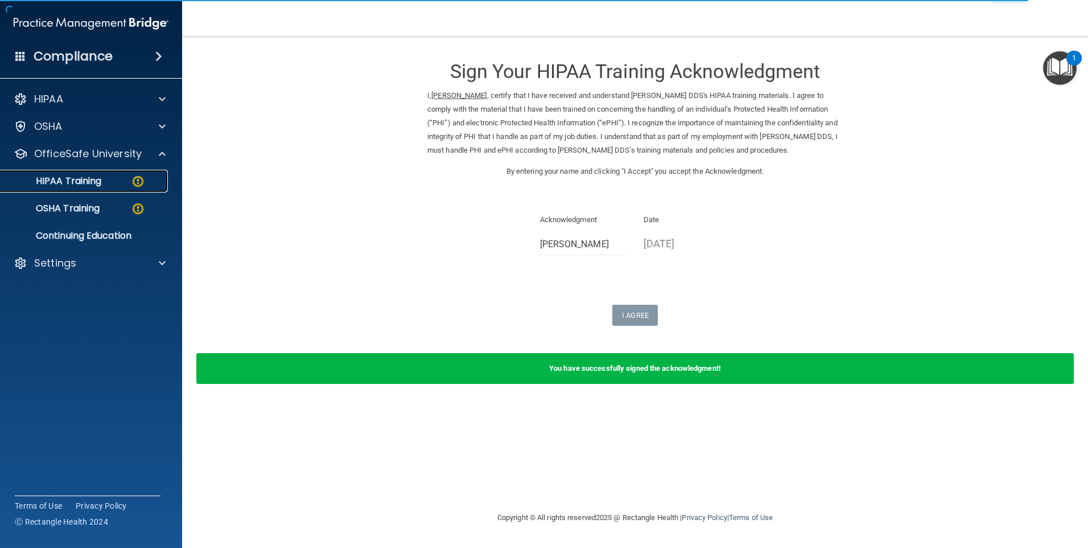
click at [85, 180] on p "HIPAA Training" at bounding box center [54, 180] width 94 height 11
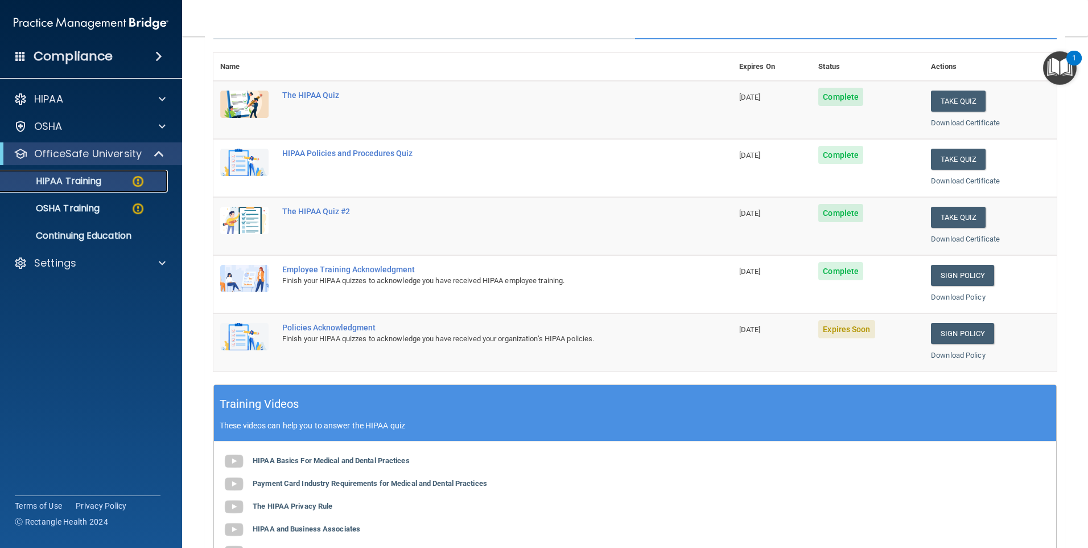
scroll to position [121, 0]
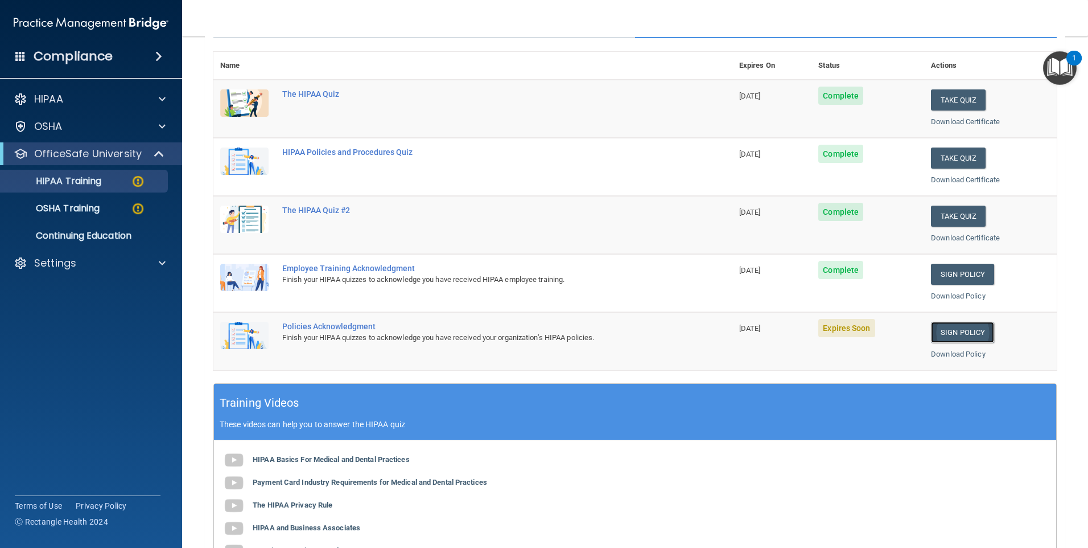
click at [950, 325] on link "Sign Policy" at bounding box center [962, 332] width 63 height 21
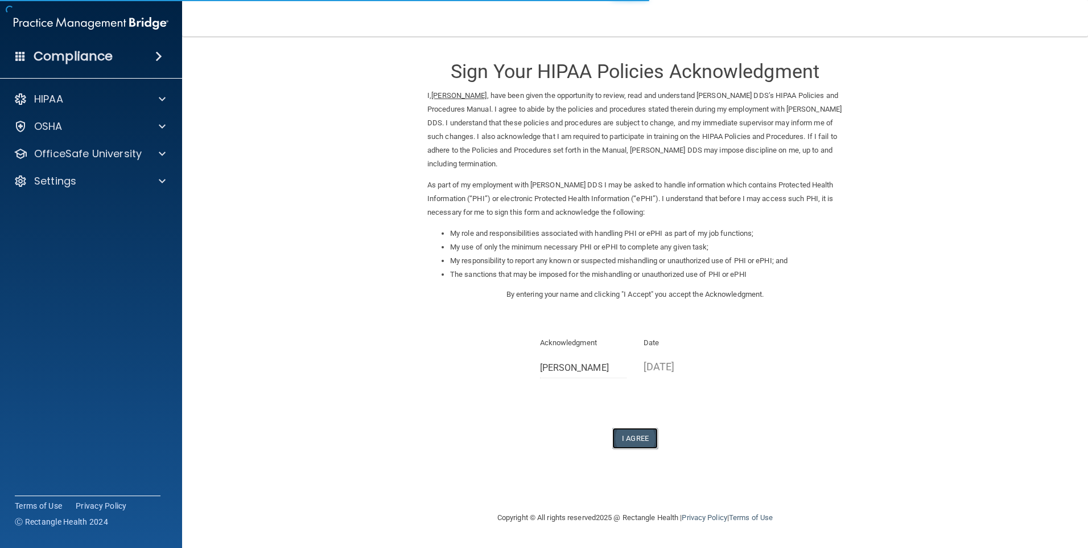
click at [648, 437] on button "I Agree" at bounding box center [635, 437] width 46 height 21
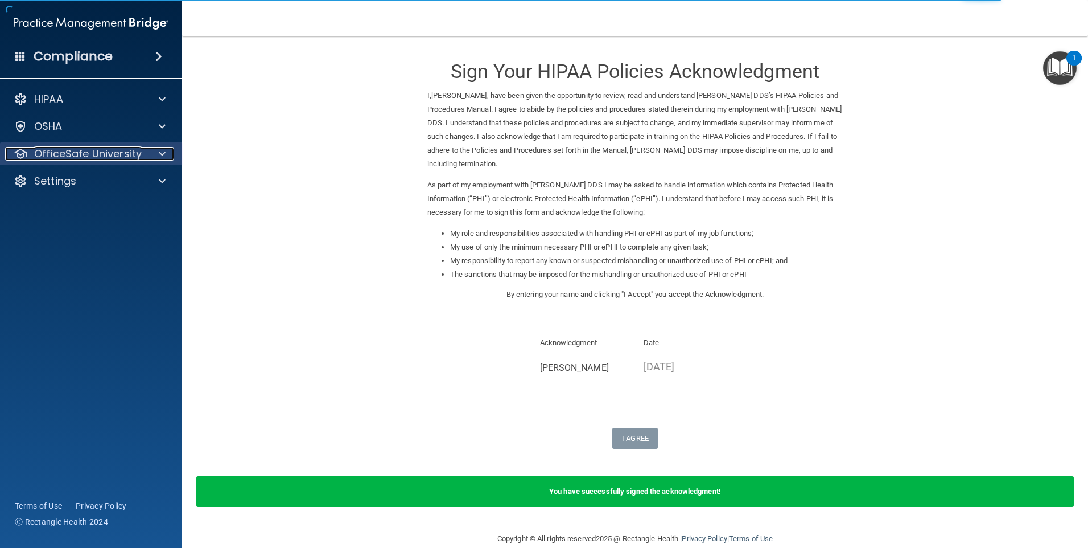
click at [161, 155] on span at bounding box center [162, 154] width 7 height 14
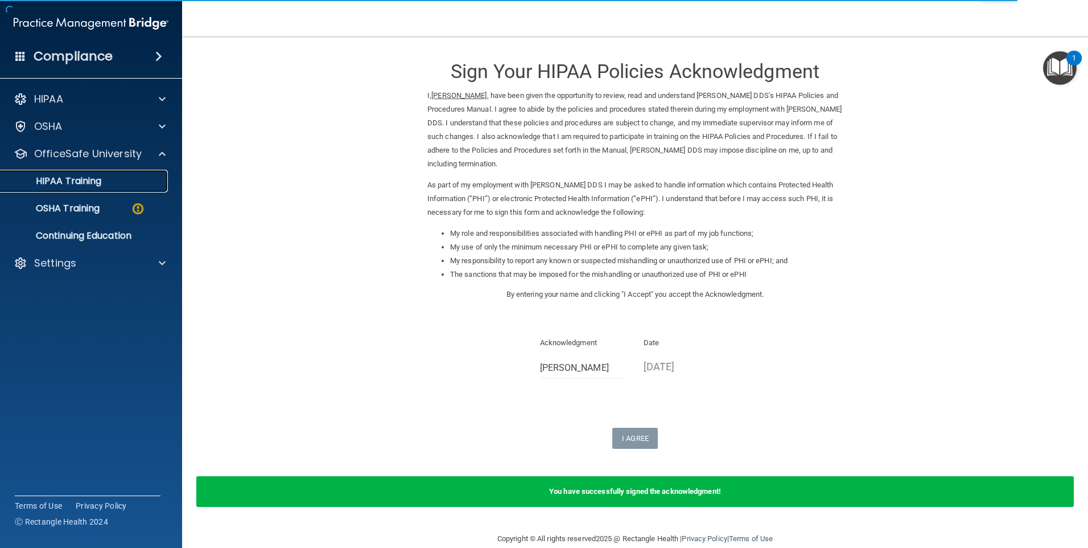
click at [72, 180] on p "HIPAA Training" at bounding box center [54, 180] width 94 height 11
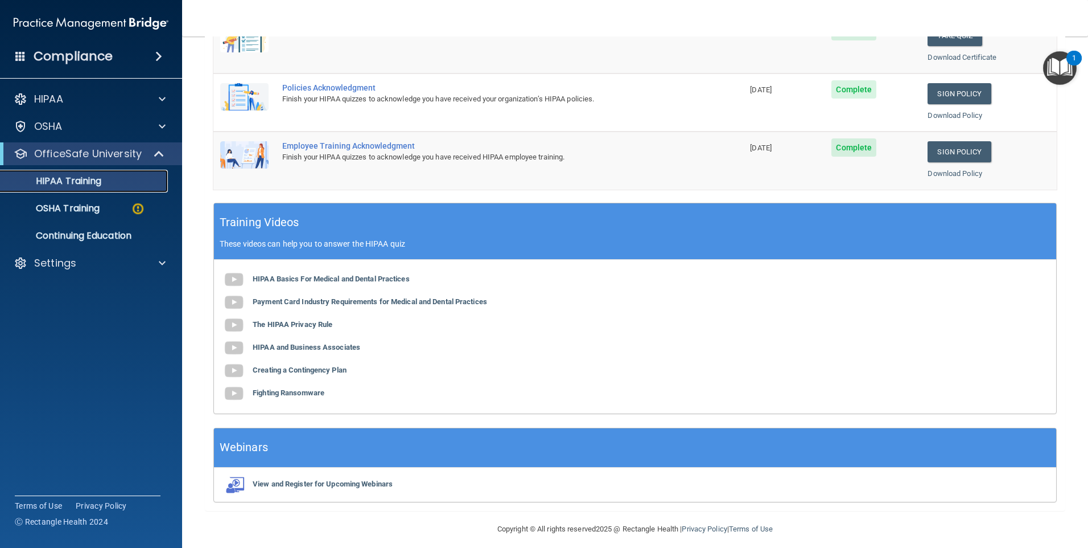
scroll to position [310, 0]
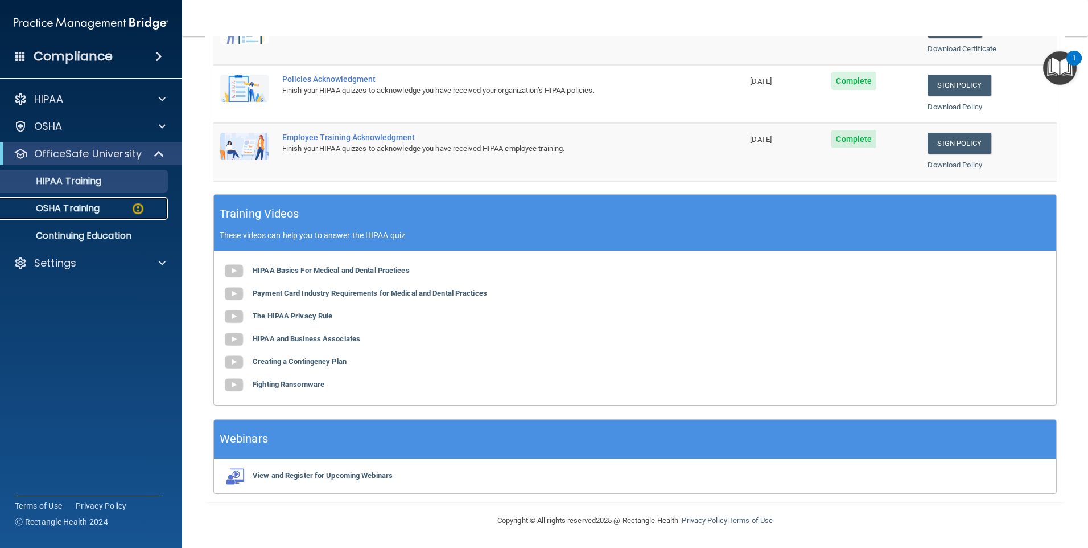
click at [77, 209] on p "OSHA Training" at bounding box center [53, 208] width 92 height 11
